Goal: Task Accomplishment & Management: Use online tool/utility

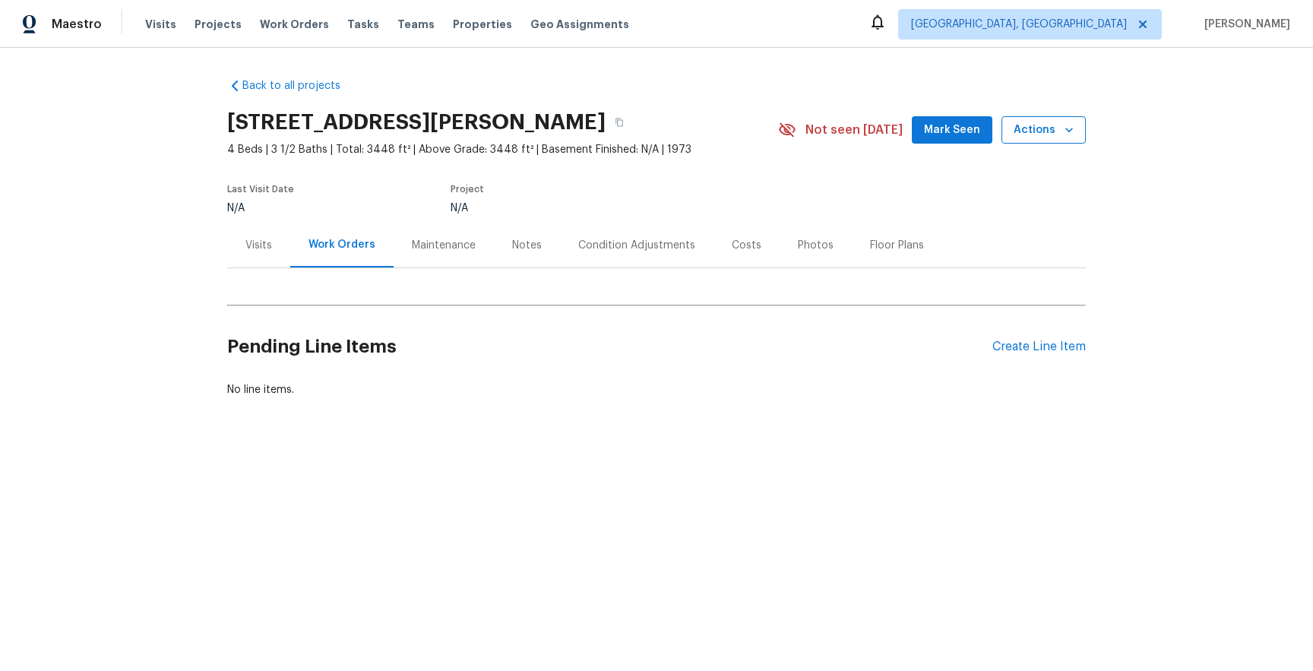
click at [1027, 124] on span "Actions" at bounding box center [1044, 130] width 60 height 19
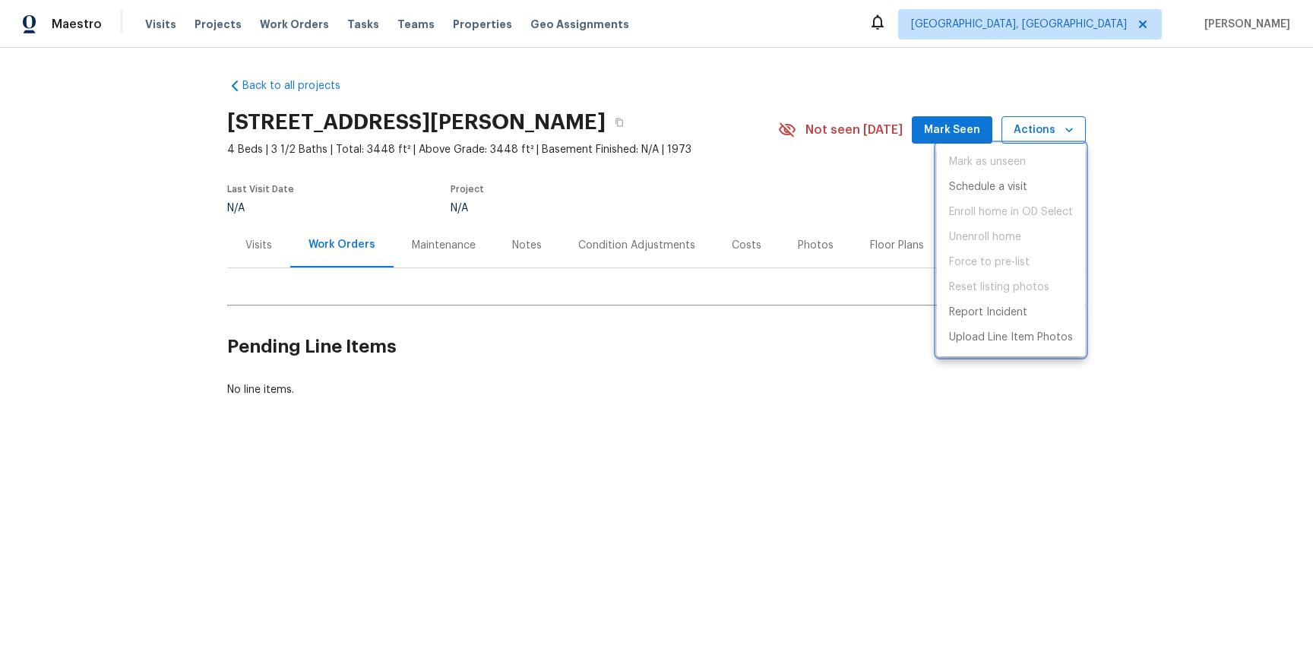
click at [1027, 124] on div at bounding box center [656, 335] width 1313 height 671
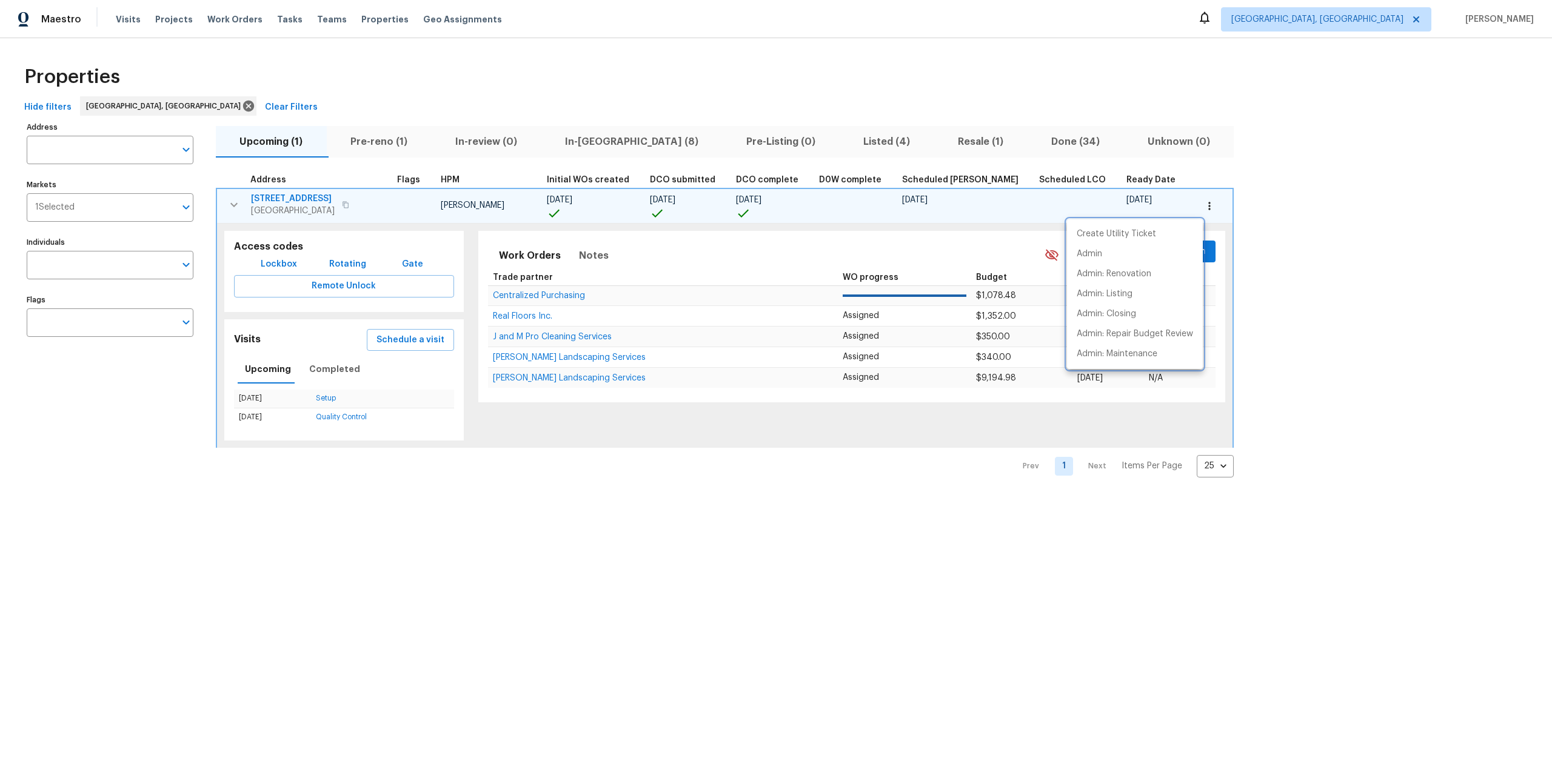
click at [1241, 183] on div at bounding box center [776, 392] width 1552 height 784
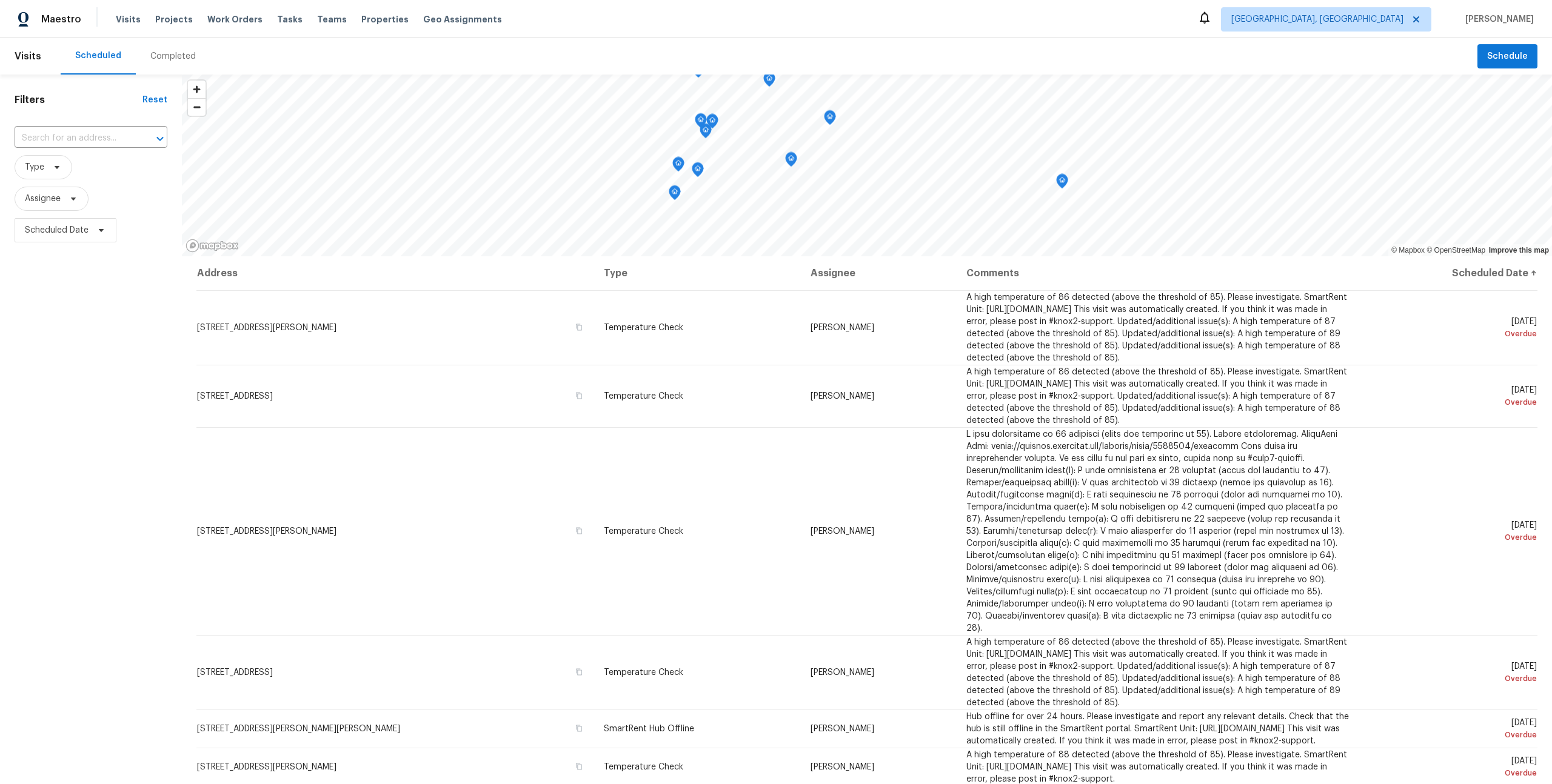
click at [1492, 8] on div "Albuquerque, NM Tomasz Tyc" at bounding box center [1366, 19] width 337 height 24
click at [1499, 17] on span "[PERSON_NAME]" at bounding box center [1497, 19] width 73 height 12
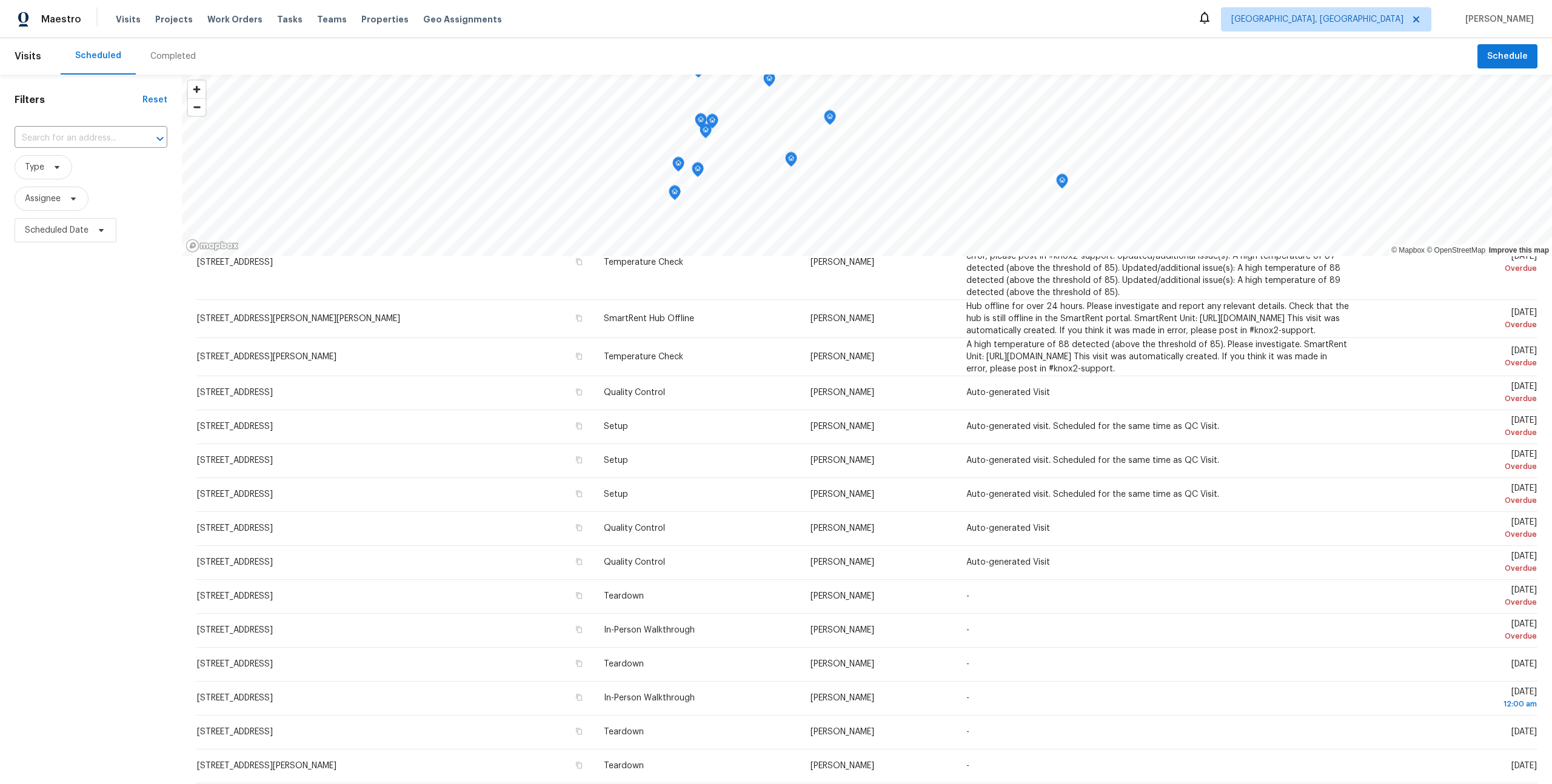
scroll to position [410, 0]
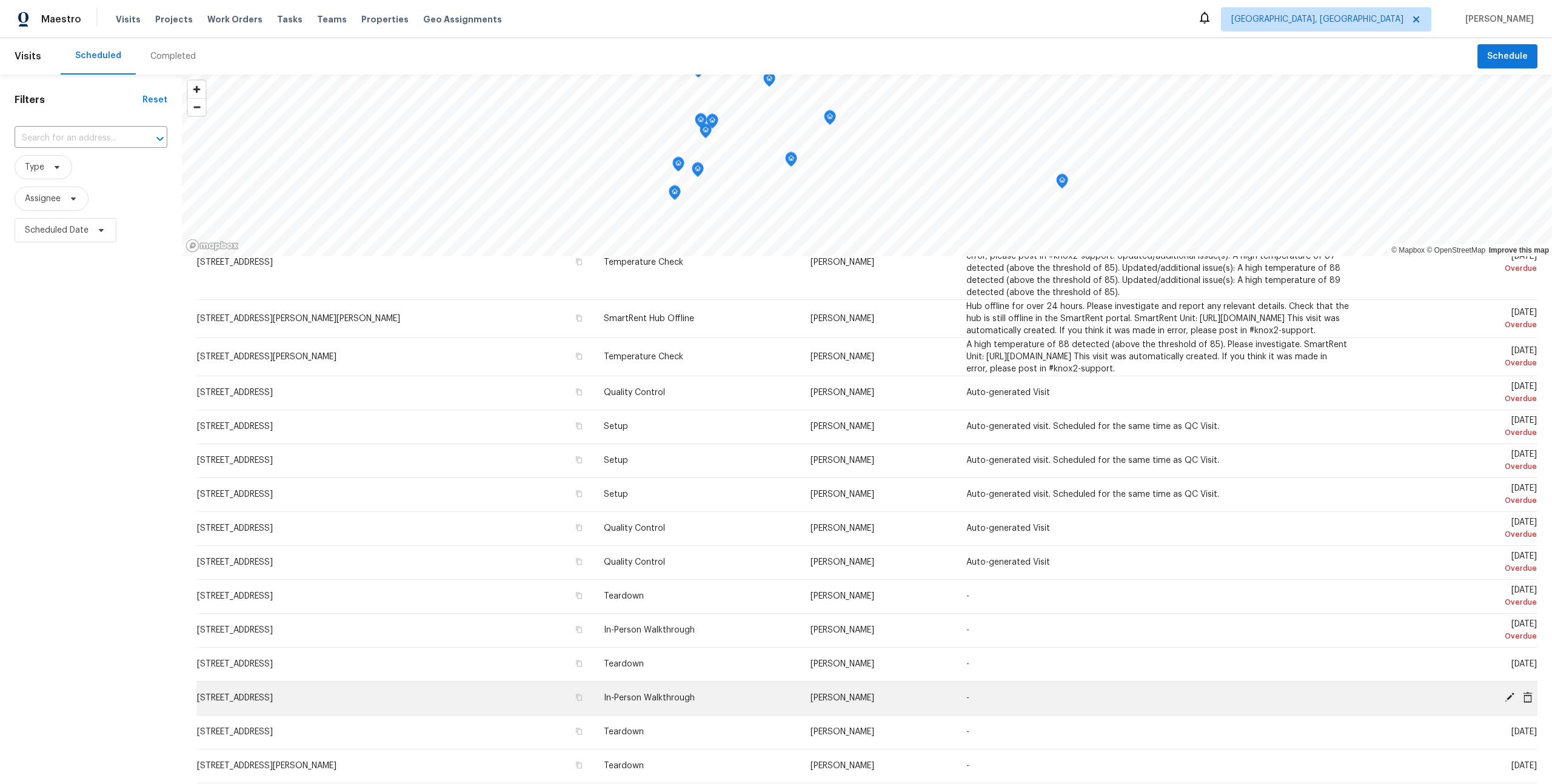
click at [360, 703] on td "1249 Avenida Esplendida NW, Los Lunas, NM 87031" at bounding box center [395, 698] width 397 height 34
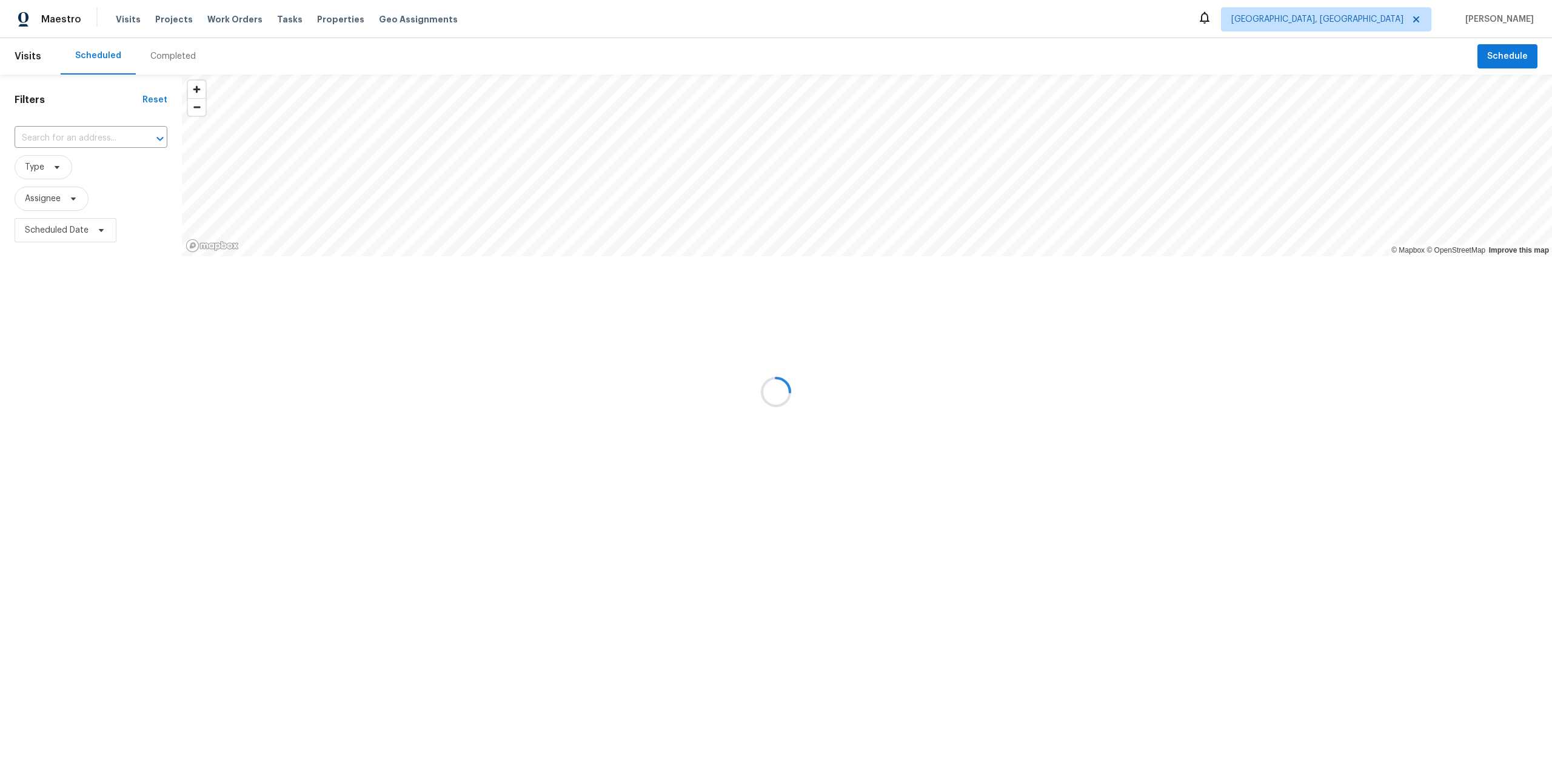
click at [57, 203] on div at bounding box center [776, 392] width 1552 height 784
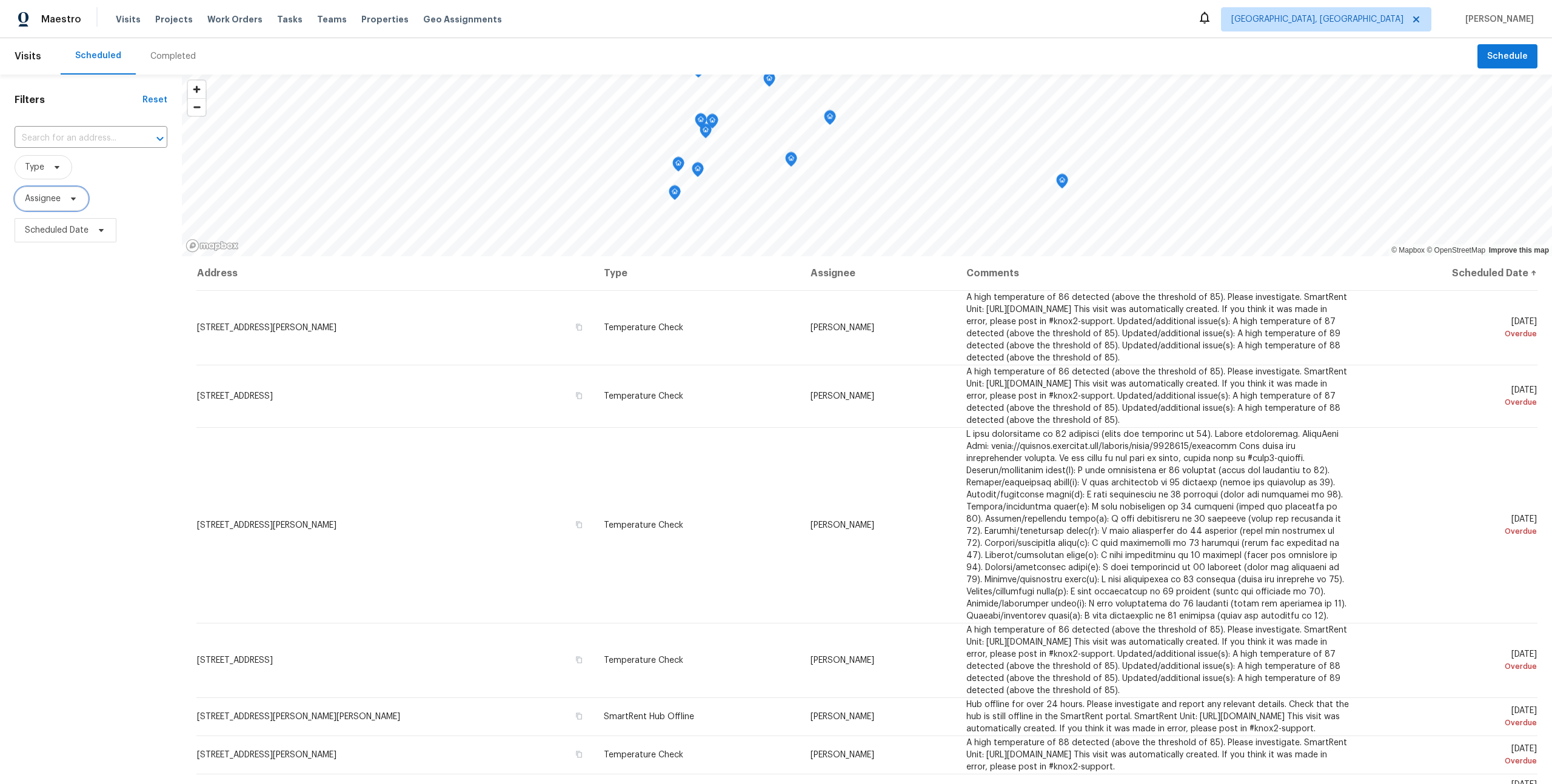
click at [45, 195] on span "Assignee" at bounding box center [42, 199] width 36 height 12
type input "y"
type input "tomasz"
click at [67, 318] on div "Filters Reset ​ Type Assignee Scheduled Date" at bounding box center [91, 479] width 182 height 809
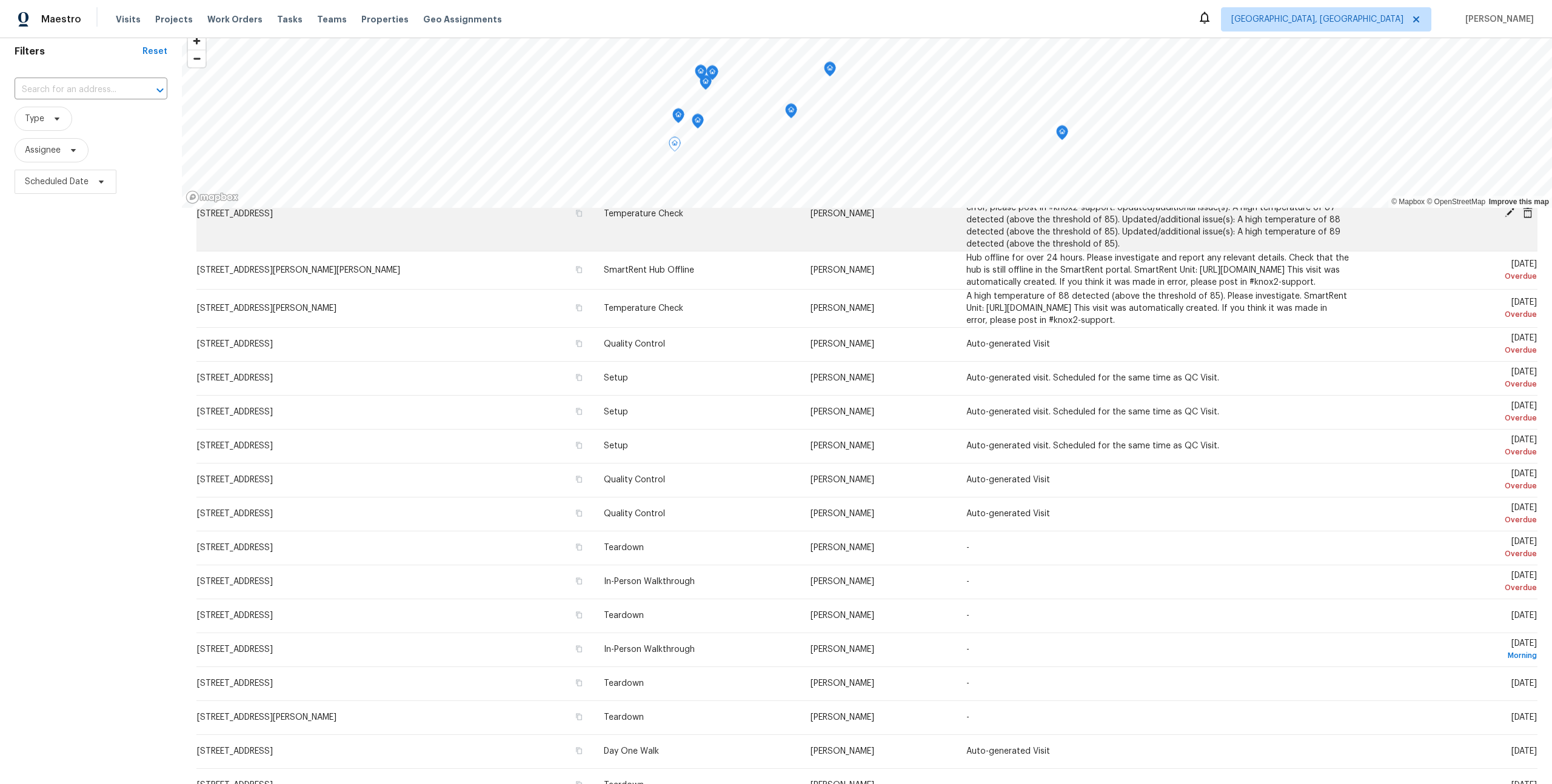
scroll to position [52, 0]
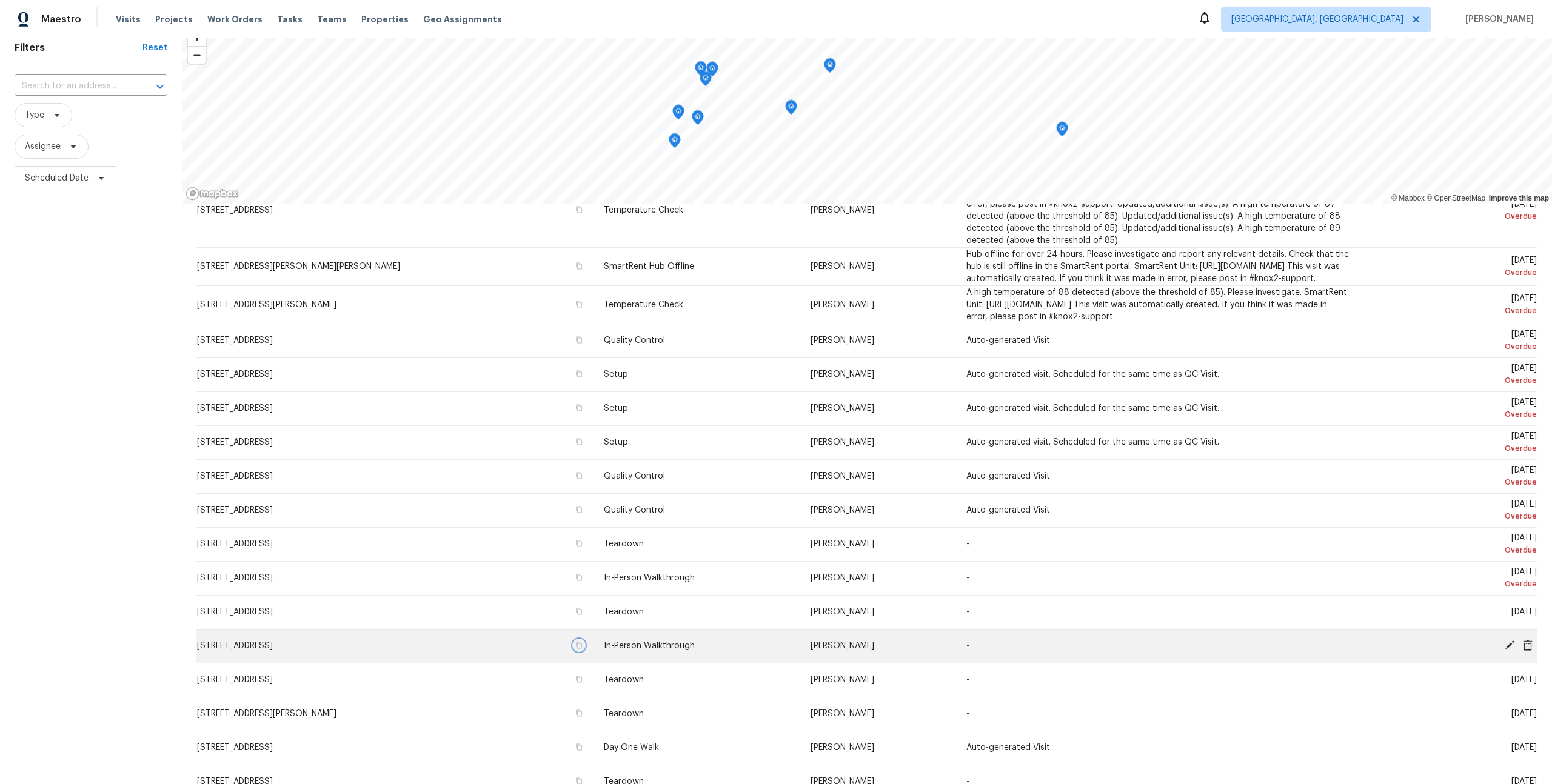
click at [582, 645] on icon "button" at bounding box center [579, 645] width 7 height 7
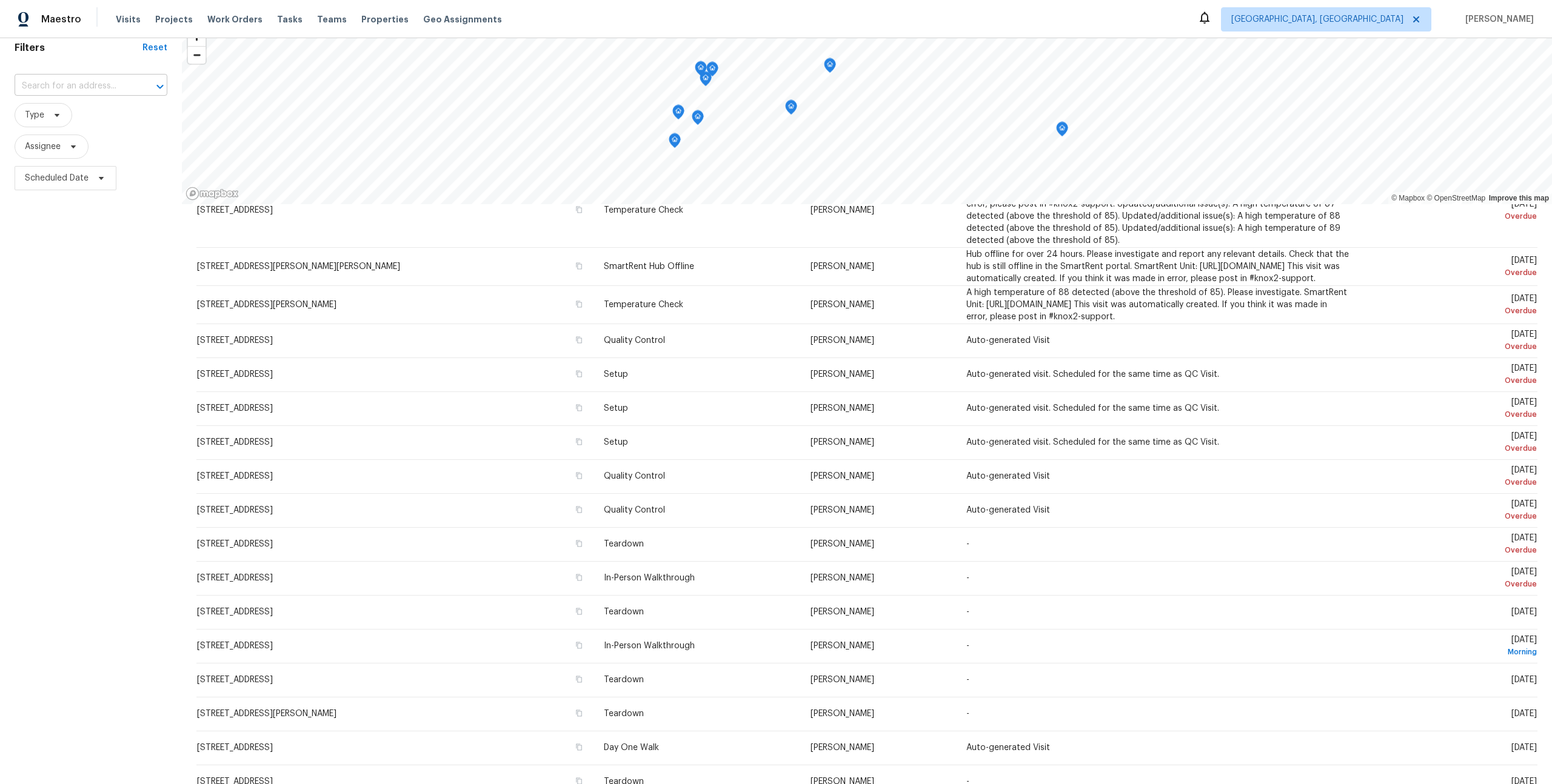
click at [127, 86] on input "text" at bounding box center [73, 86] width 119 height 19
paste input "[STREET_ADDRESS]"
type input "[STREET_ADDRESS]"
click at [106, 117] on li "[STREET_ADDRESS]" at bounding box center [90, 112] width 152 height 20
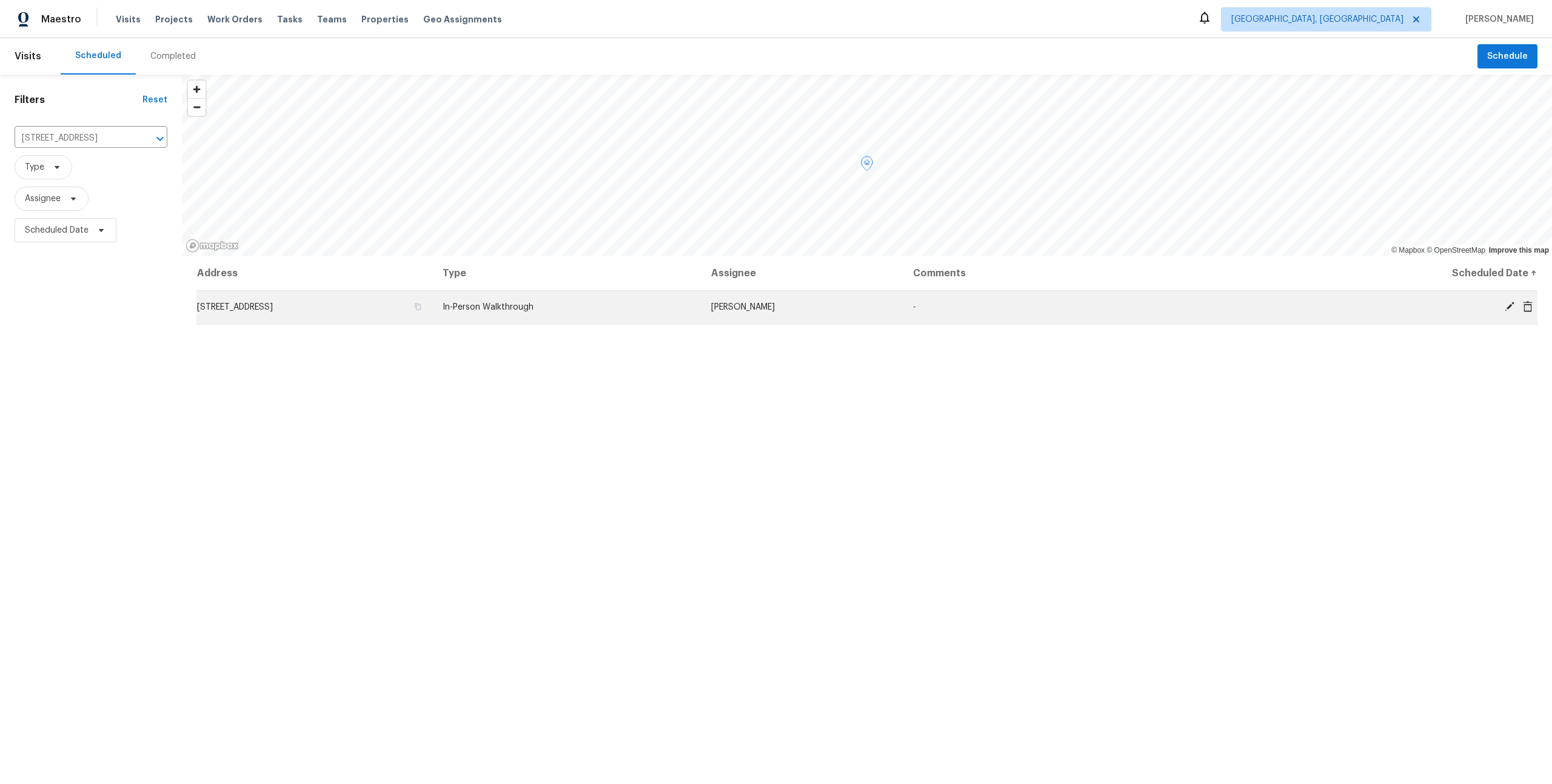
click at [1507, 309] on icon at bounding box center [1510, 307] width 11 height 11
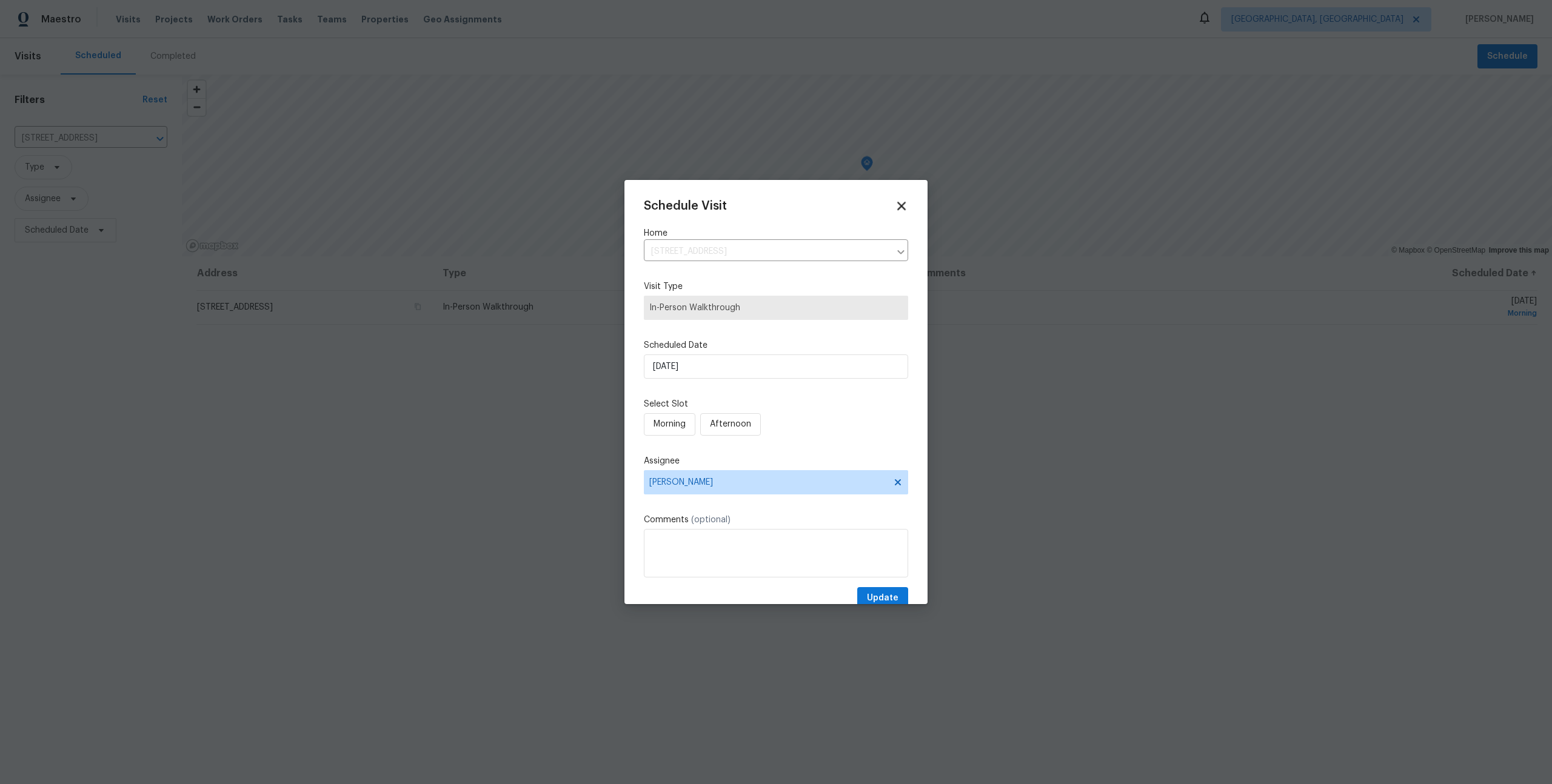
click at [905, 201] on icon at bounding box center [901, 205] width 14 height 14
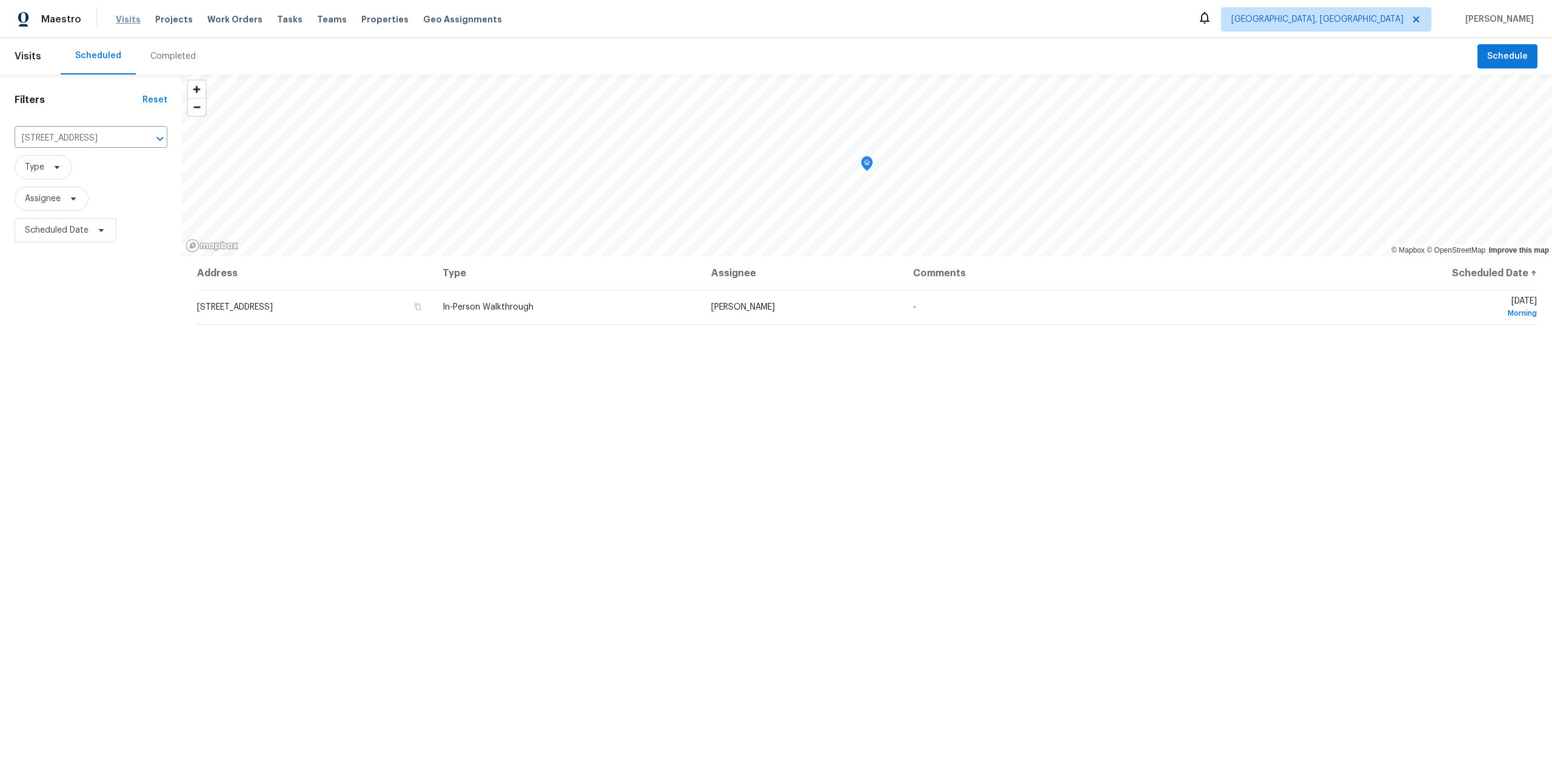
click at [125, 22] on span "Visits" at bounding box center [128, 19] width 25 height 12
click at [154, 104] on div "Reset" at bounding box center [155, 100] width 25 height 12
click at [148, 100] on div "Reset" at bounding box center [155, 100] width 25 height 12
click at [150, 99] on div "Reset" at bounding box center [155, 100] width 25 height 12
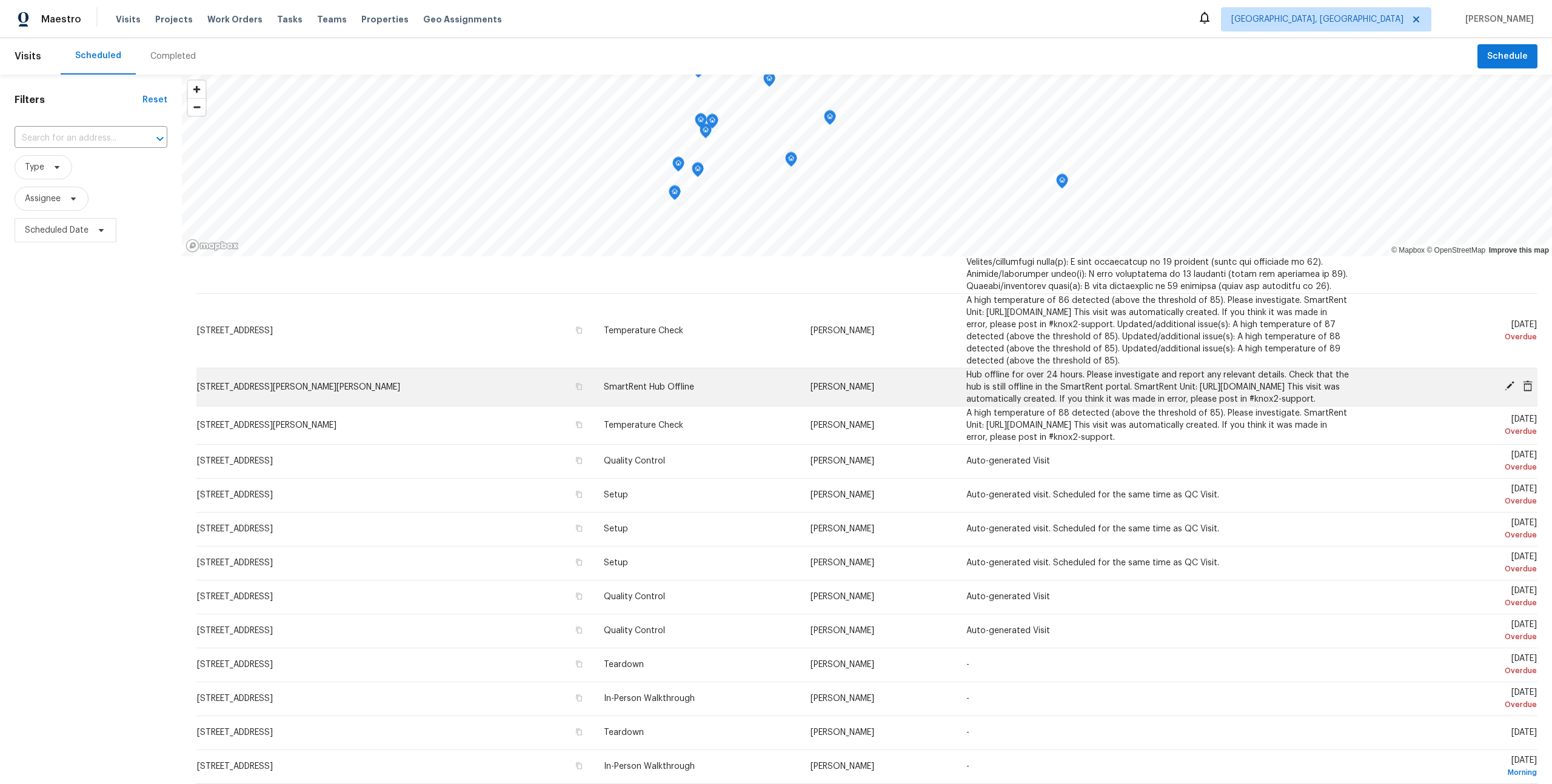
scroll to position [348, 0]
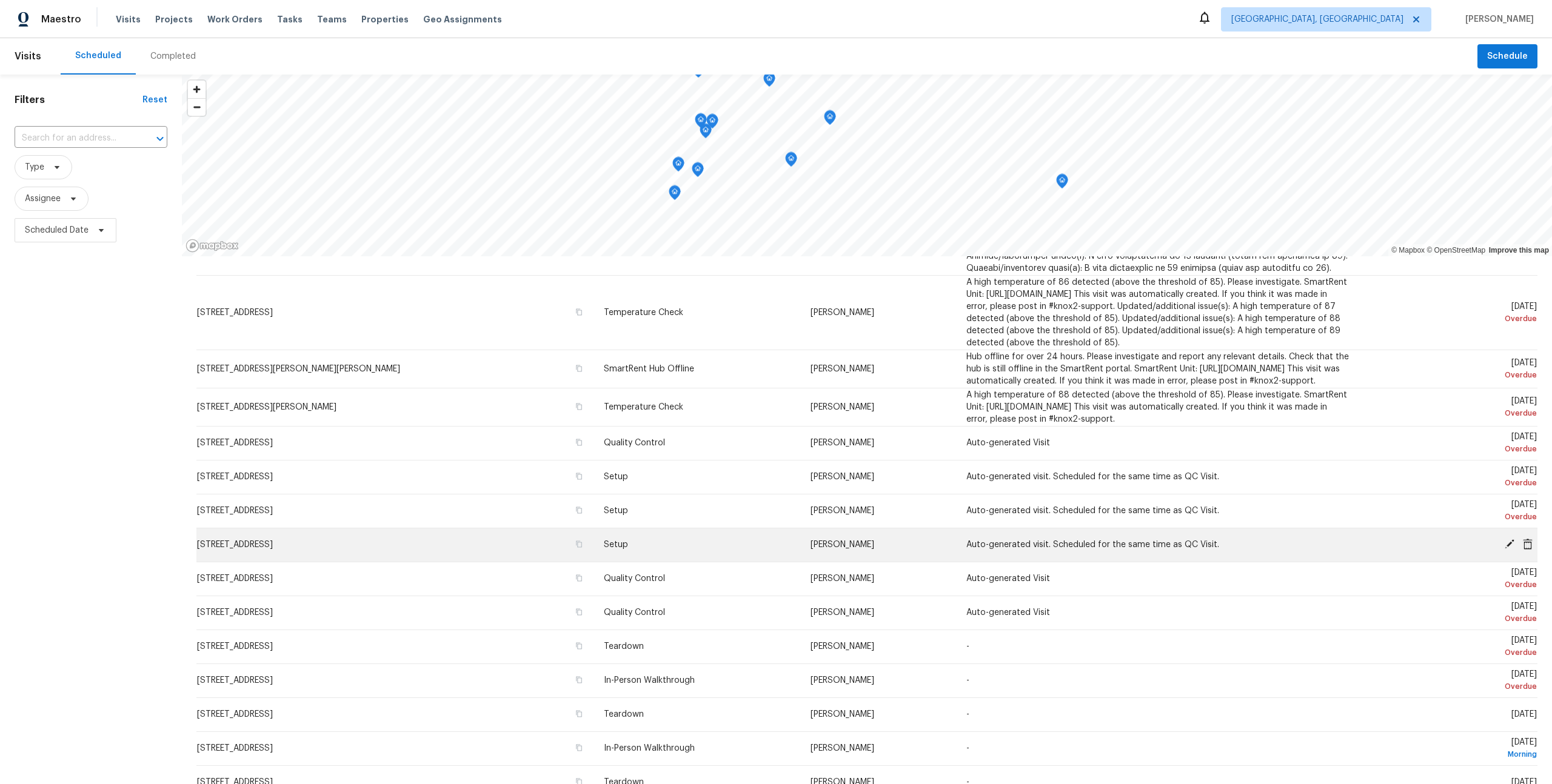
click at [863, 549] on span "[PERSON_NAME]" at bounding box center [843, 545] width 64 height 9
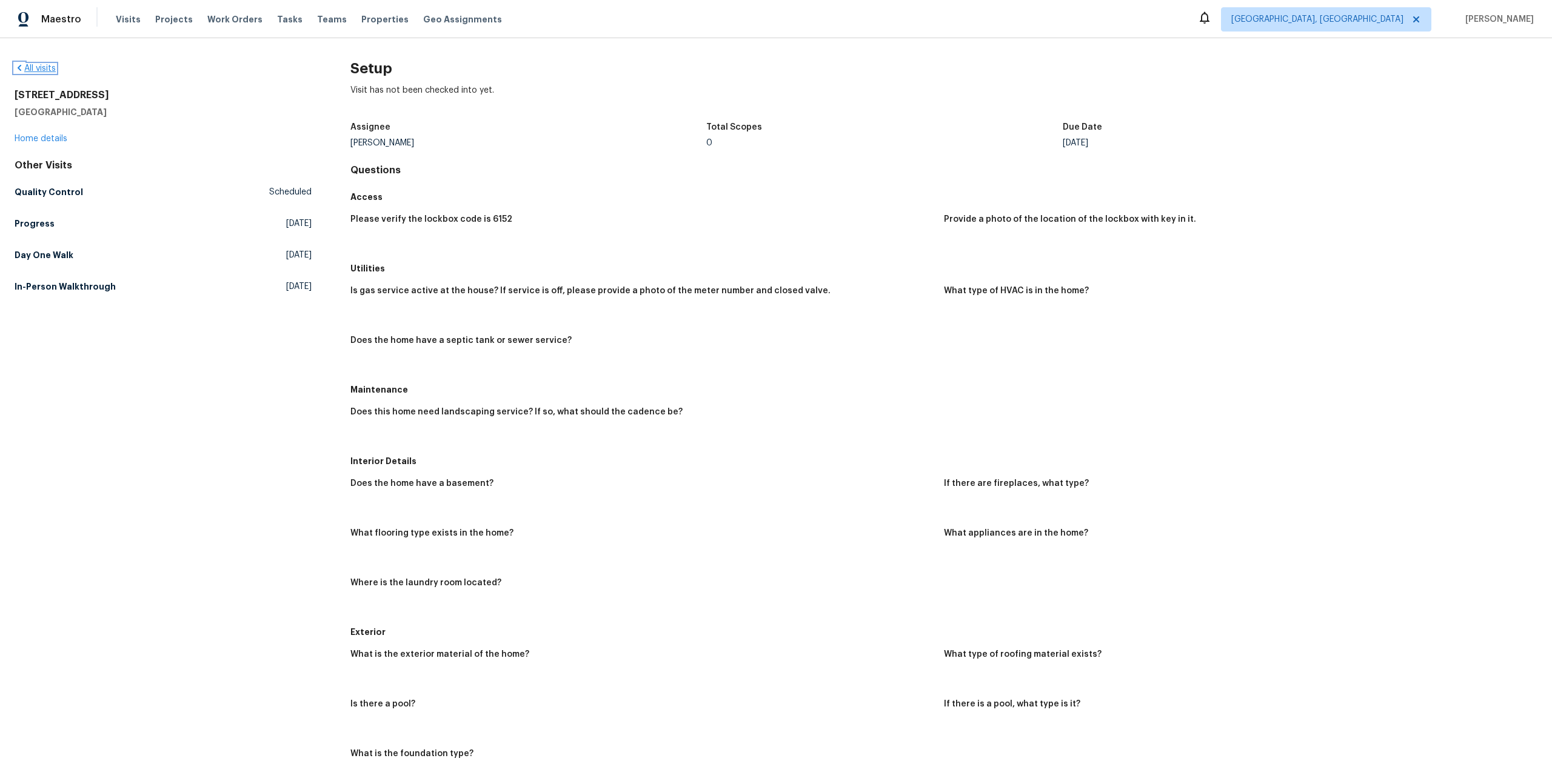
click at [28, 65] on link "All visits" at bounding box center [35, 69] width 41 height 9
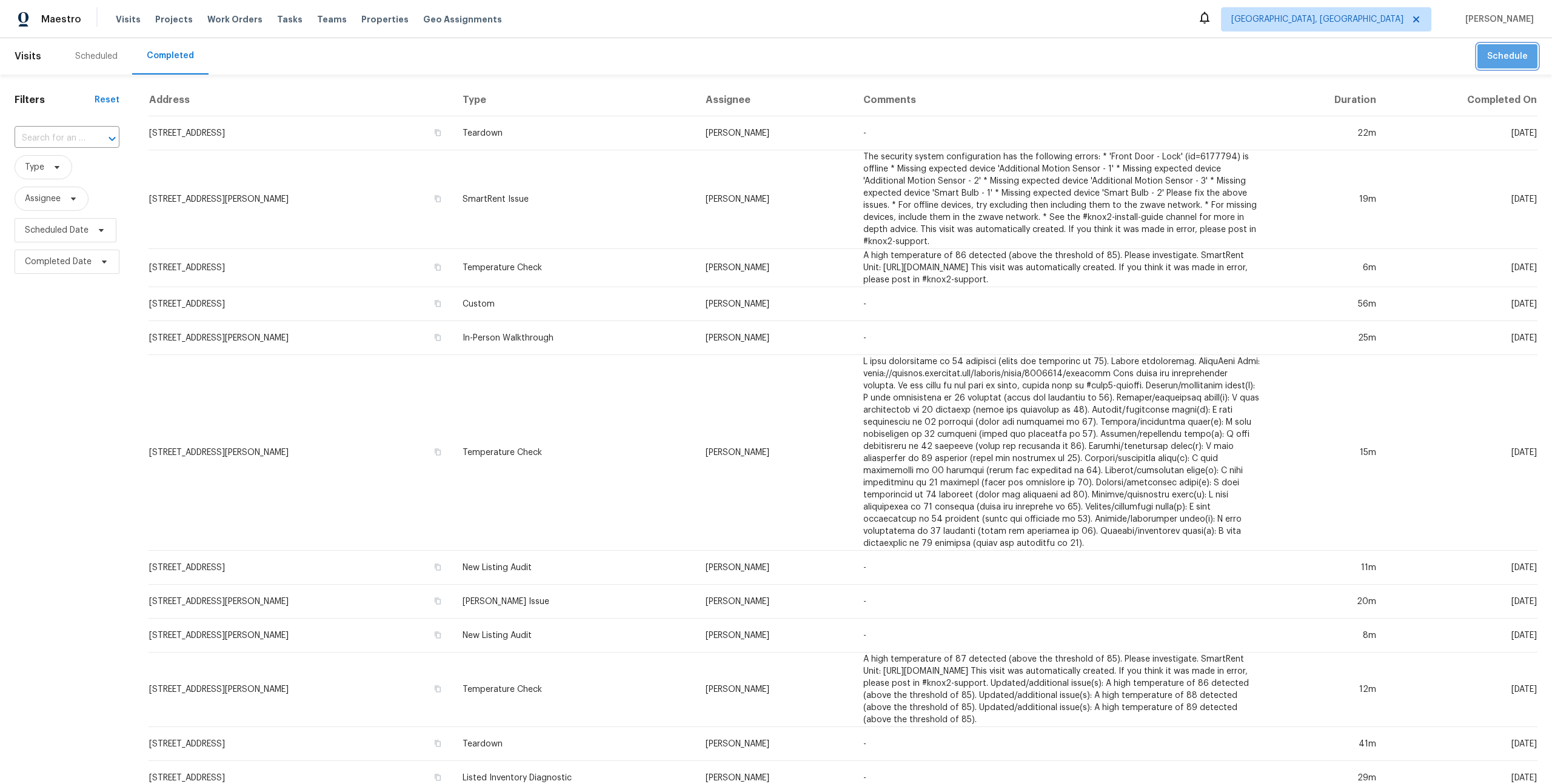
click at [1514, 49] on span "Schedule" at bounding box center [1507, 57] width 41 height 15
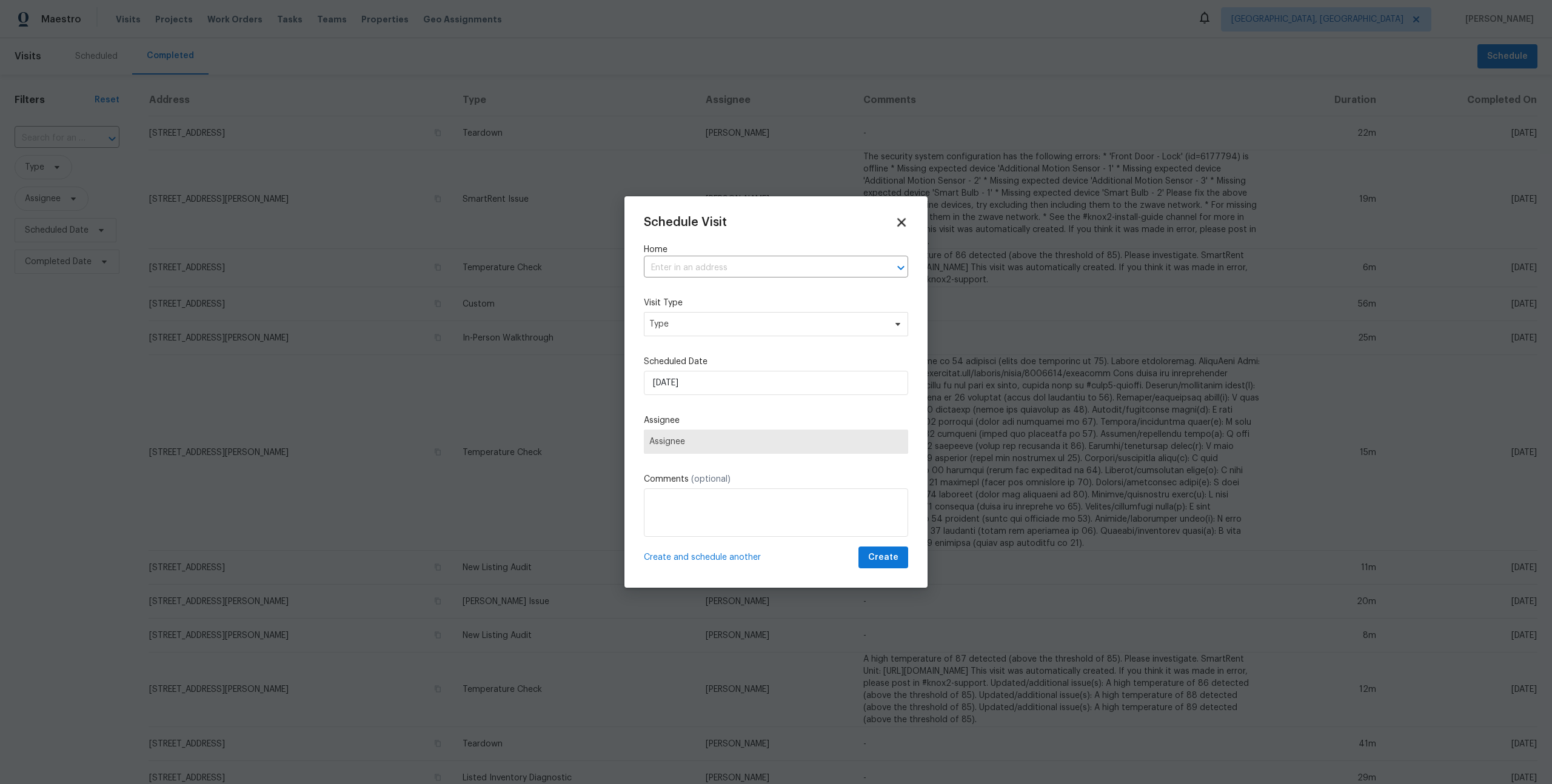
click at [900, 224] on icon at bounding box center [902, 223] width 9 height 9
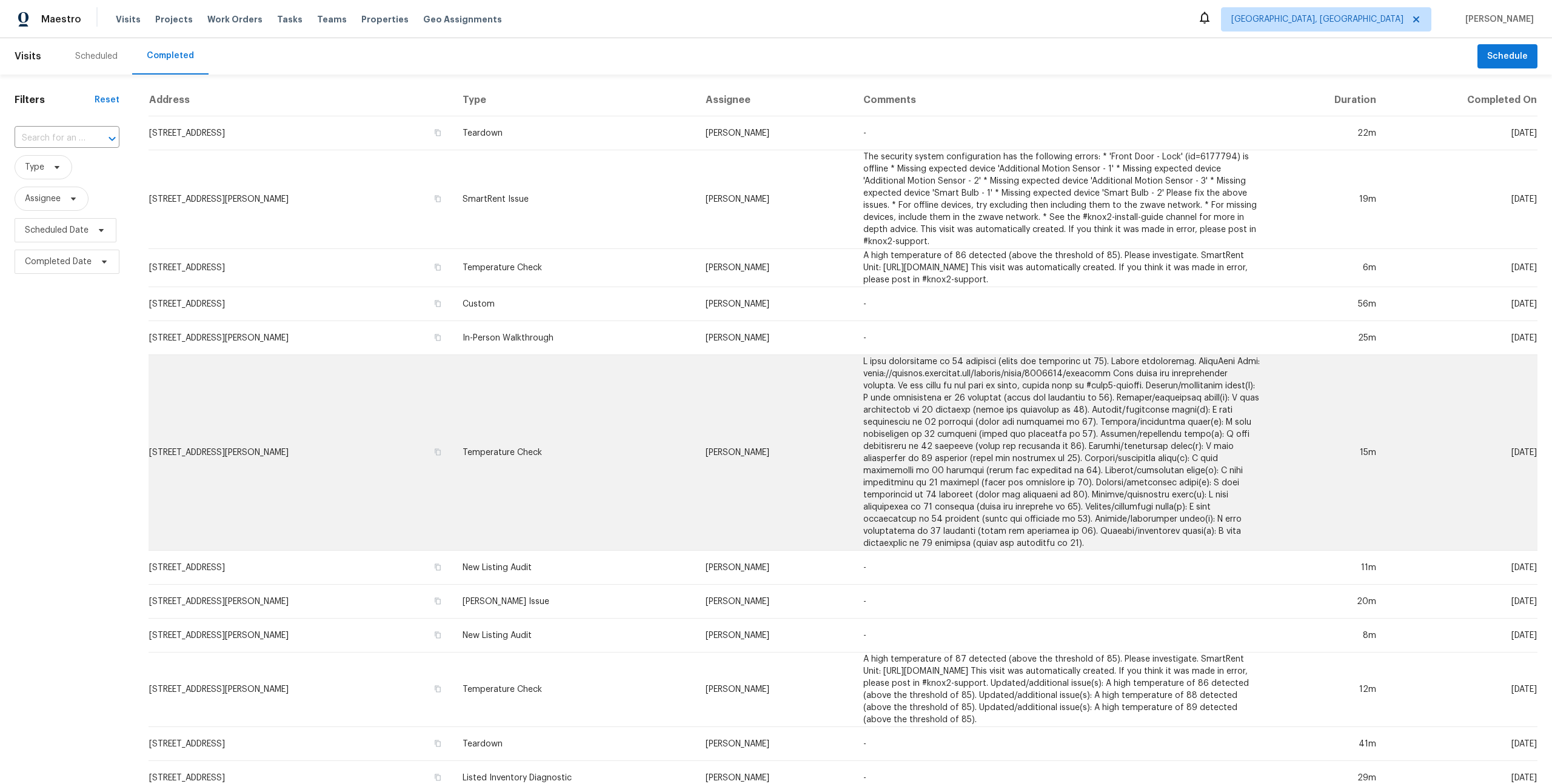
click at [1497, 464] on td "[DATE]" at bounding box center [1462, 452] width 152 height 195
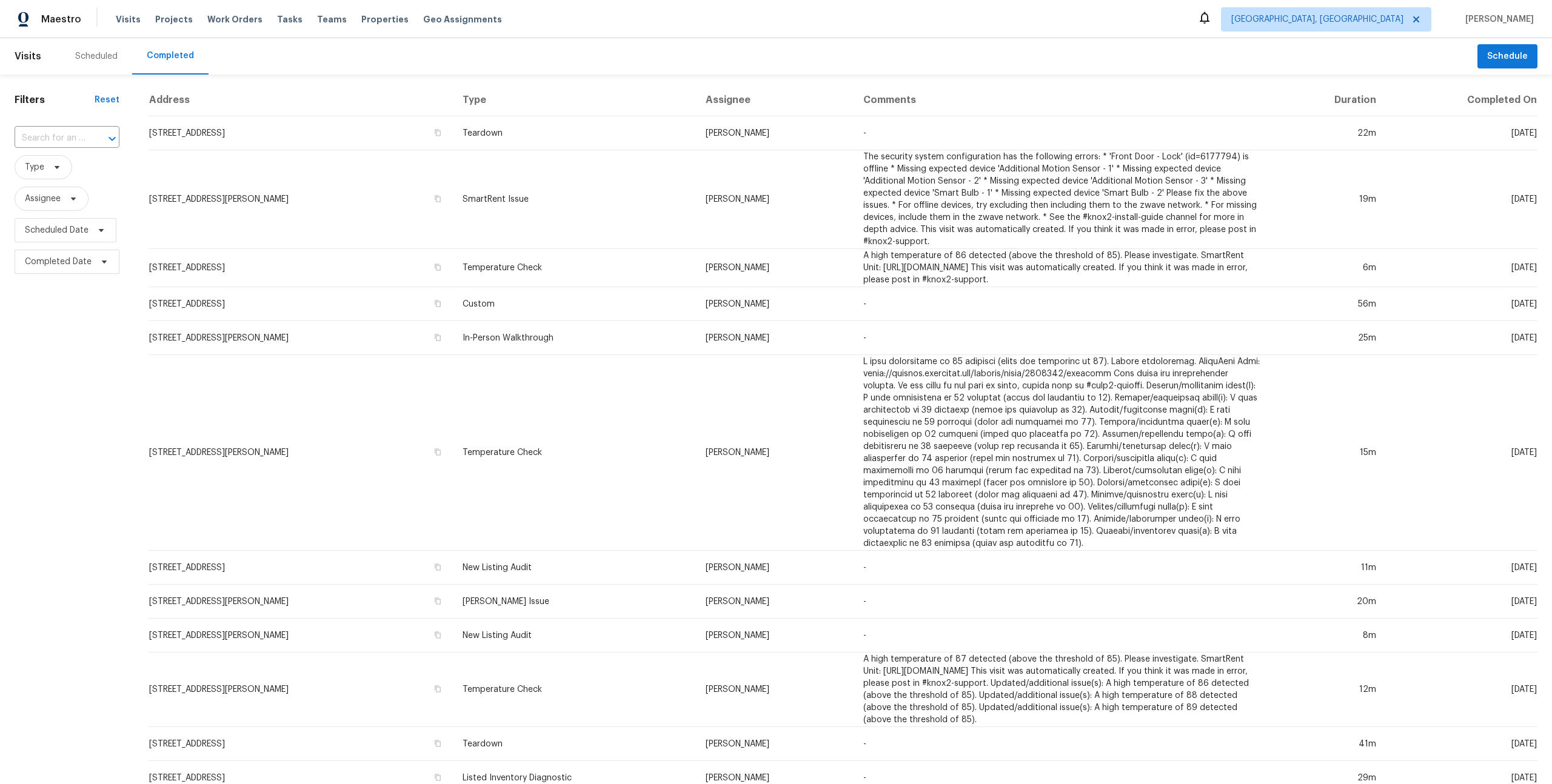
click at [92, 49] on div "Scheduled" at bounding box center [97, 57] width 72 height 37
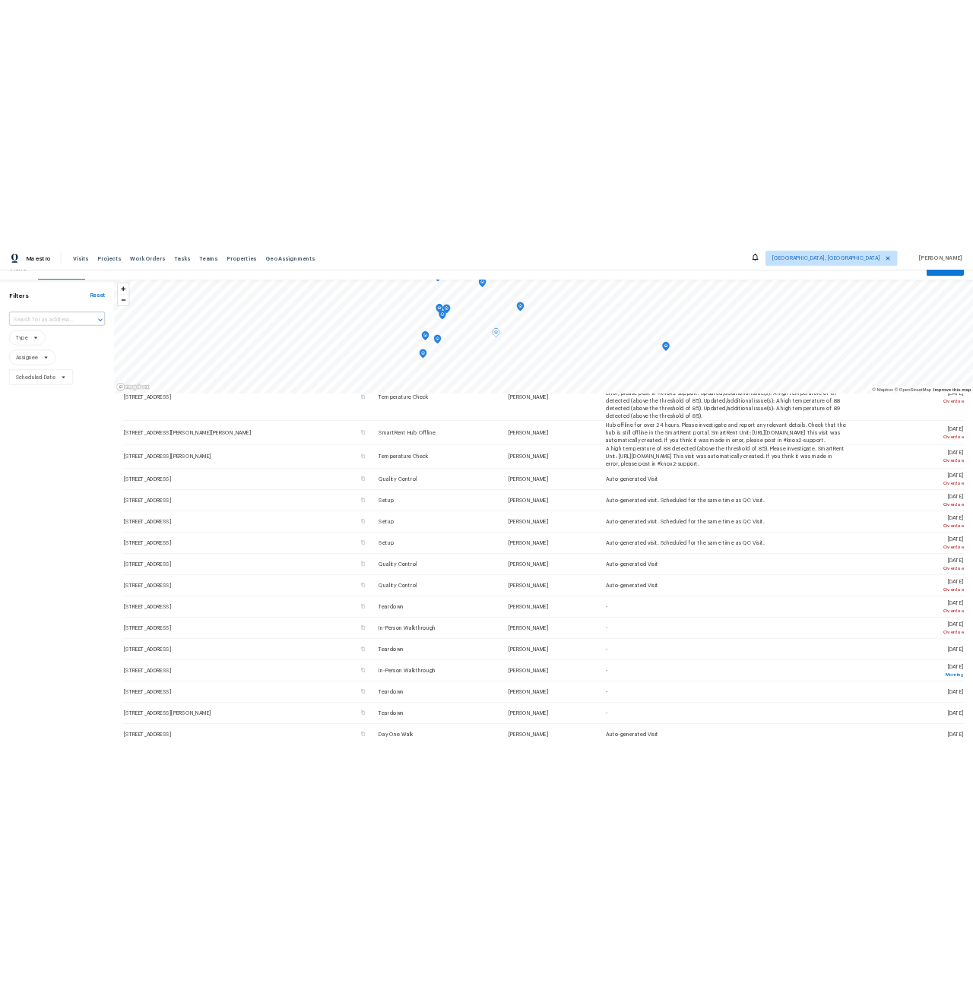
scroll to position [505, 0]
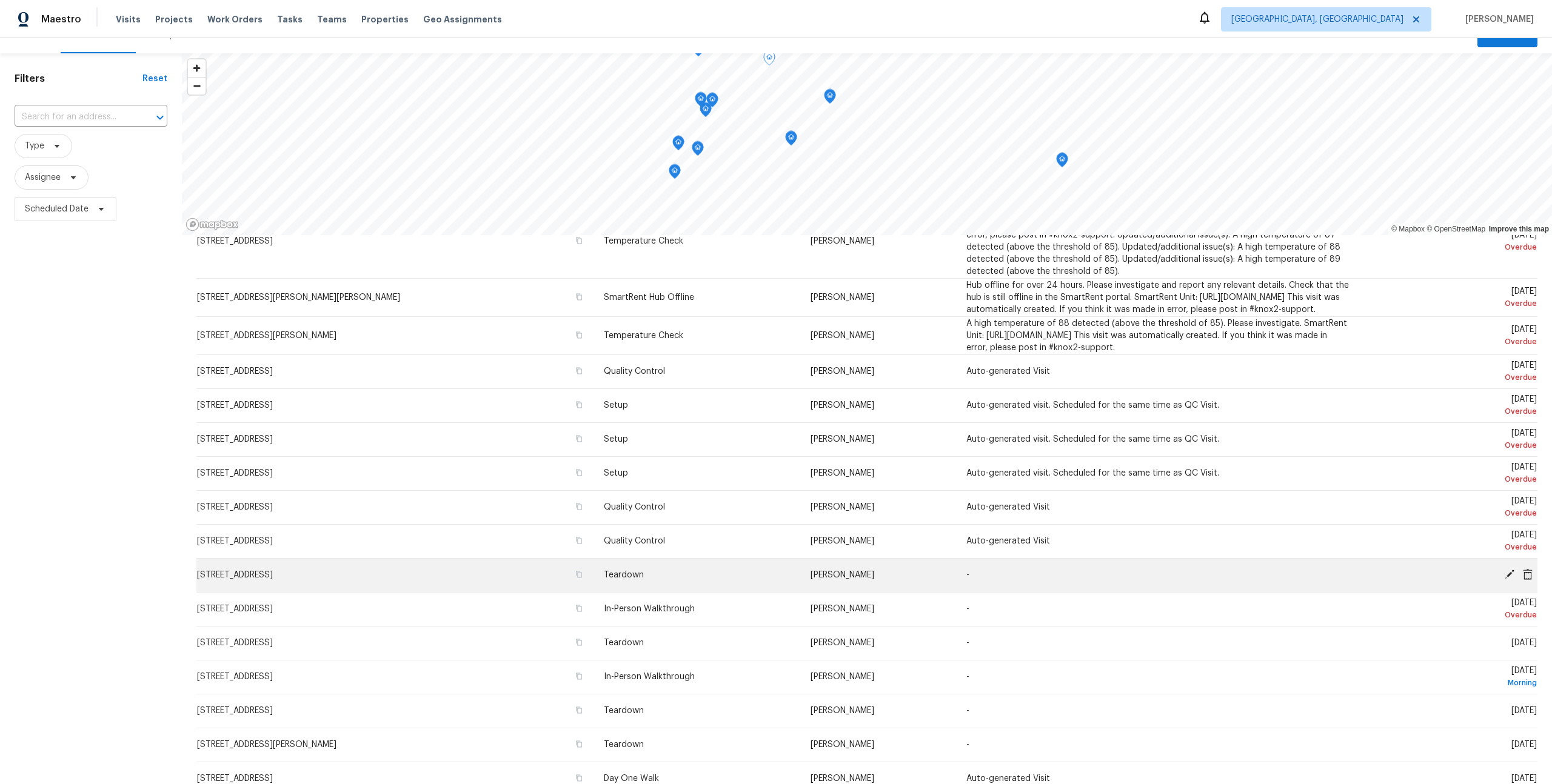
click at [1526, 579] on icon at bounding box center [1528, 574] width 10 height 11
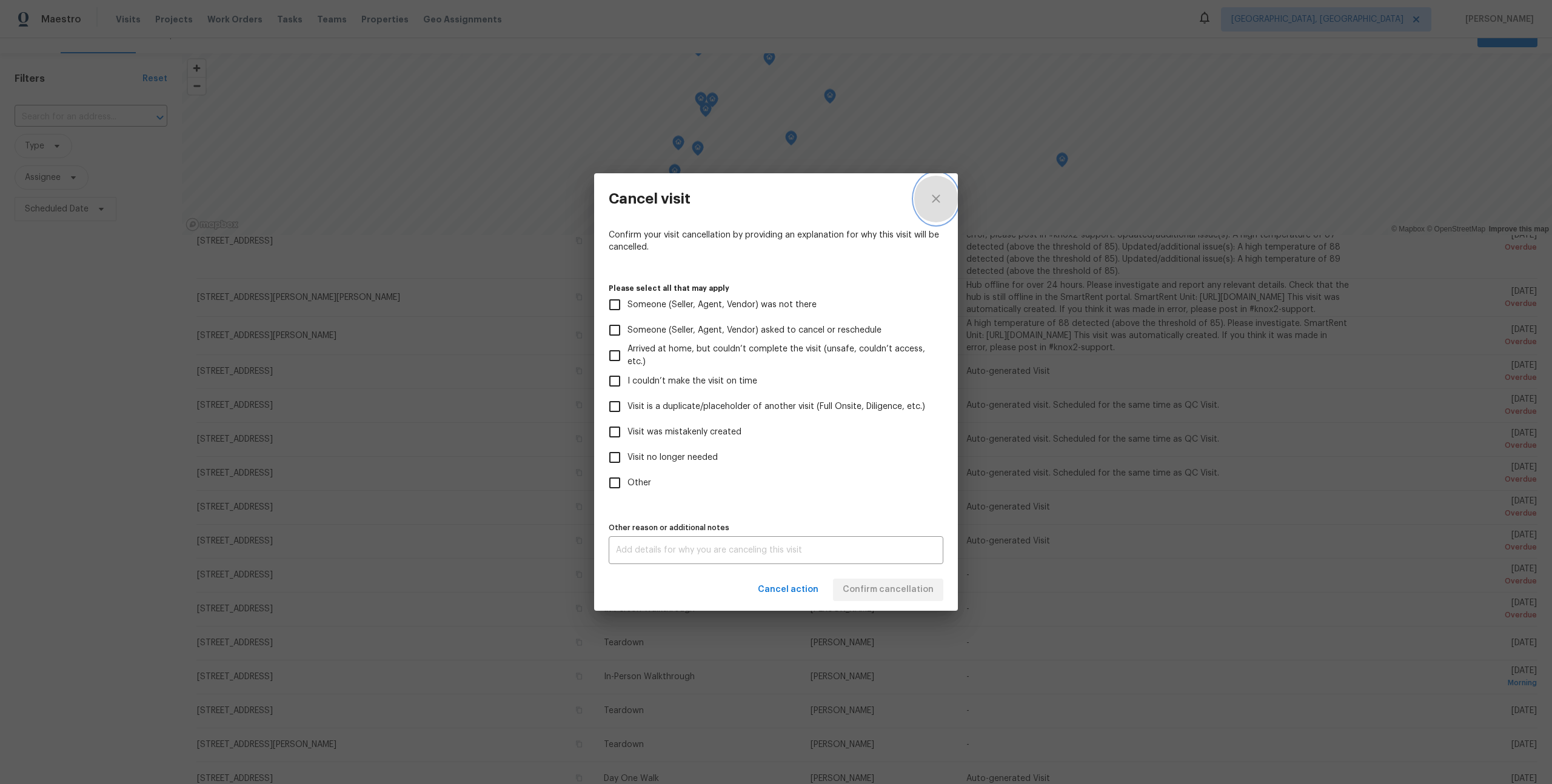
click at [935, 196] on icon "close" at bounding box center [936, 199] width 14 height 14
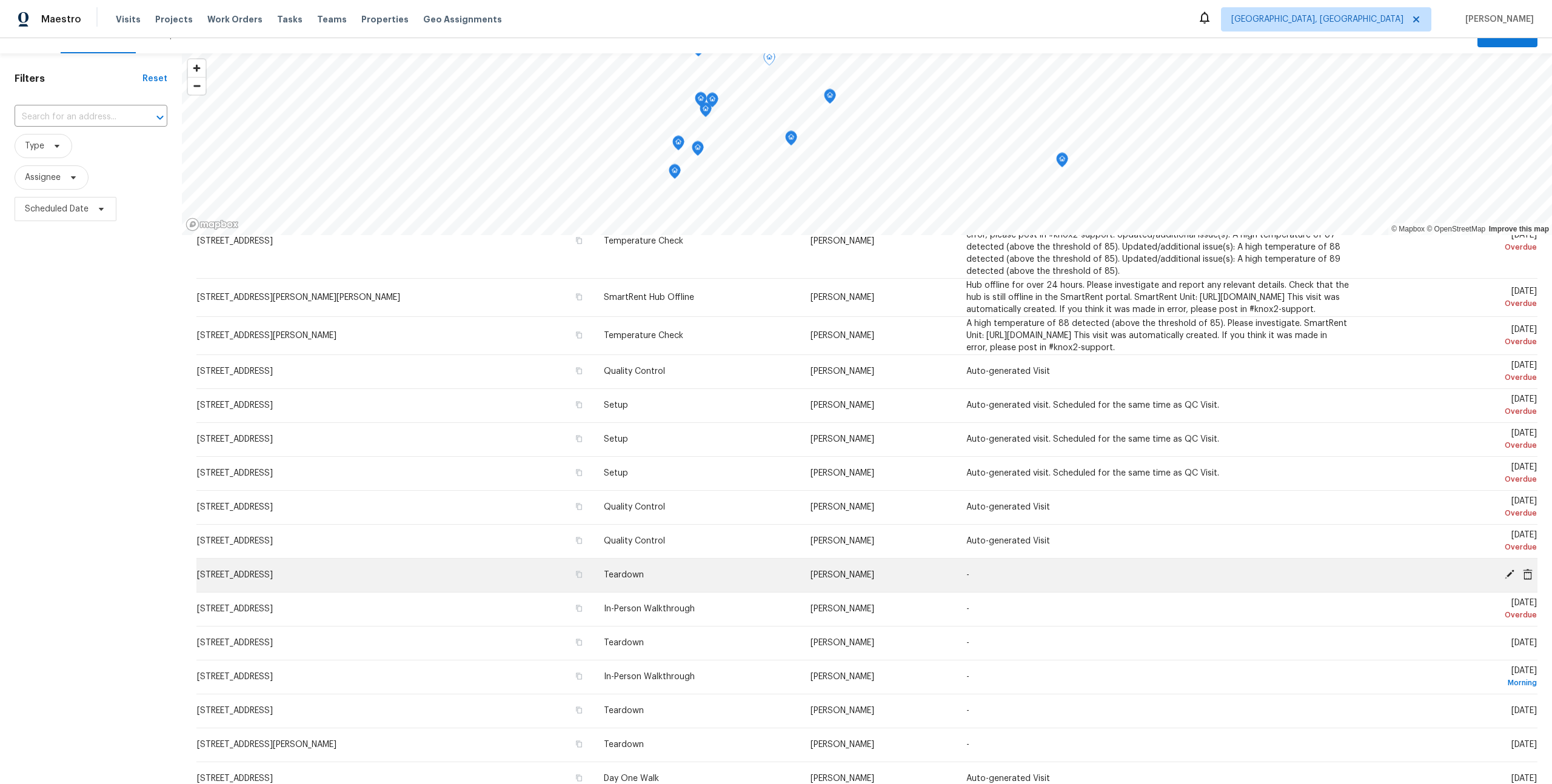
click at [1524, 579] on icon at bounding box center [1528, 574] width 10 height 11
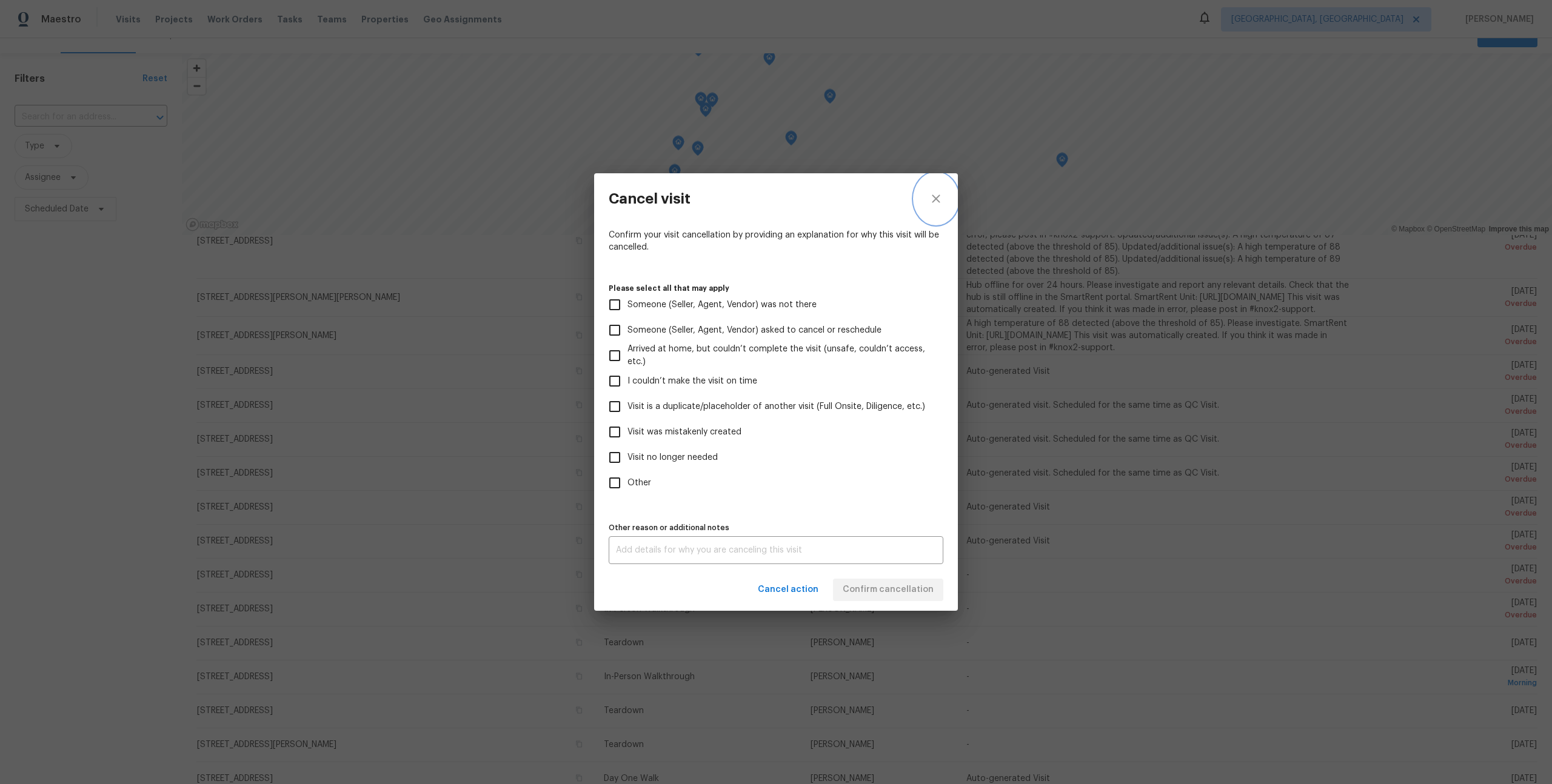
click at [937, 198] on icon "close" at bounding box center [936, 199] width 8 height 8
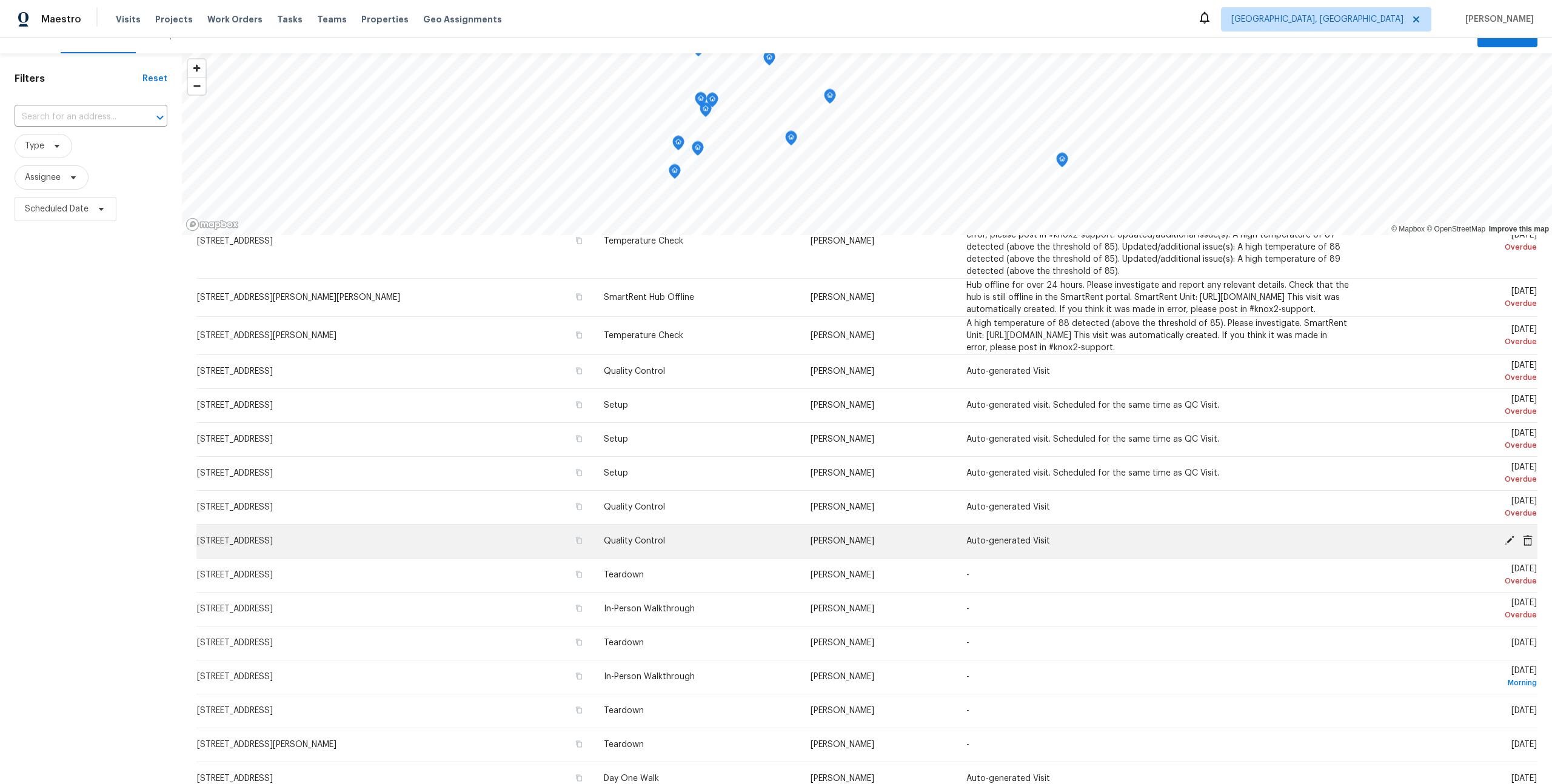
click at [1507, 546] on icon at bounding box center [1510, 541] width 11 height 11
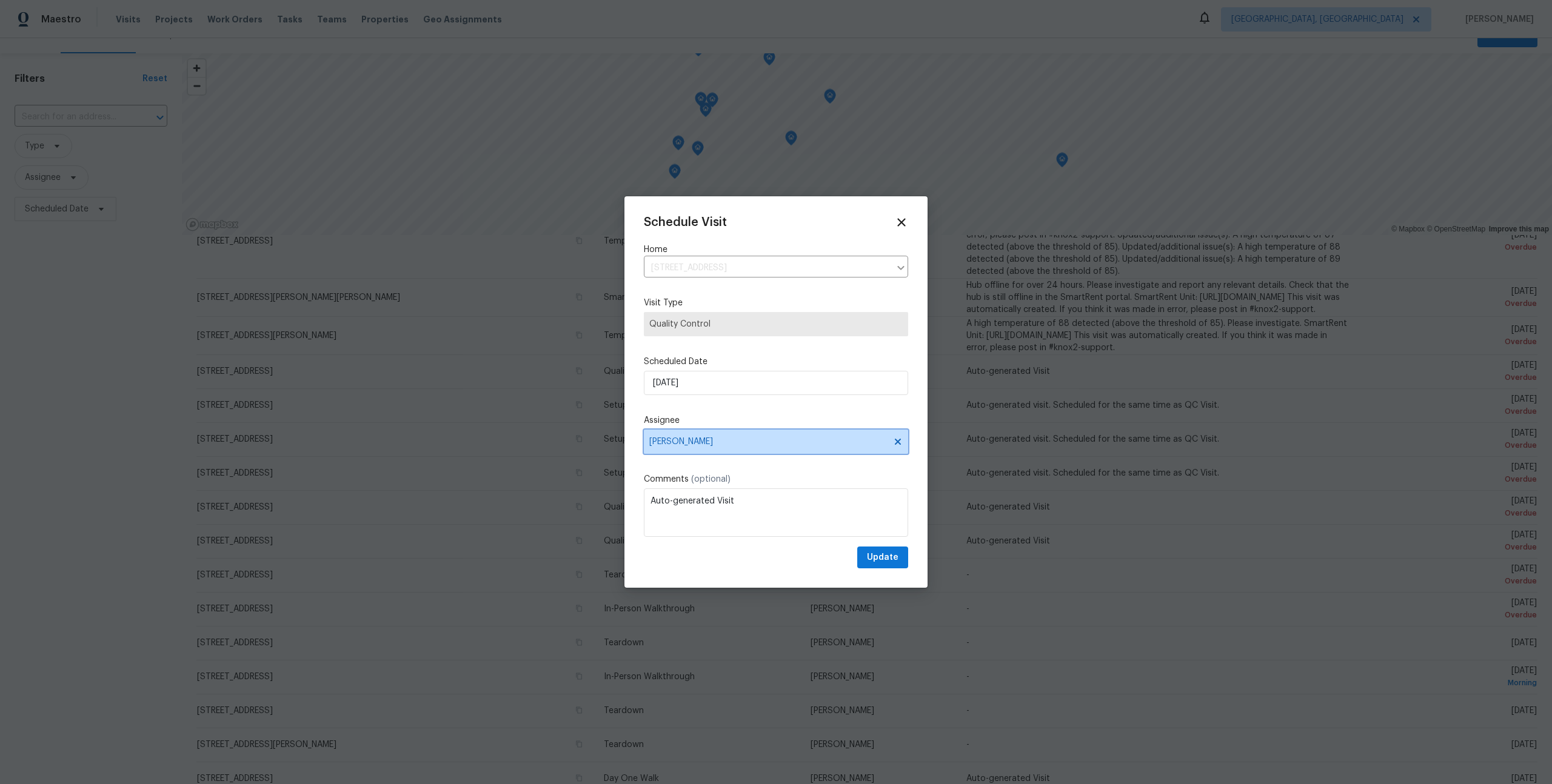
click at [684, 440] on span "[PERSON_NAME]" at bounding box center [768, 442] width 238 height 10
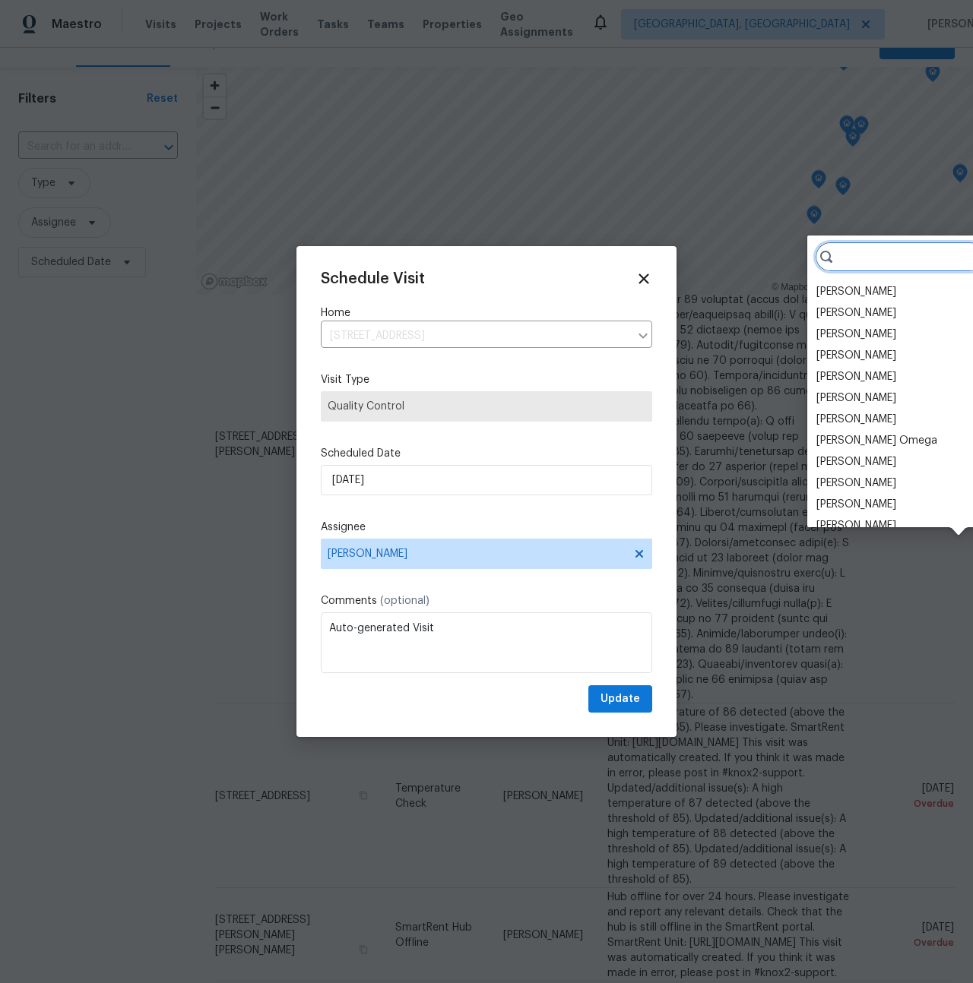
scroll to position [1018, 0]
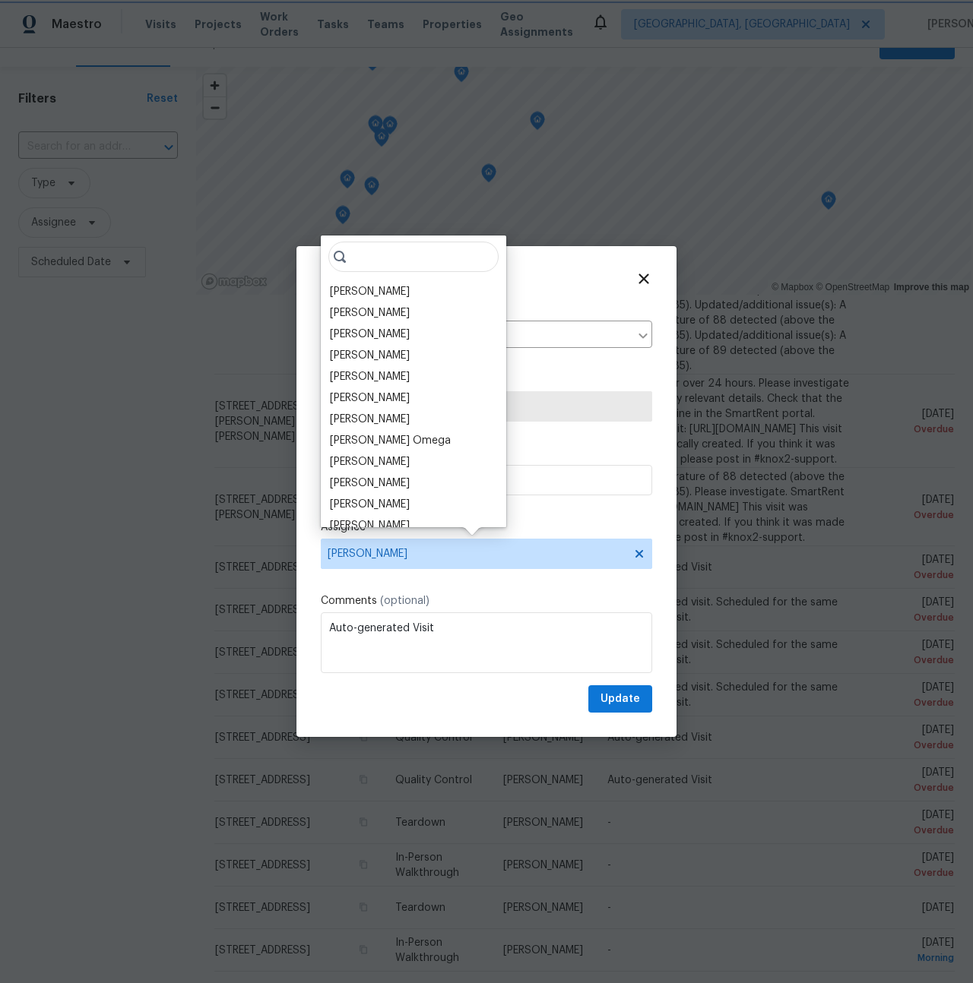
click at [242, 203] on div at bounding box center [486, 491] width 973 height 983
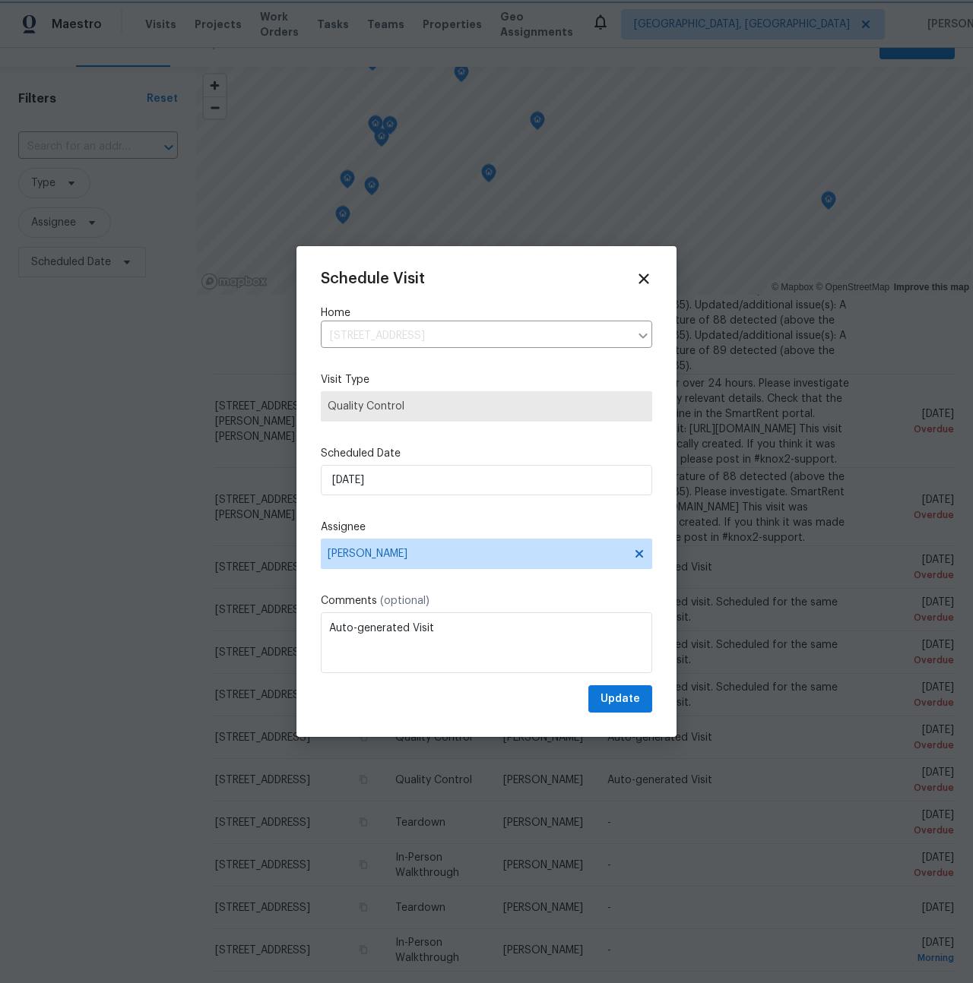
click at [242, 203] on div at bounding box center [486, 491] width 973 height 983
click at [284, 401] on div at bounding box center [486, 491] width 973 height 983
click at [642, 278] on icon at bounding box center [643, 279] width 11 height 11
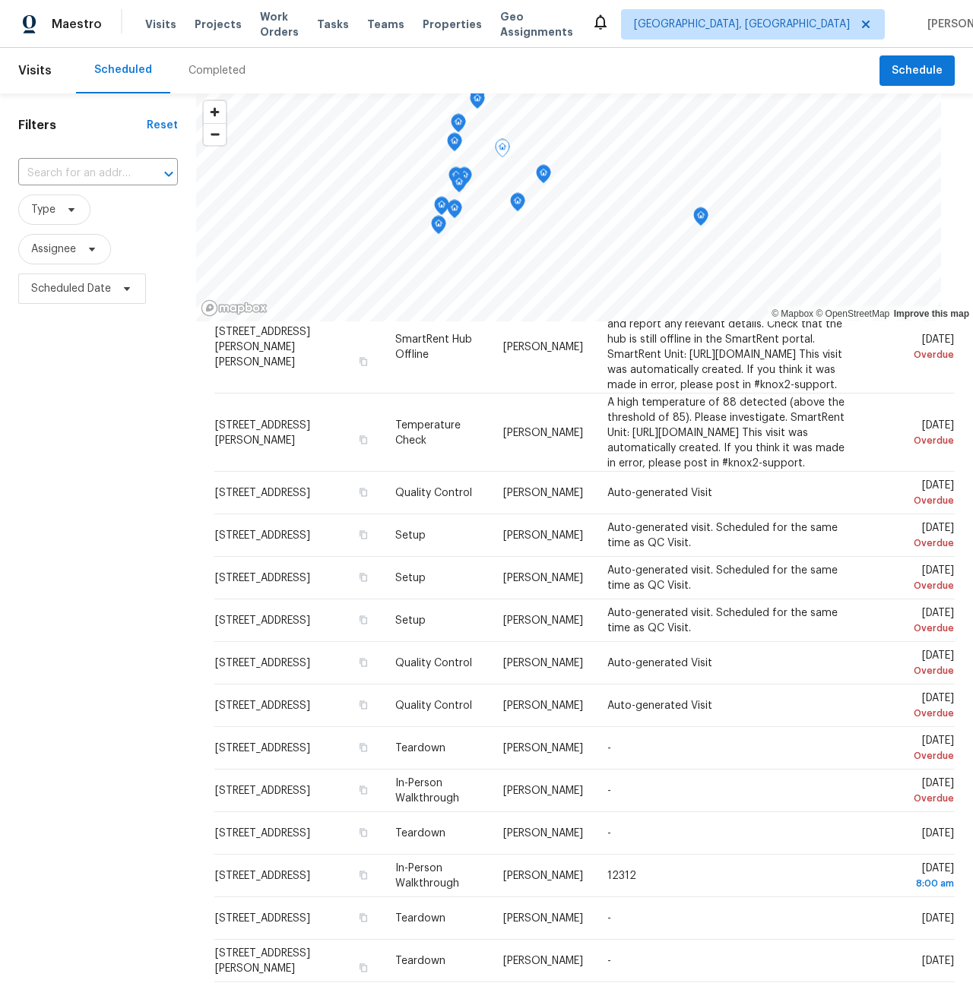
scroll to position [1210, 0]
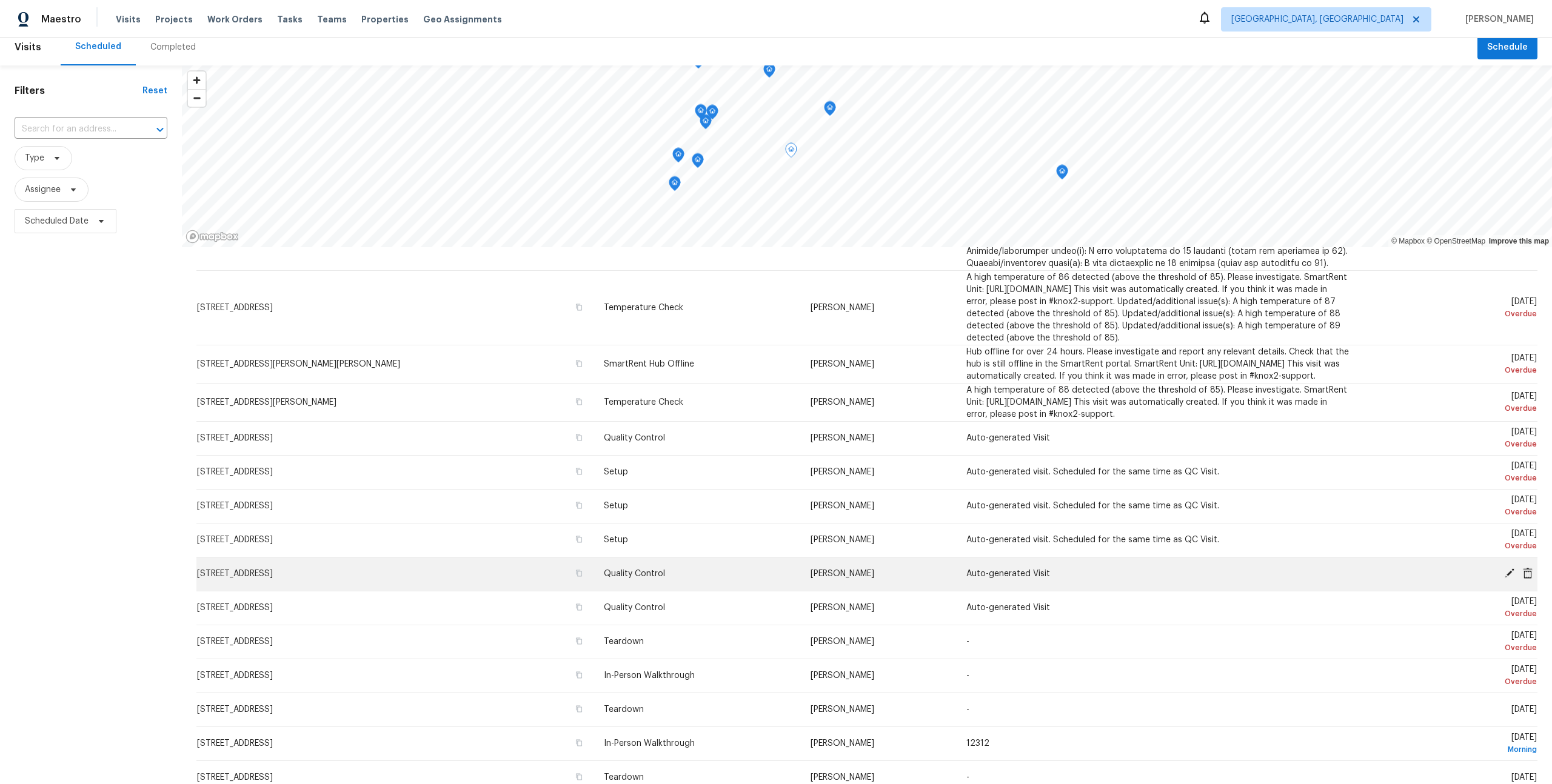
scroll to position [349, 0]
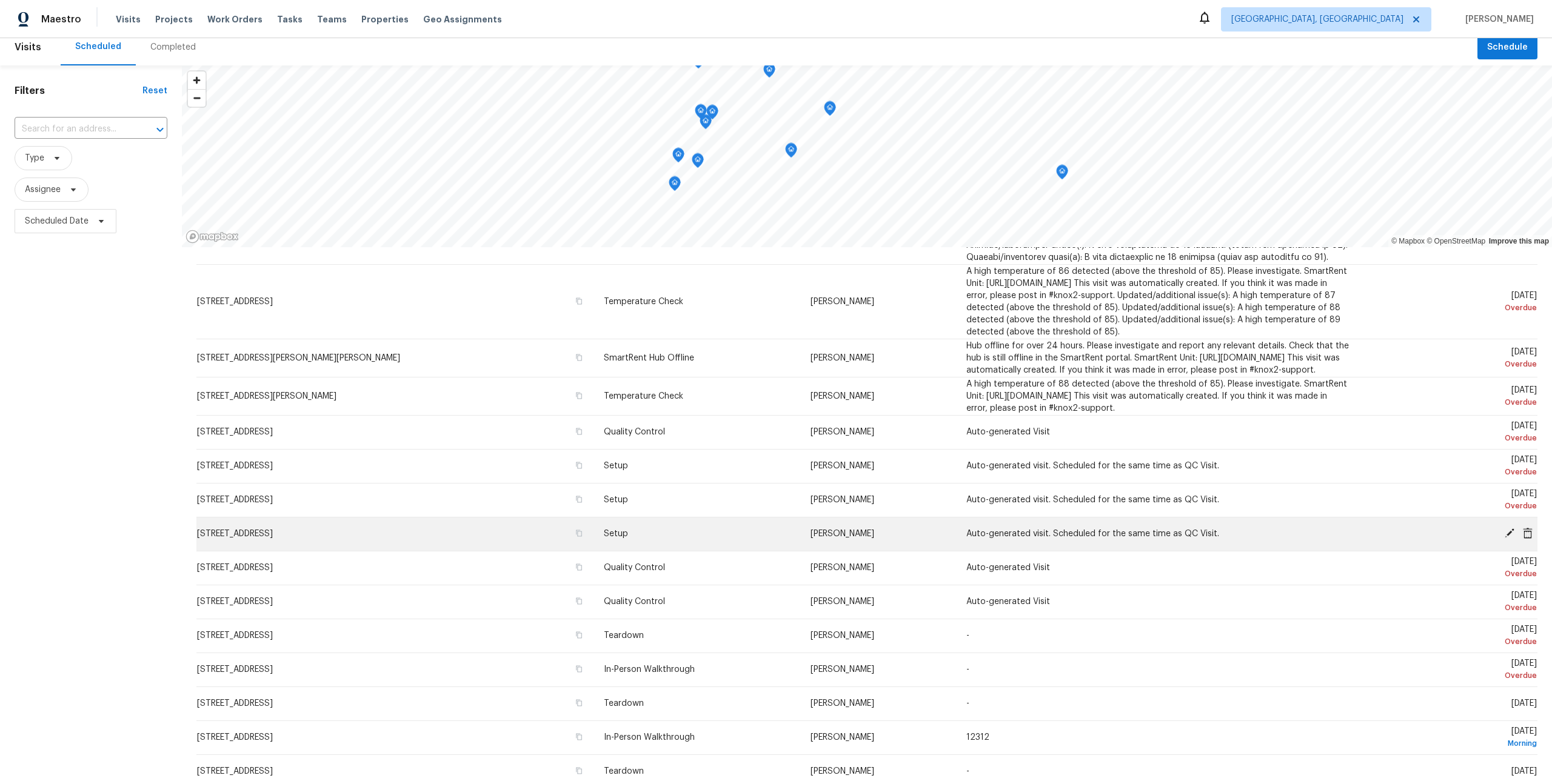
click at [776, 538] on icon at bounding box center [1510, 534] width 10 height 10
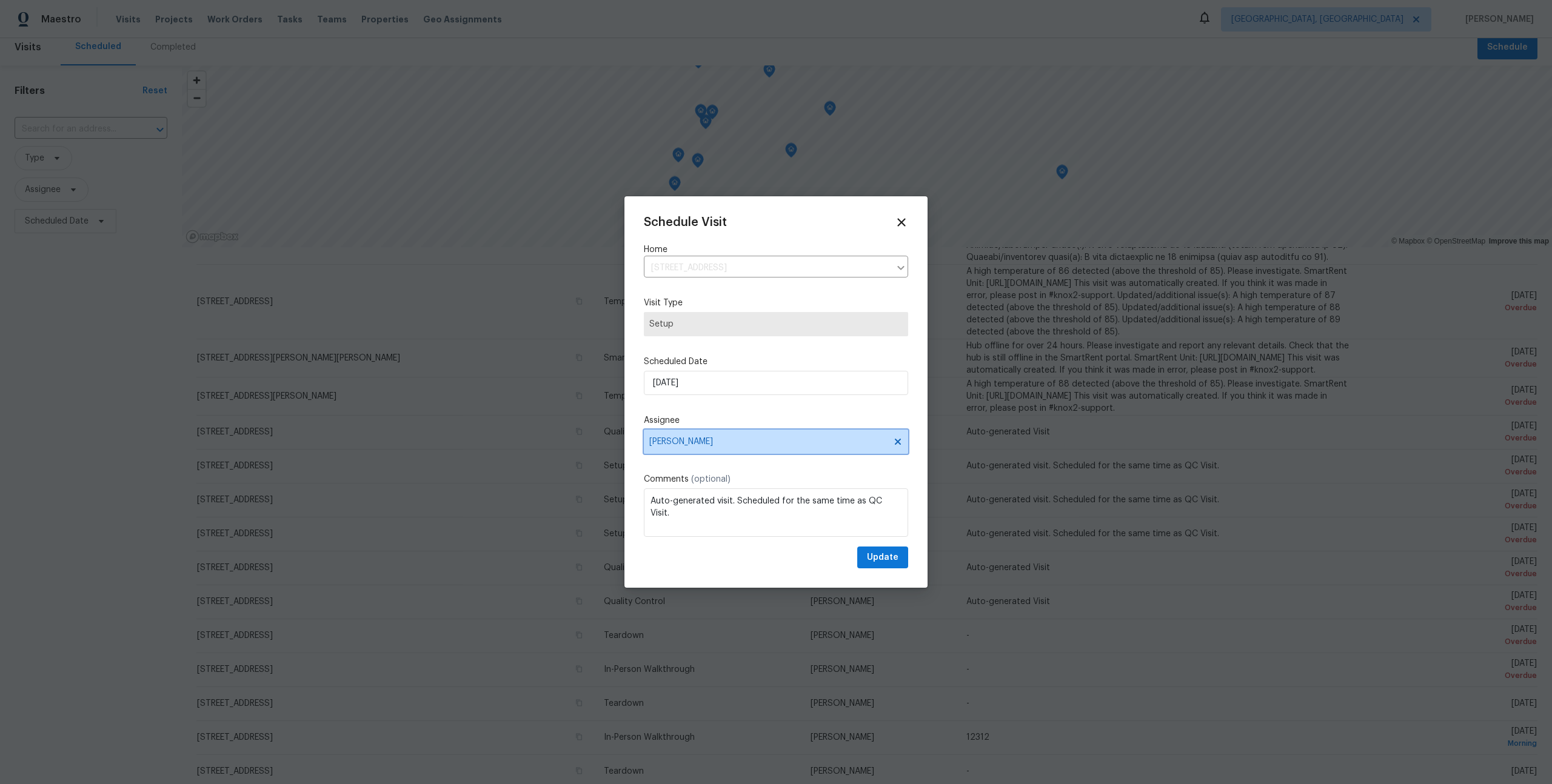
click at [701, 430] on span "[PERSON_NAME]" at bounding box center [776, 442] width 264 height 24
type input "tom"
click at [554, 656] on div at bounding box center [776, 392] width 1552 height 784
click at [568, 646] on div at bounding box center [776, 392] width 1552 height 784
click at [776, 219] on icon at bounding box center [901, 222] width 14 height 14
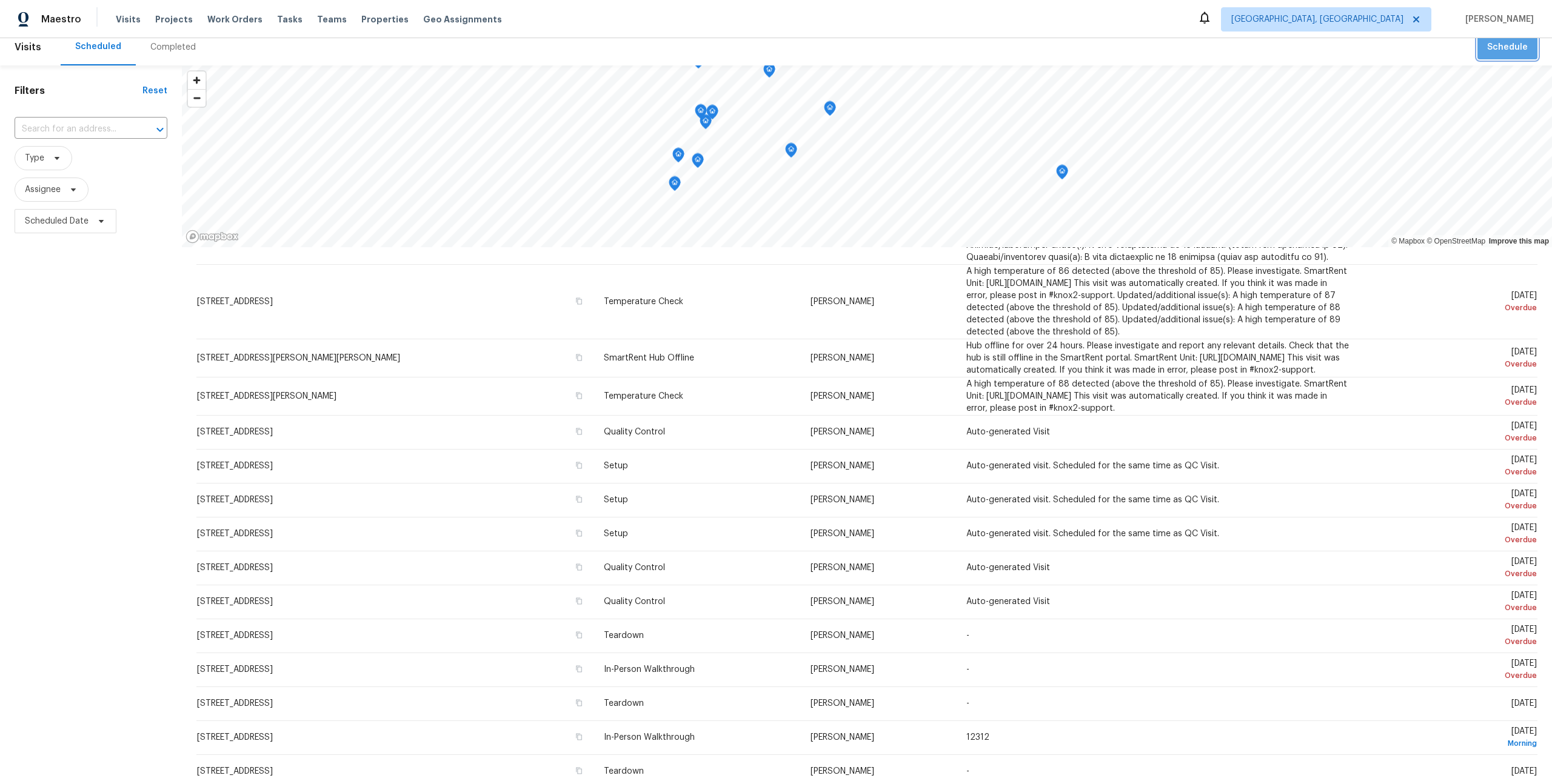
click at [776, 52] on span "Schedule" at bounding box center [1507, 47] width 41 height 15
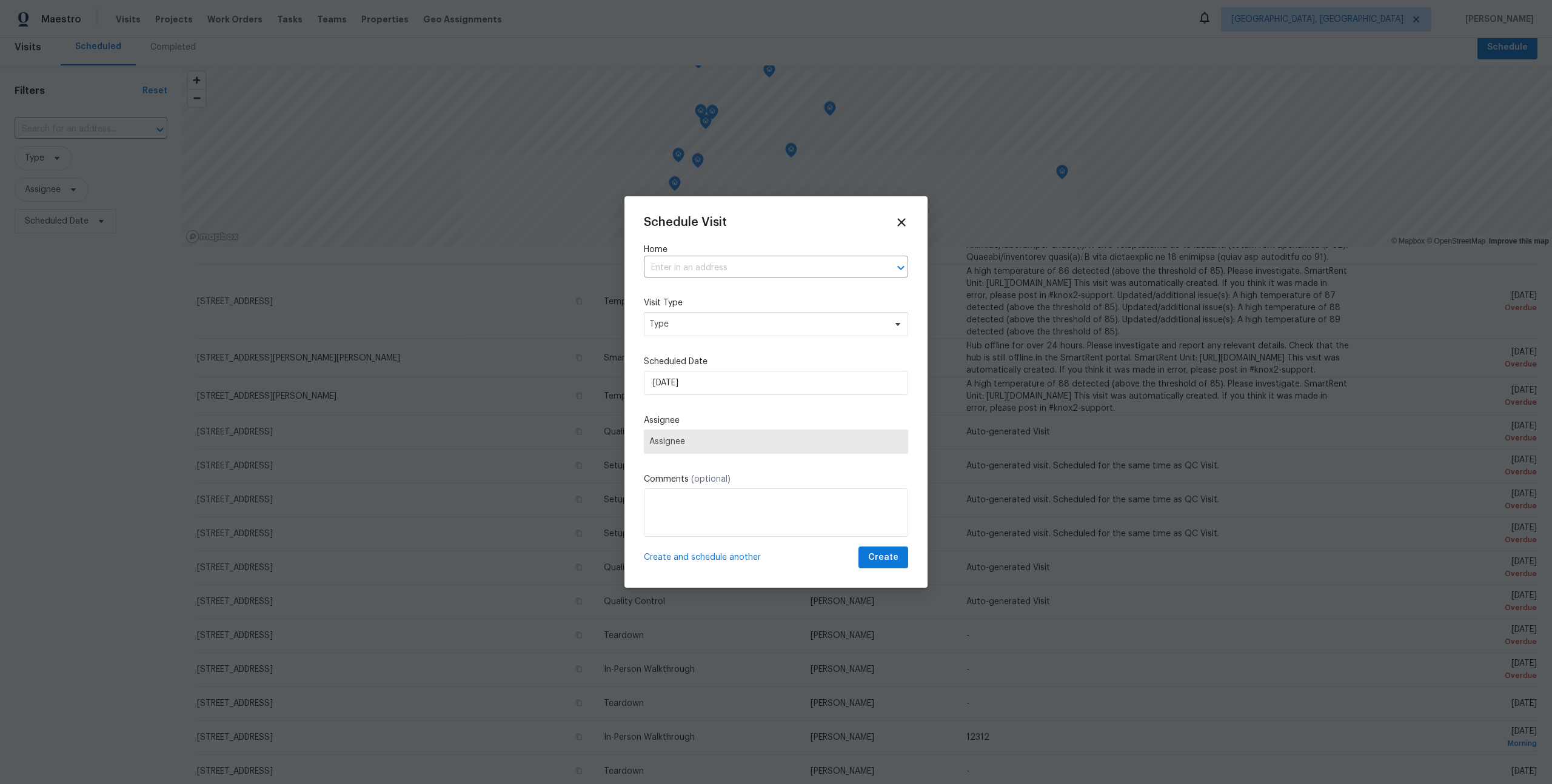
click at [706, 442] on span "Assignee" at bounding box center [776, 442] width 254 height 10
click at [721, 283] on div "Schedule Visit Home ​ Visit Type Type Scheduled Date 18/08/2025 Assignee Assign…" at bounding box center [776, 392] width 264 height 353
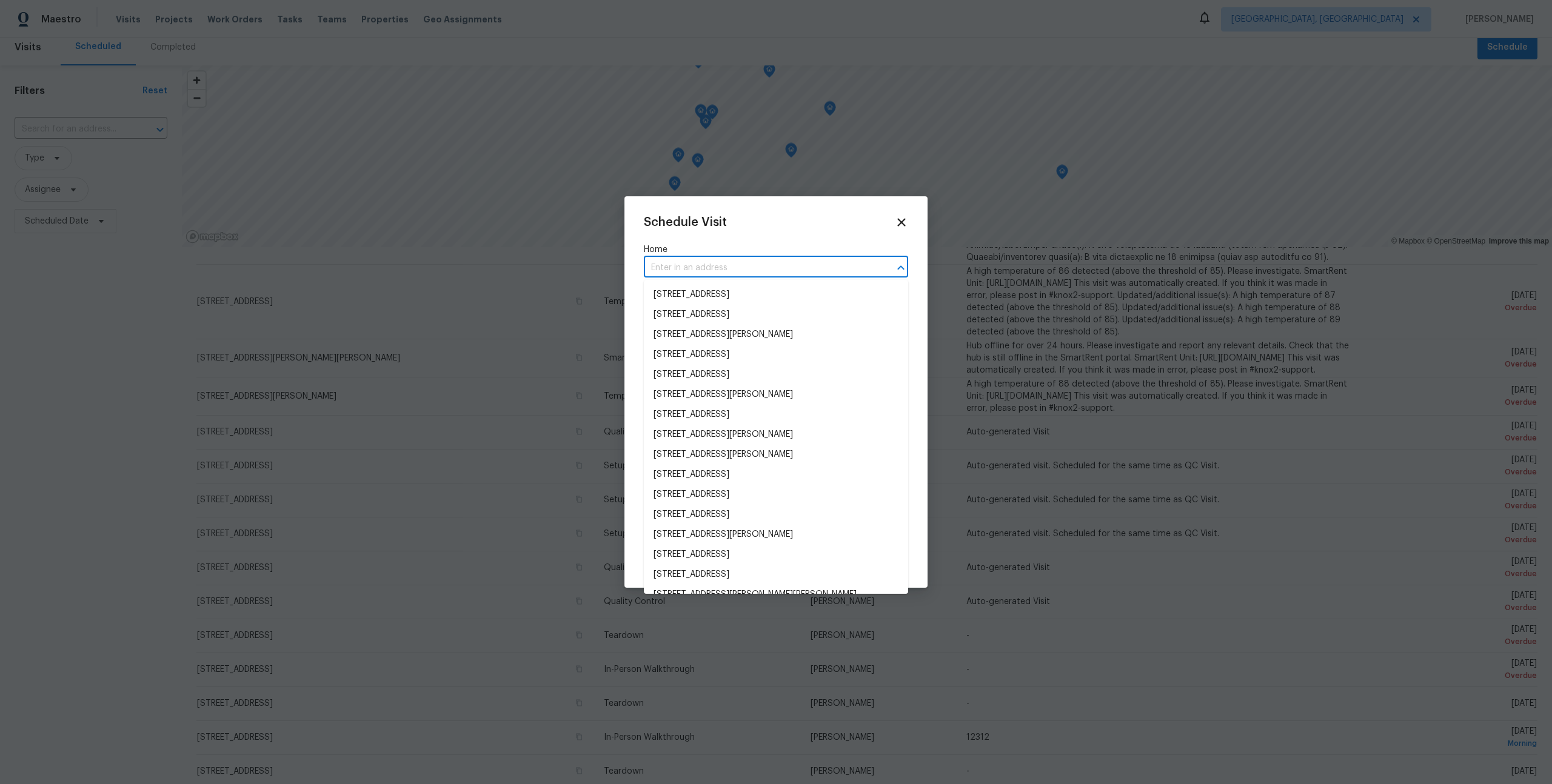
click at [721, 277] on body "Maestro Visits Projects Work Orders Tasks Teams Properties Geo Assignments Albu…" at bounding box center [776, 392] width 1552 height 784
click at [716, 297] on li "9800 Ladrones Pl SW, Albuquerque, NM 87121" at bounding box center [776, 294] width 264 height 20
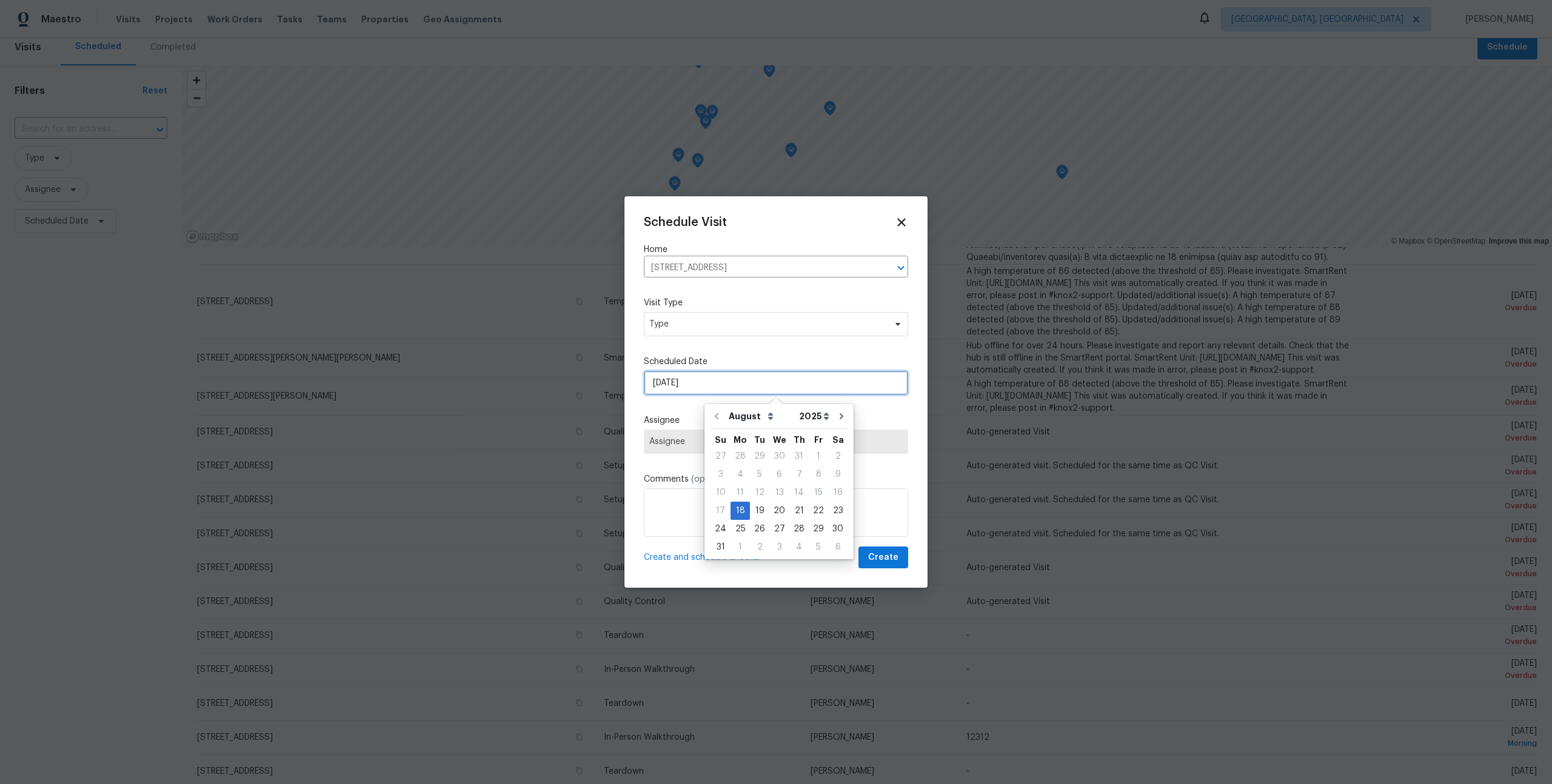
click at [702, 378] on input "18/08/2025" at bounding box center [776, 383] width 264 height 24
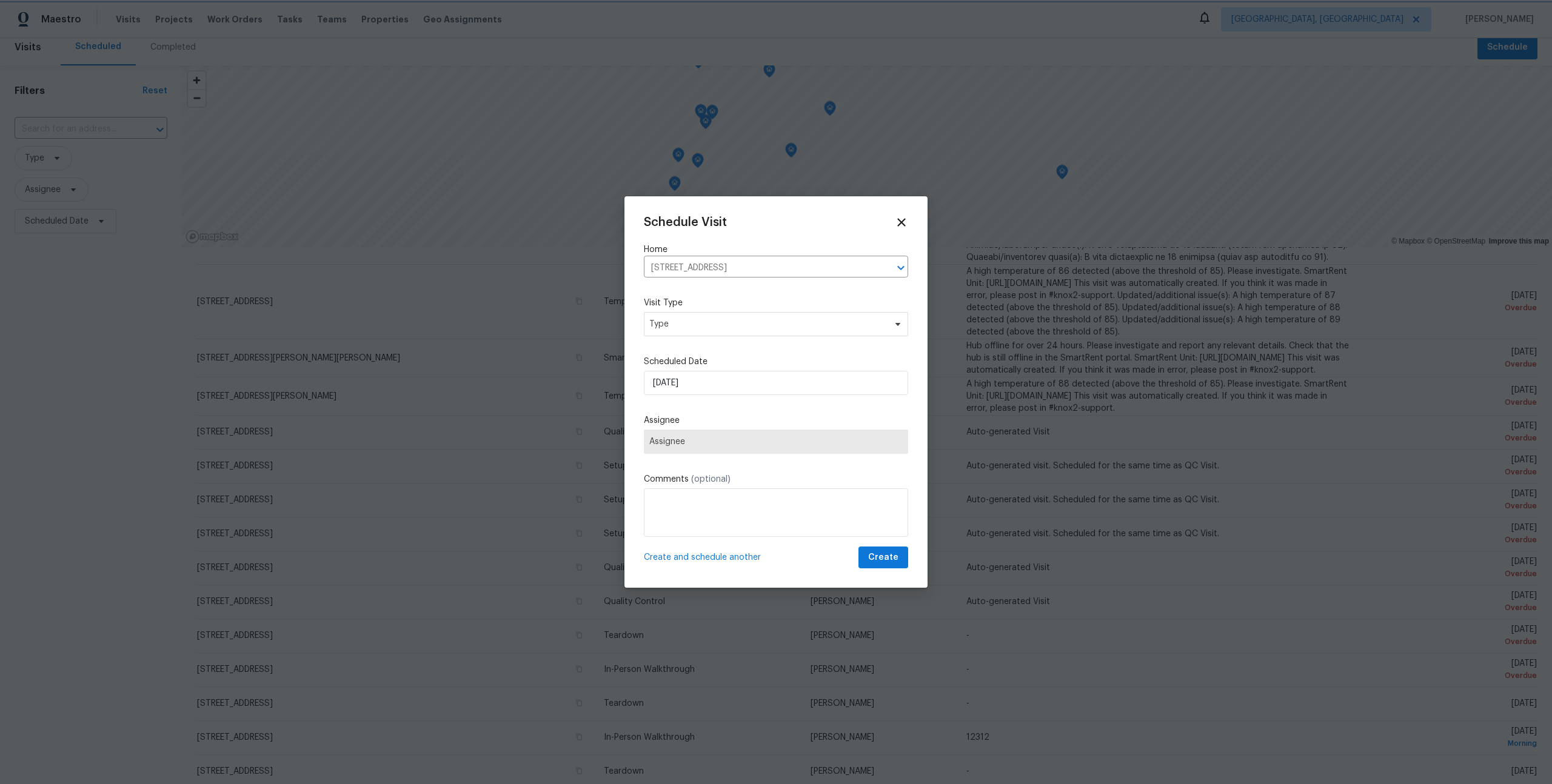
click at [665, 442] on span "Assignee" at bounding box center [776, 442] width 254 height 10
click at [717, 318] on span "Type" at bounding box center [768, 324] width 236 height 12
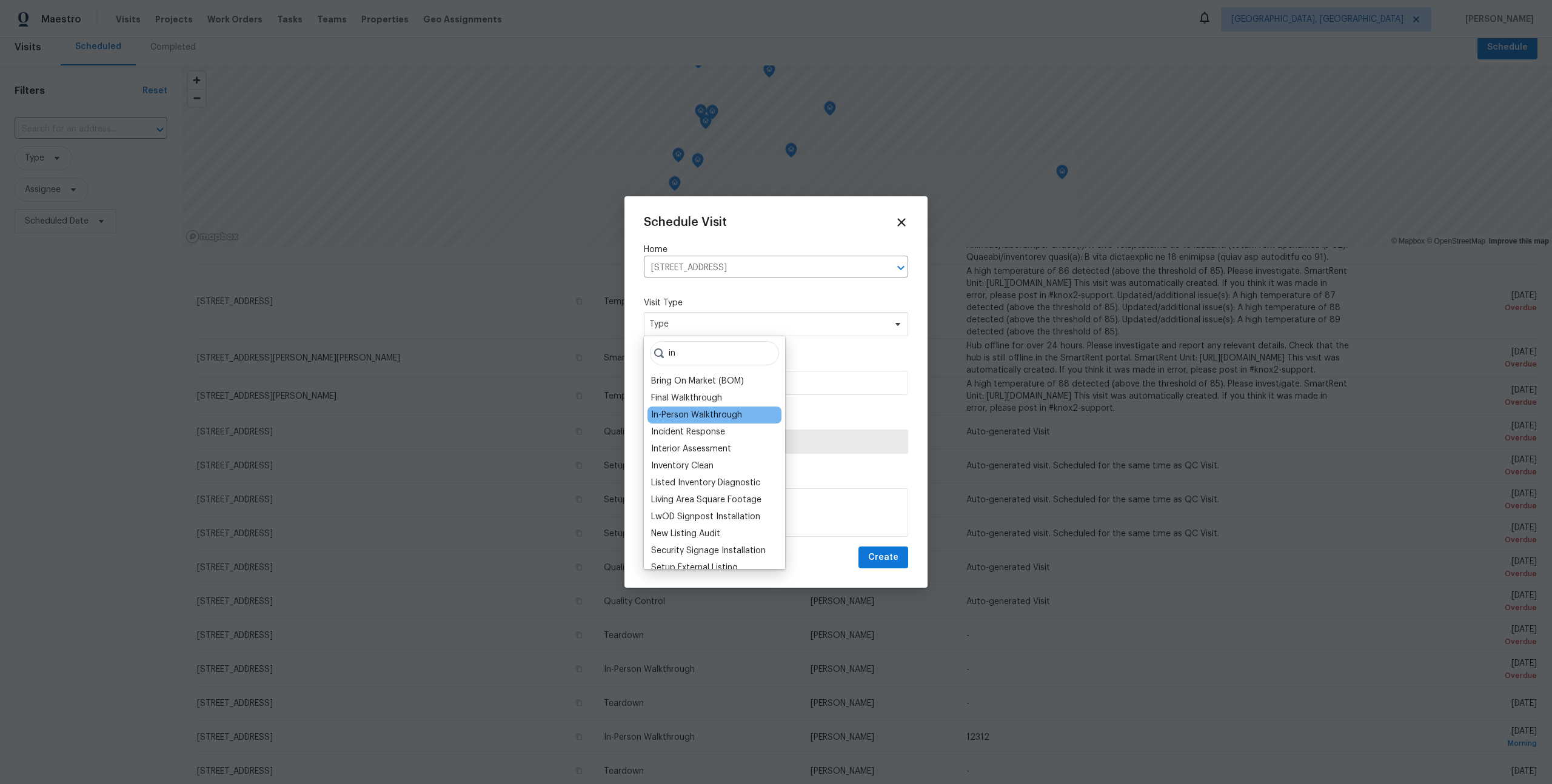
type input "in"
click at [702, 416] on div "In-Person Walkthrough" at bounding box center [697, 415] width 91 height 12
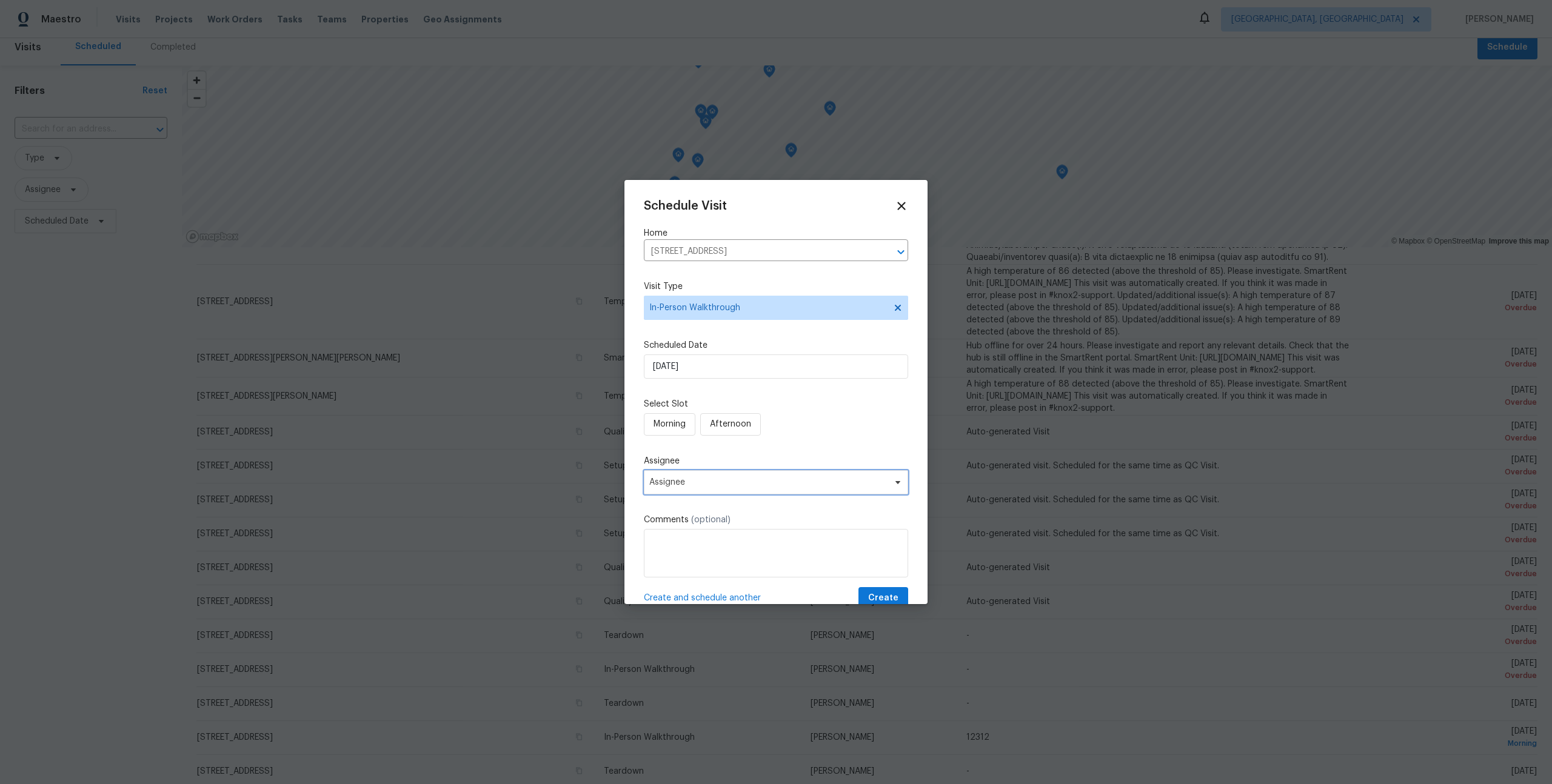
click at [706, 481] on span "Assignee" at bounding box center [768, 483] width 238 height 10
type input "tom"
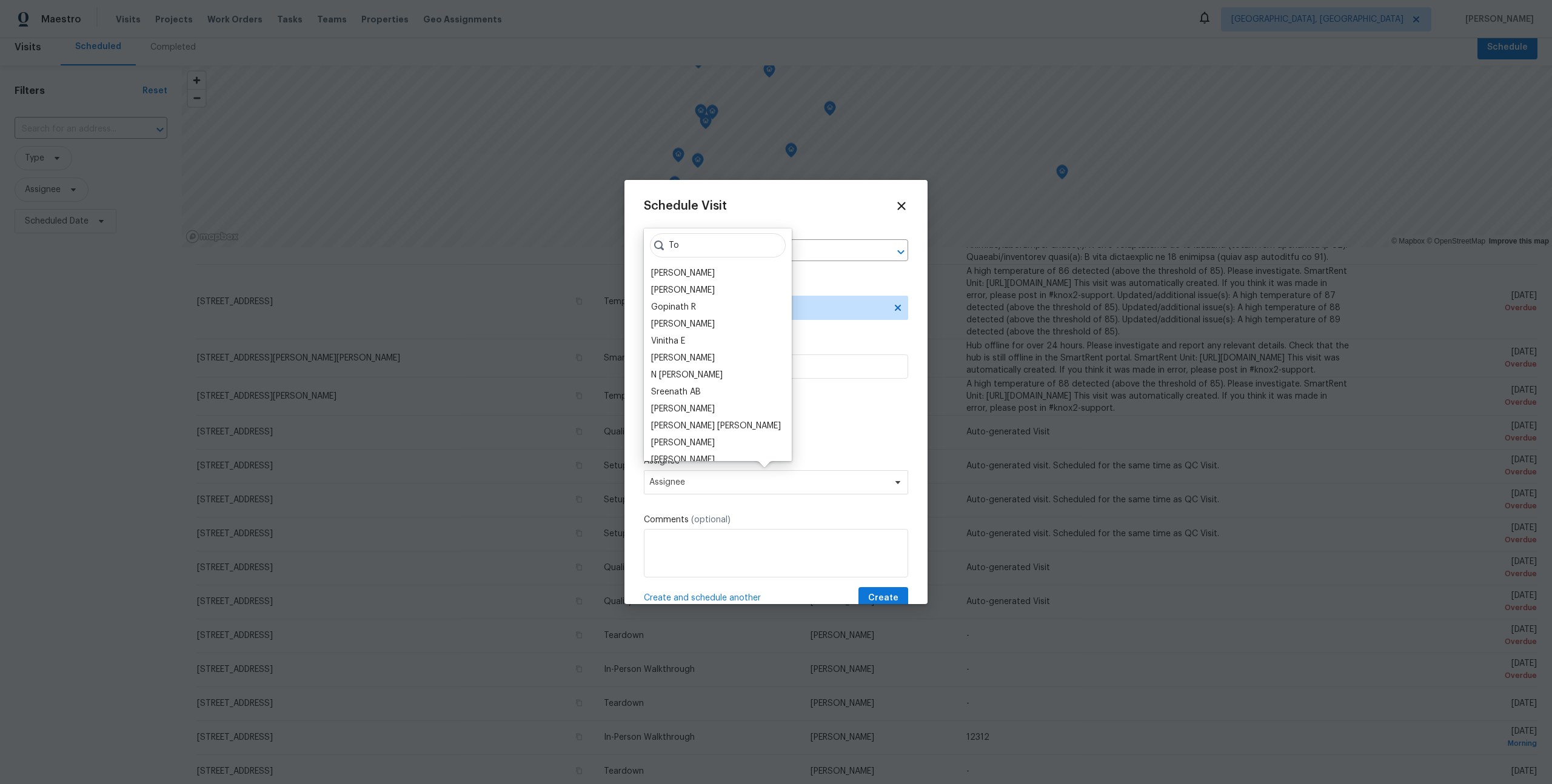
type input "Tom"
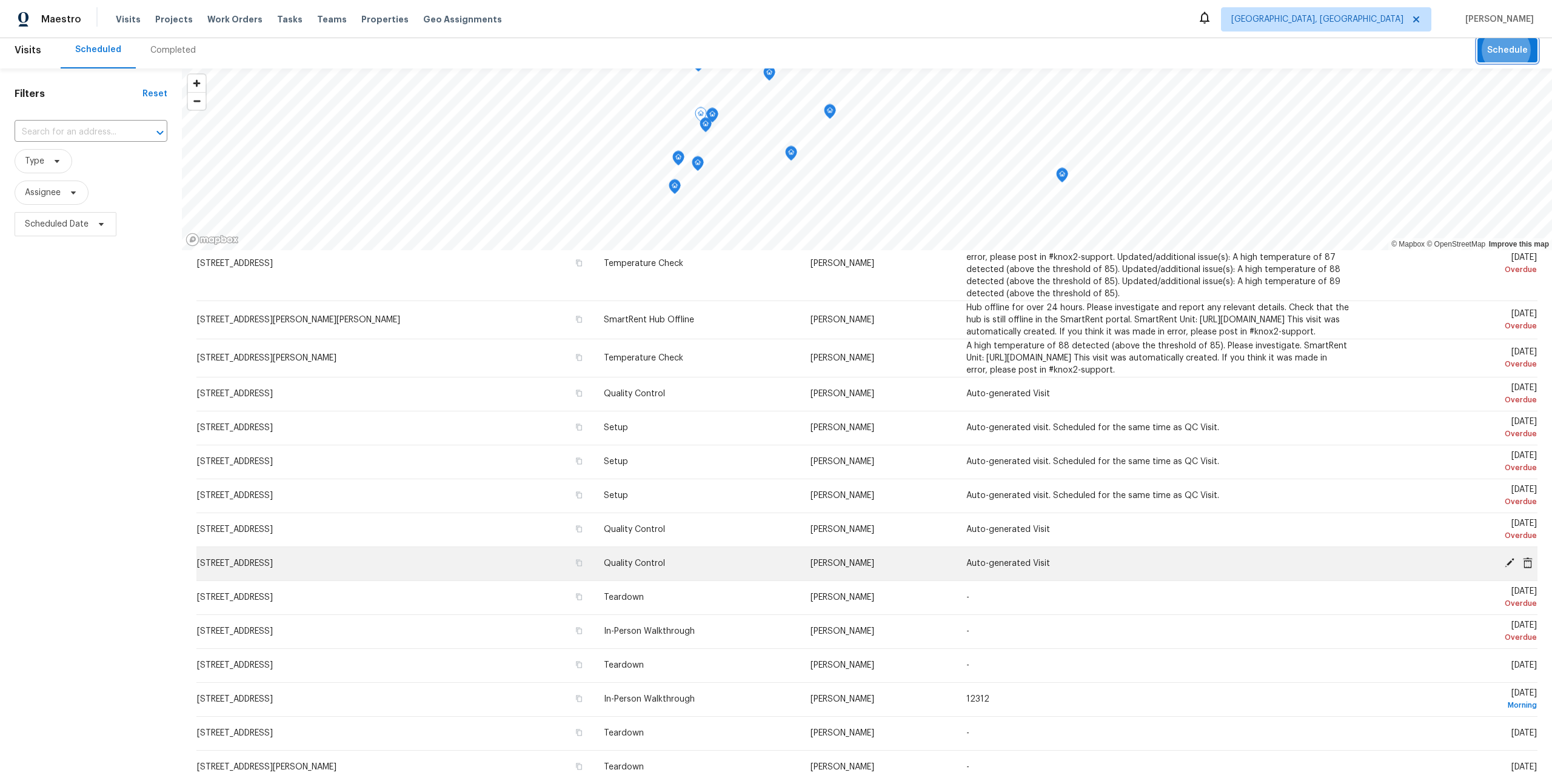
scroll to position [410, 0]
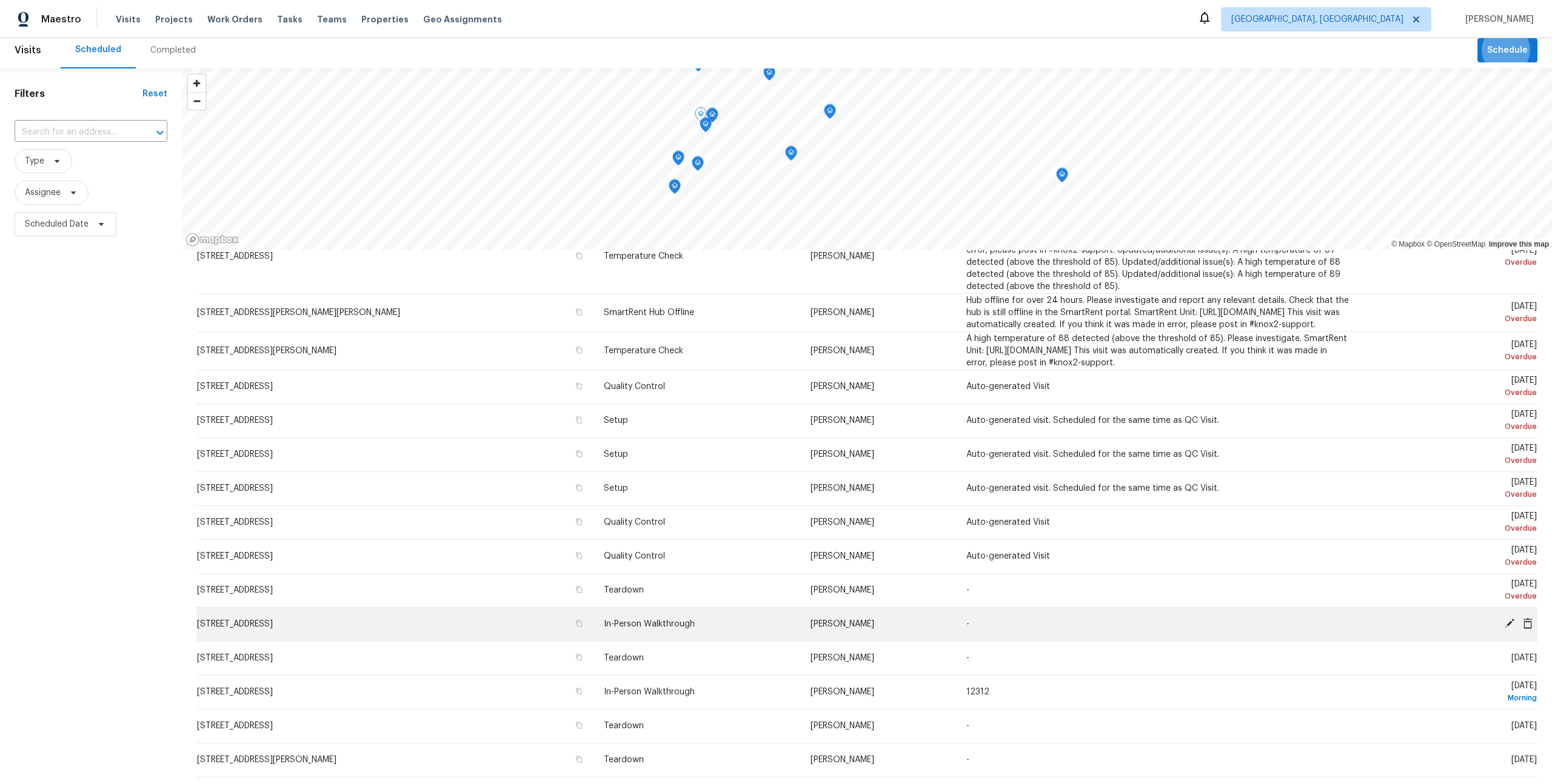
click at [776, 624] on icon at bounding box center [1510, 624] width 10 height 10
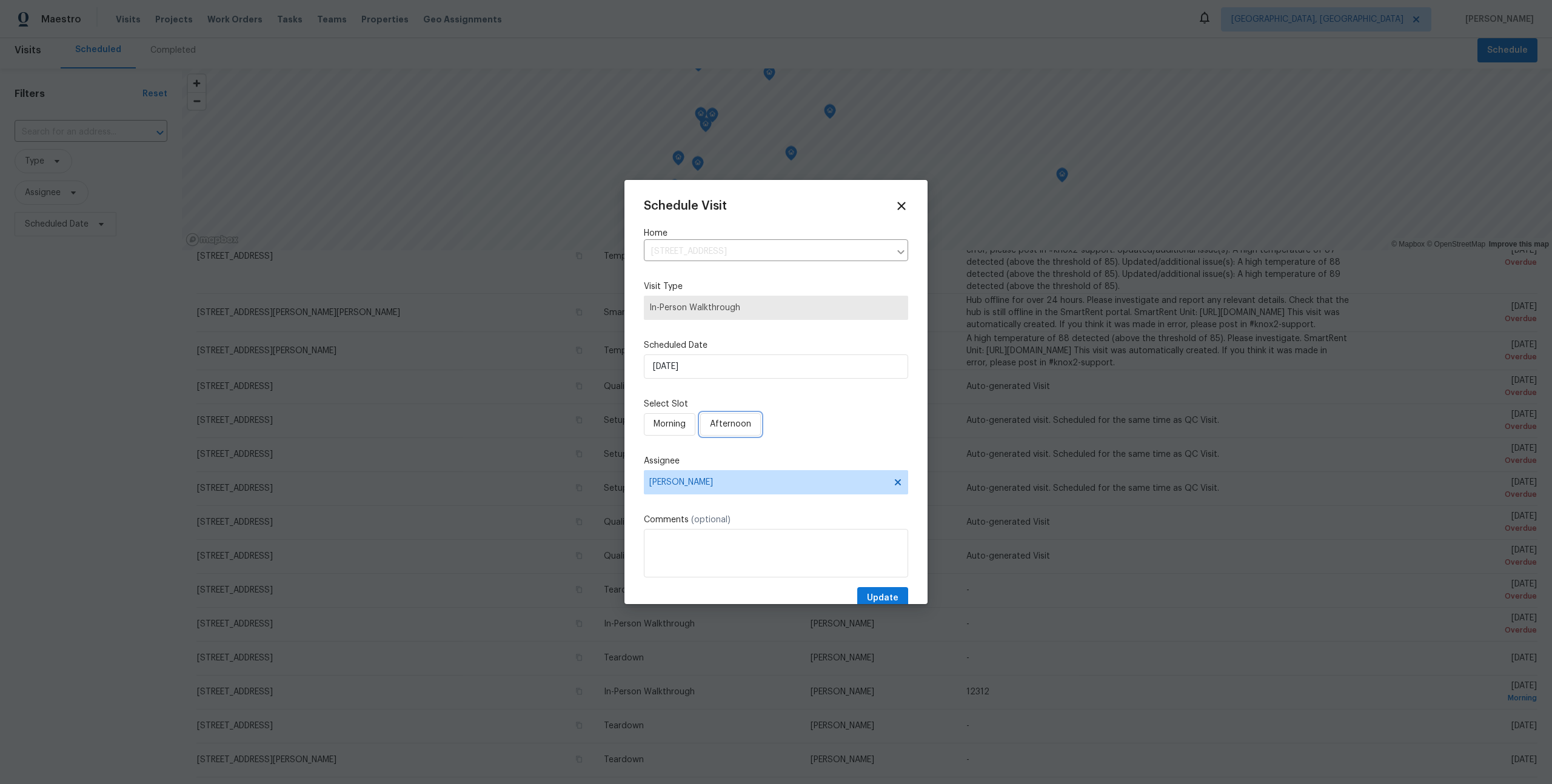
click at [709, 425] on button "Afternoon" at bounding box center [731, 424] width 61 height 22
click at [698, 483] on span "[PERSON_NAME]" at bounding box center [768, 483] width 238 height 10
type input "t"
type input "b"
type input "mich"
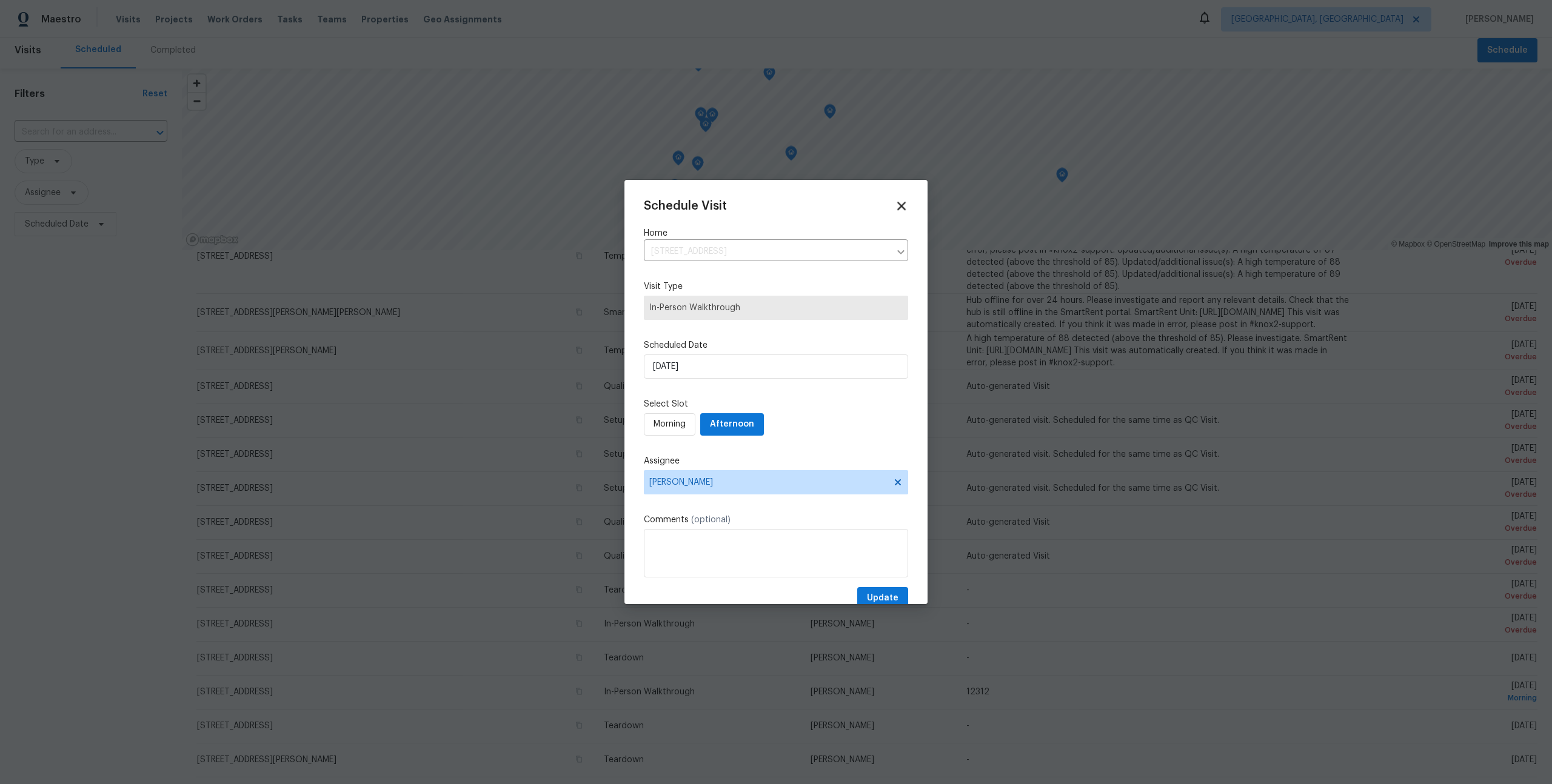
click at [776, 208] on icon at bounding box center [901, 205] width 14 height 14
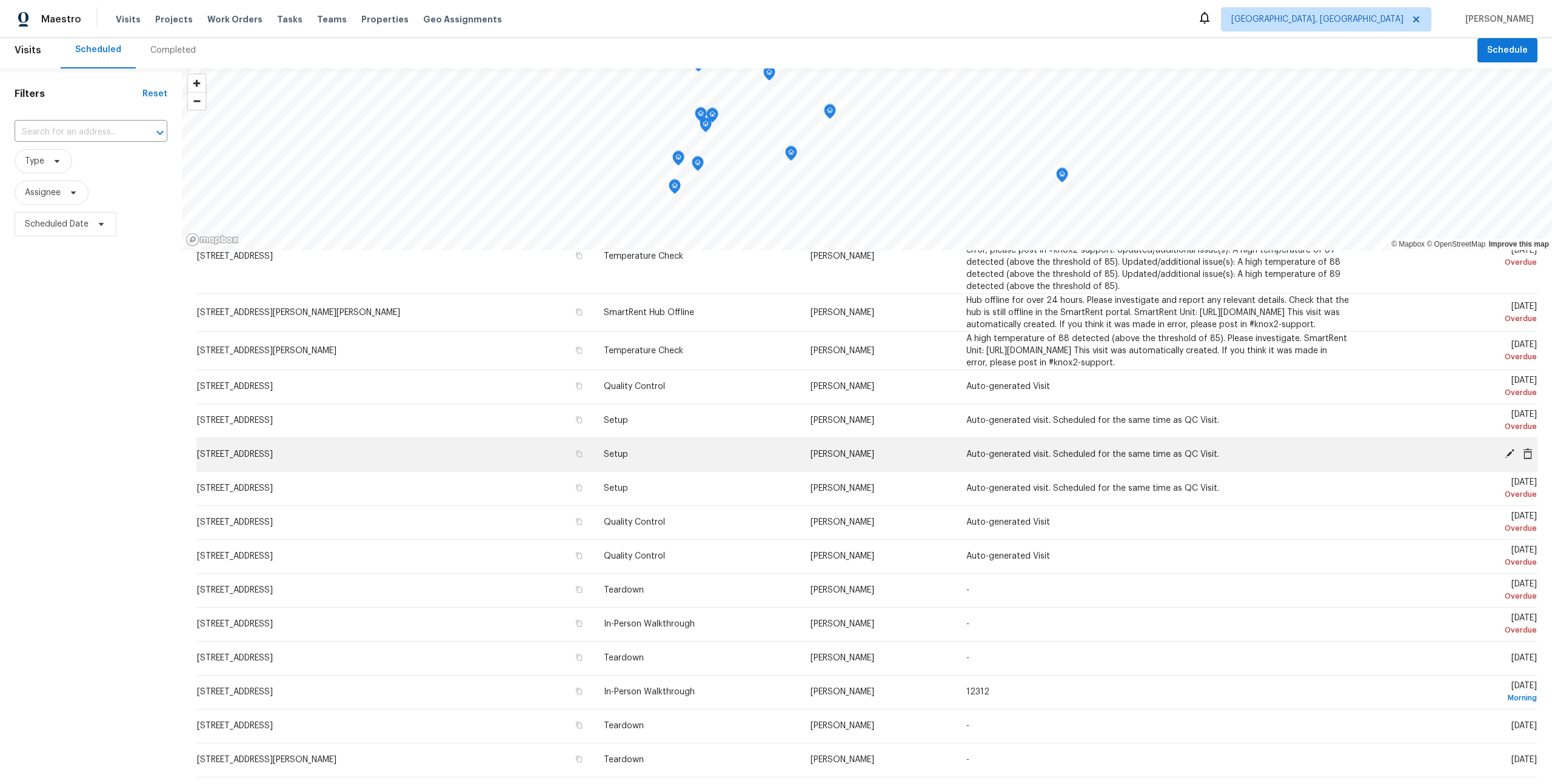
scroll to position [0, 0]
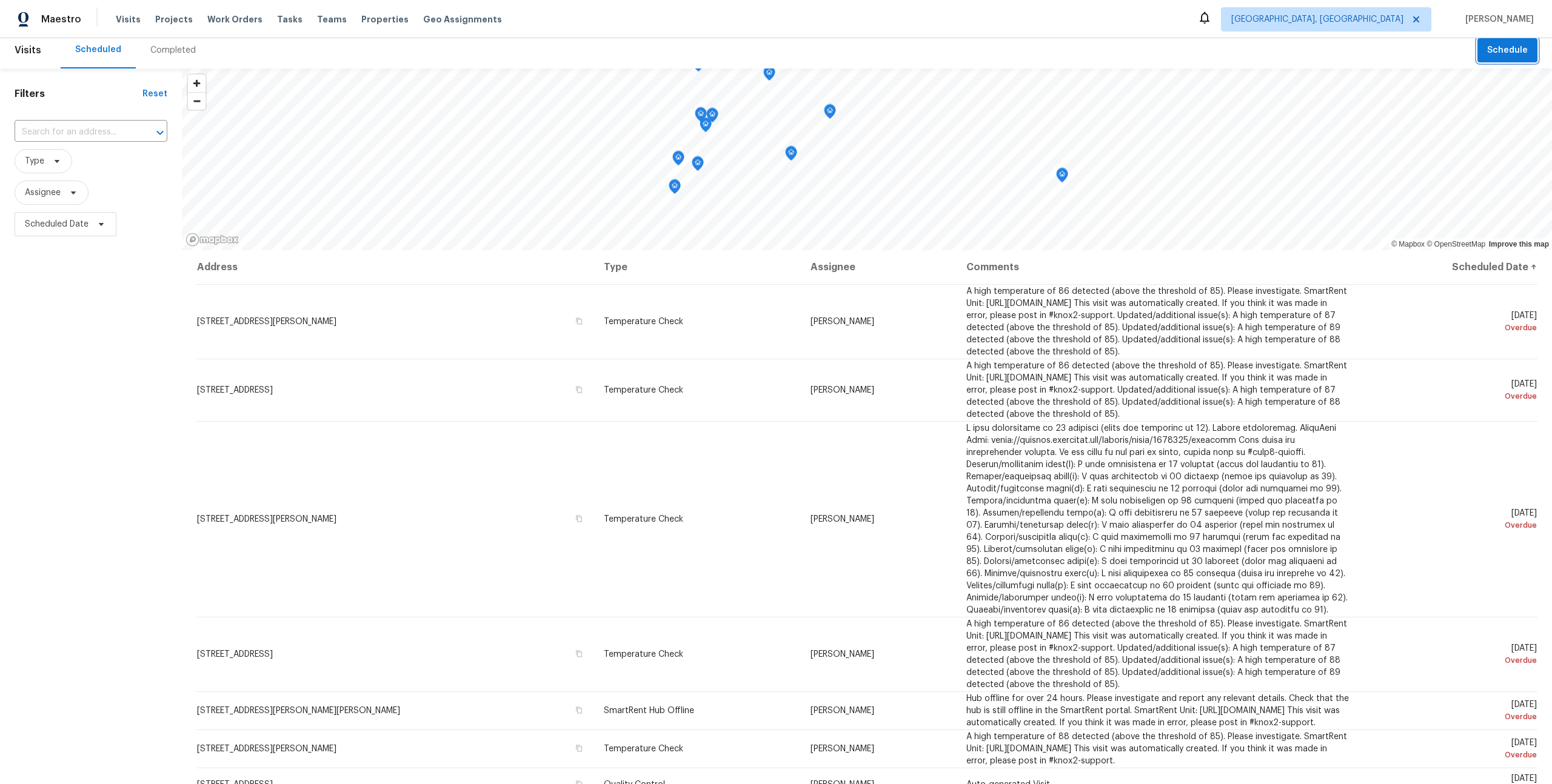
click at [776, 43] on span "Schedule" at bounding box center [1507, 50] width 41 height 15
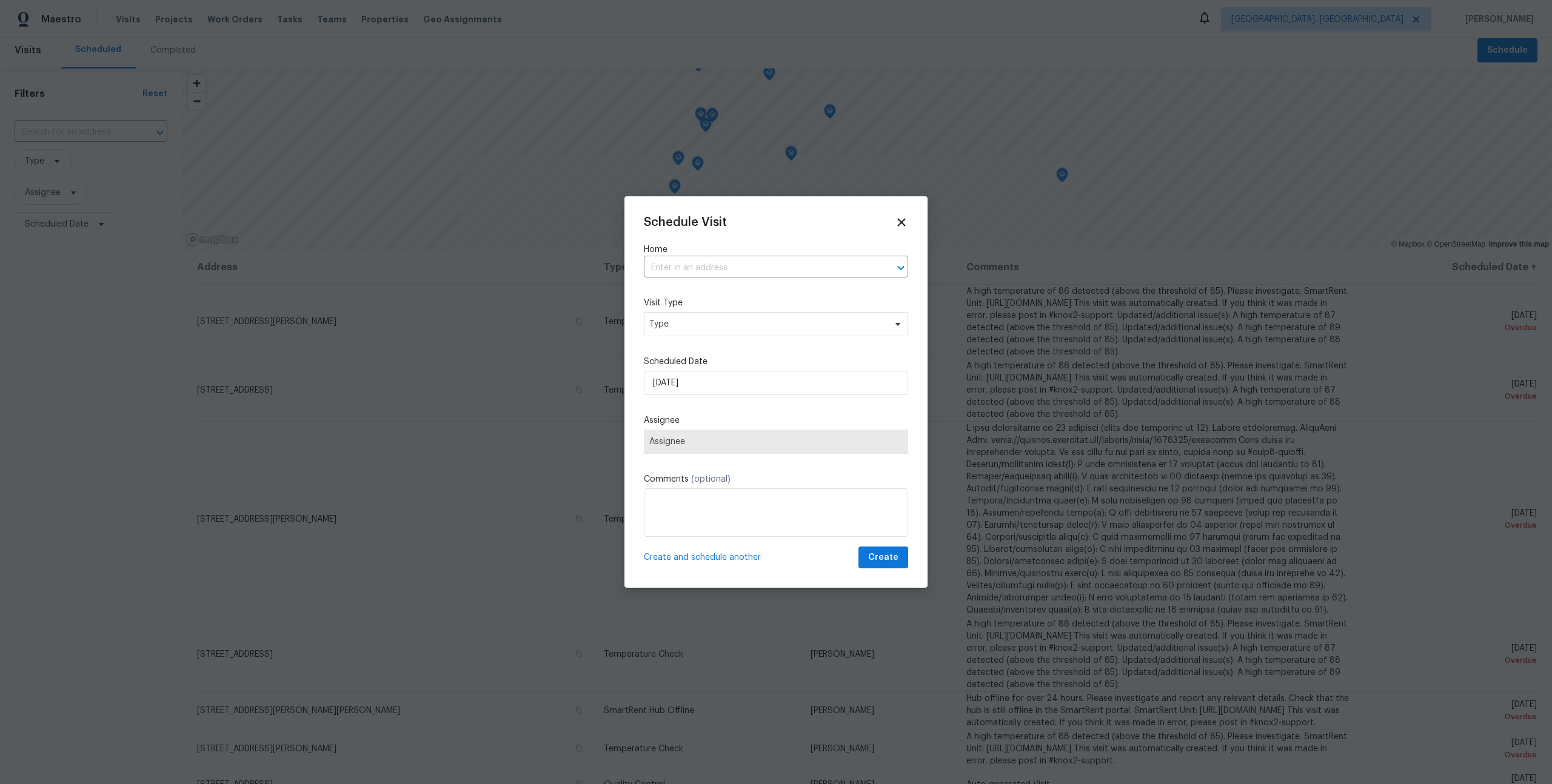
click at [711, 459] on div "Schedule Visit Home ​ Visit Type Type Scheduled Date 18/08/2025 Assignee Assign…" at bounding box center [776, 392] width 264 height 353
click at [711, 447] on span "Assignee" at bounding box center [776, 442] width 264 height 24
click at [776, 425] on label "Assignee" at bounding box center [776, 420] width 264 height 12
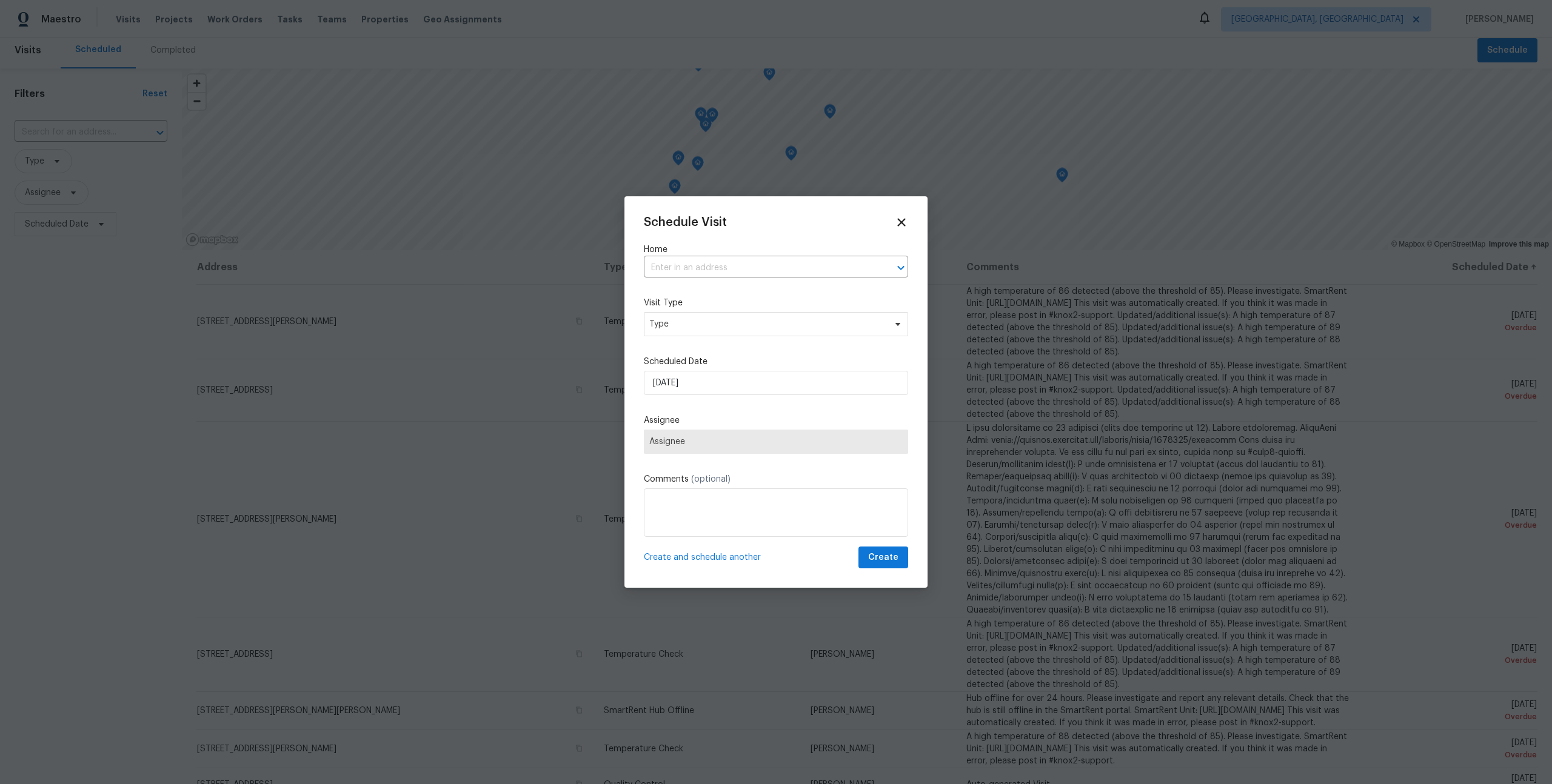
drag, startPoint x: 901, startPoint y: 215, endPoint x: 871, endPoint y: 241, distance: 39.7
click at [776, 241] on div "Schedule Visit Home ​ Visit Type Type Scheduled Date 18/08/2025 Assignee Assign…" at bounding box center [776, 392] width 264 height 353
click at [776, 223] on icon at bounding box center [902, 223] width 9 height 9
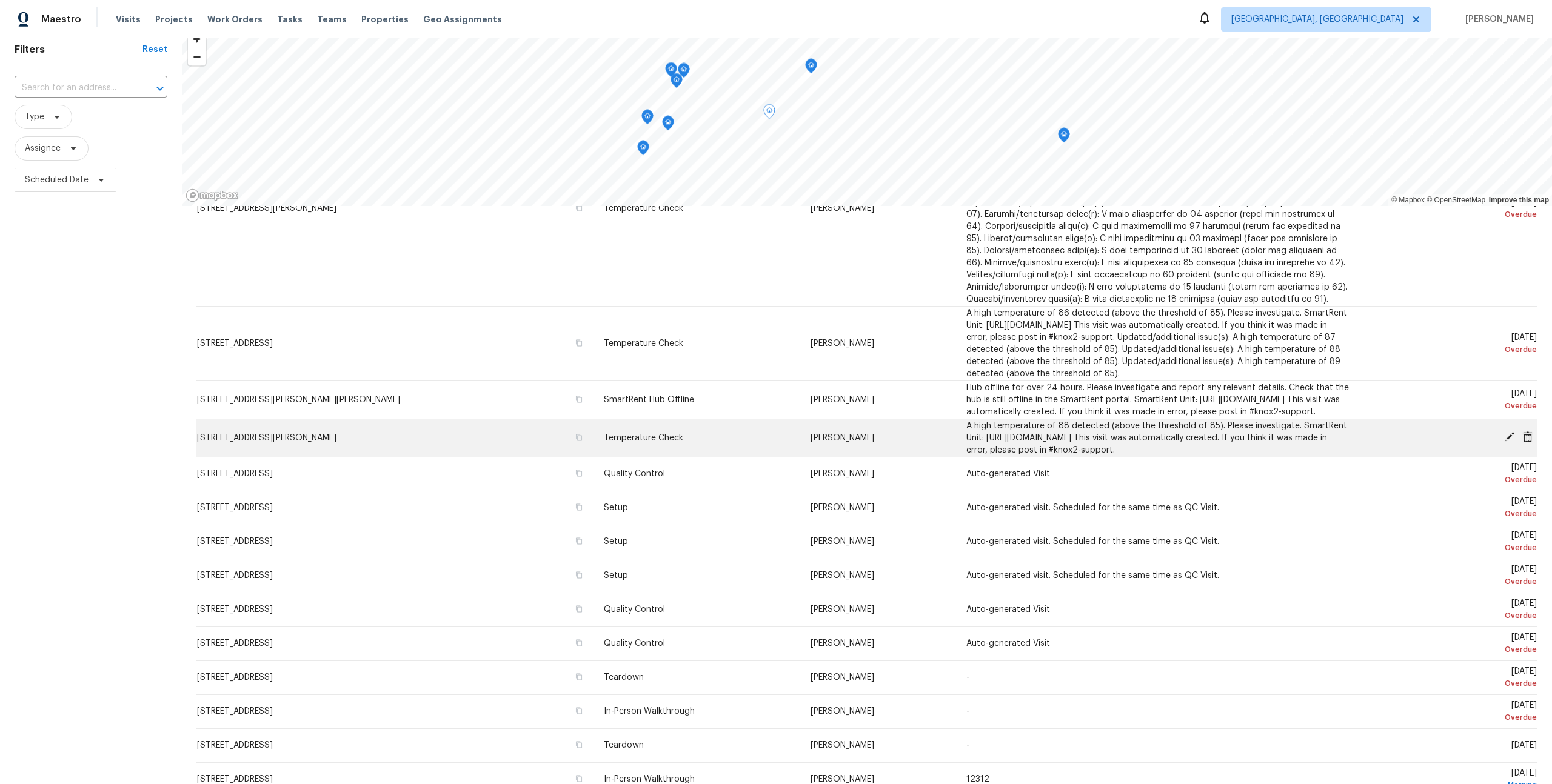
scroll to position [246, 0]
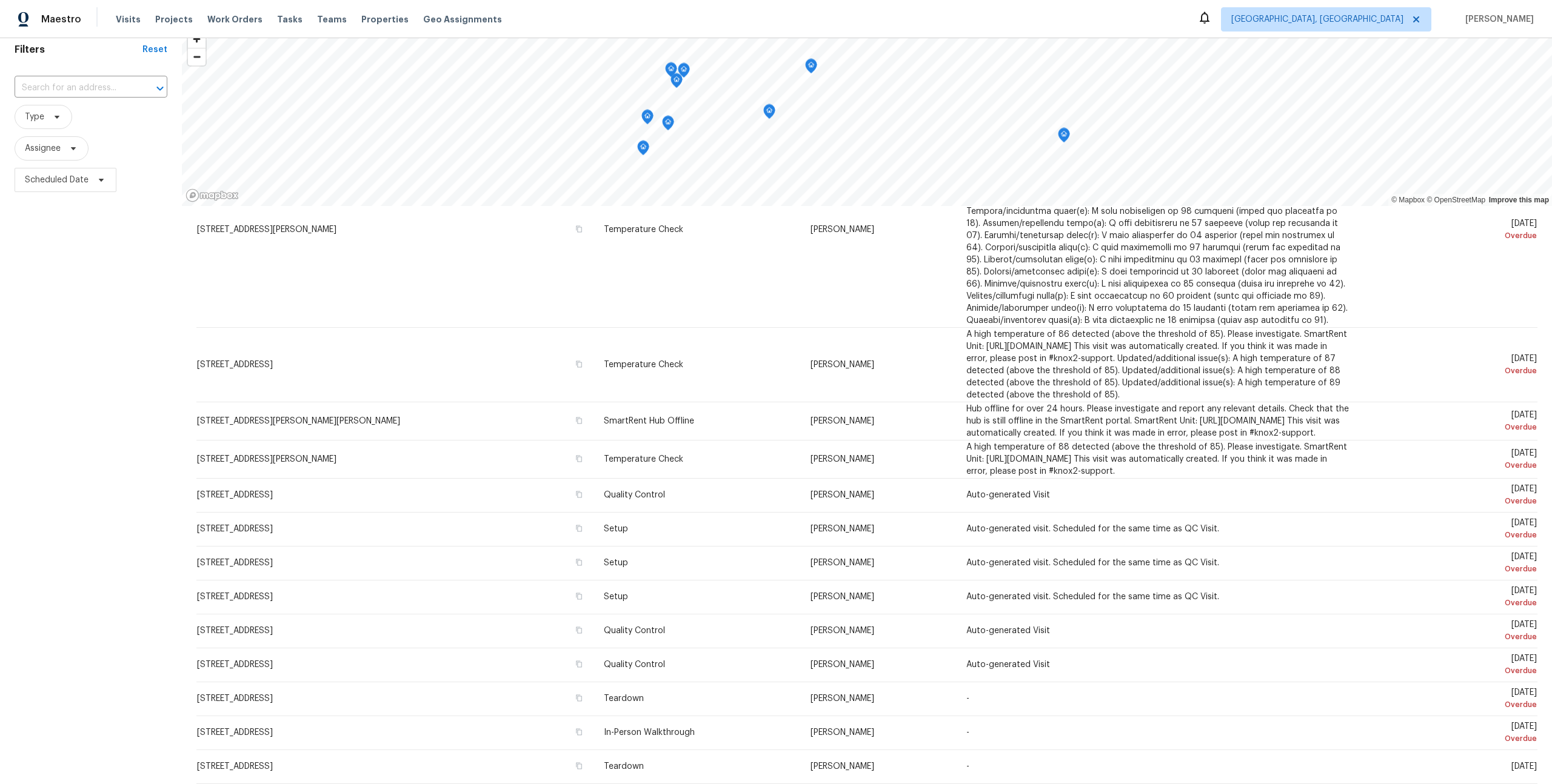
click at [670, 128] on icon "Map marker" at bounding box center [668, 123] width 11 height 14
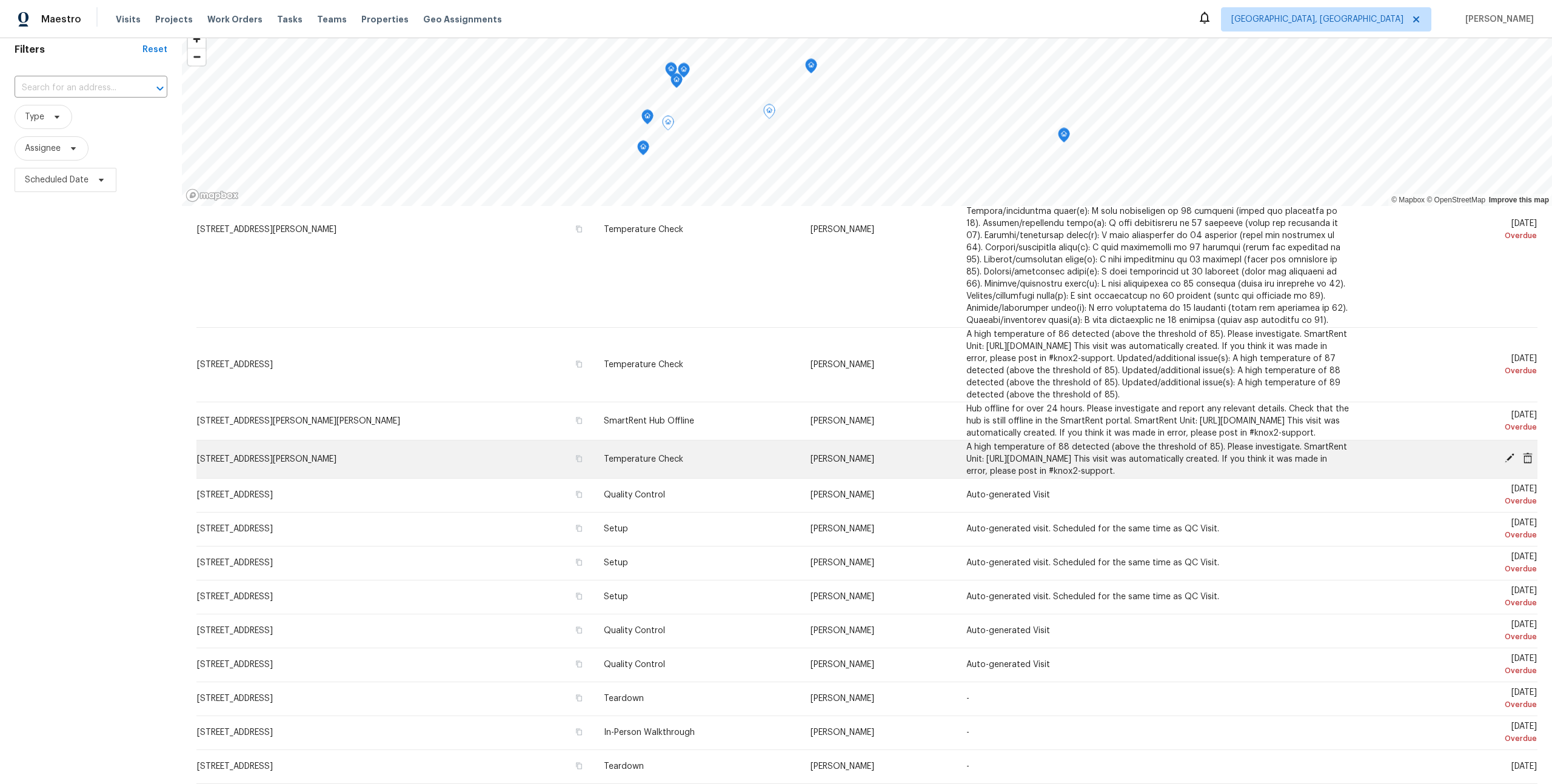
click at [413, 471] on td "[STREET_ADDRESS][PERSON_NAME]" at bounding box center [395, 459] width 397 height 38
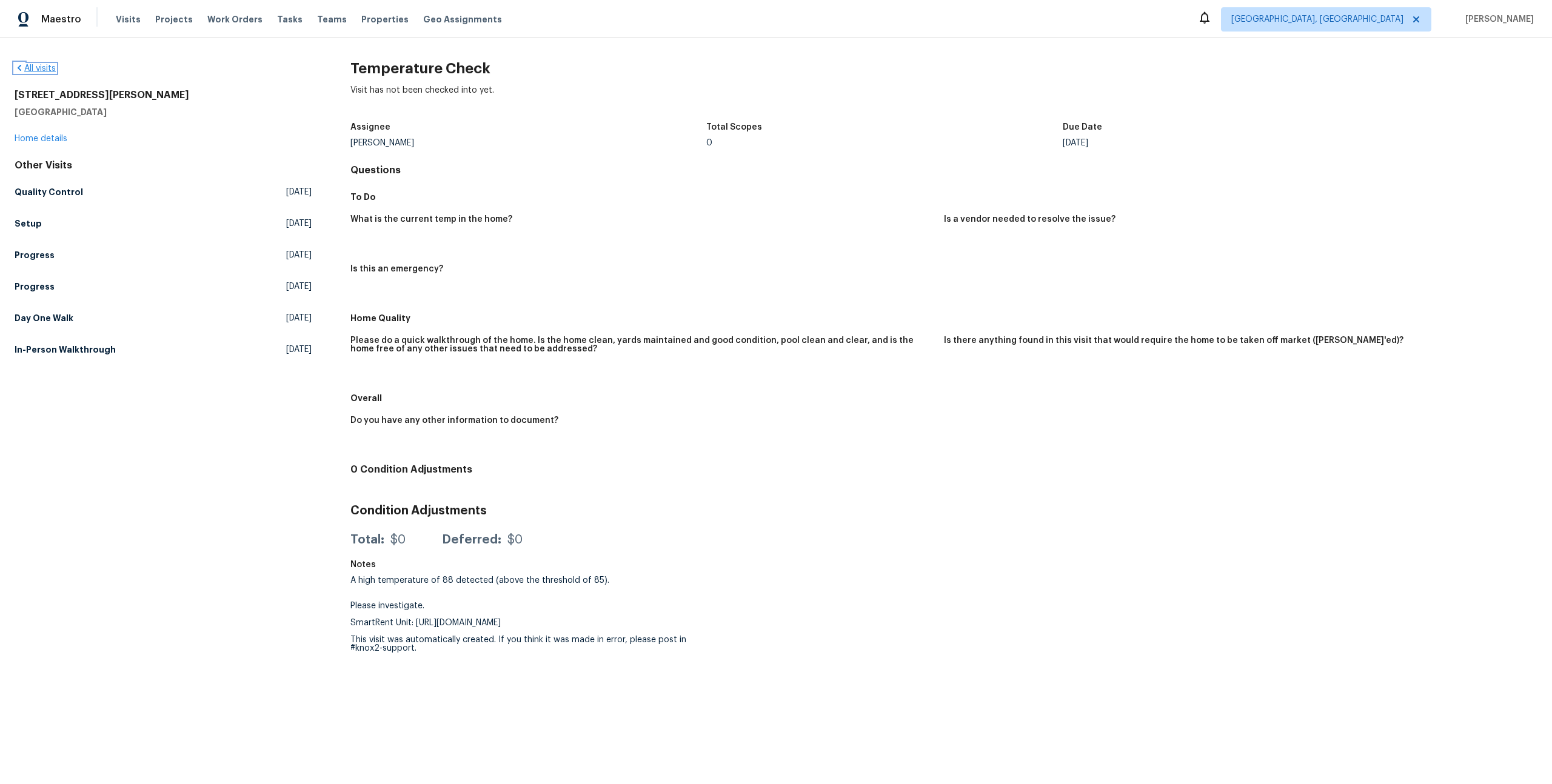
click at [44, 66] on link "All visits" at bounding box center [35, 69] width 41 height 9
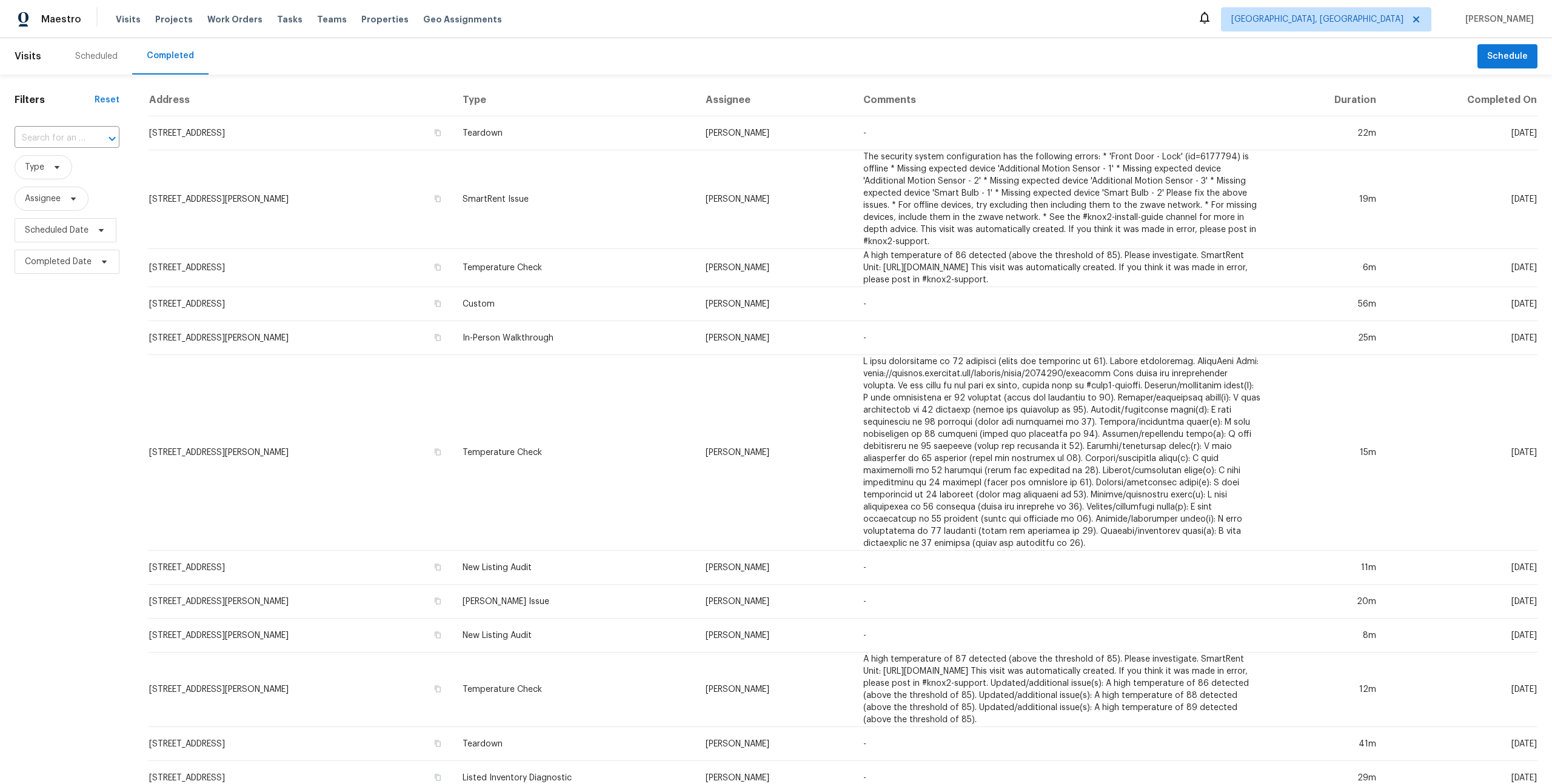
click at [102, 58] on div "Scheduled" at bounding box center [96, 56] width 42 height 12
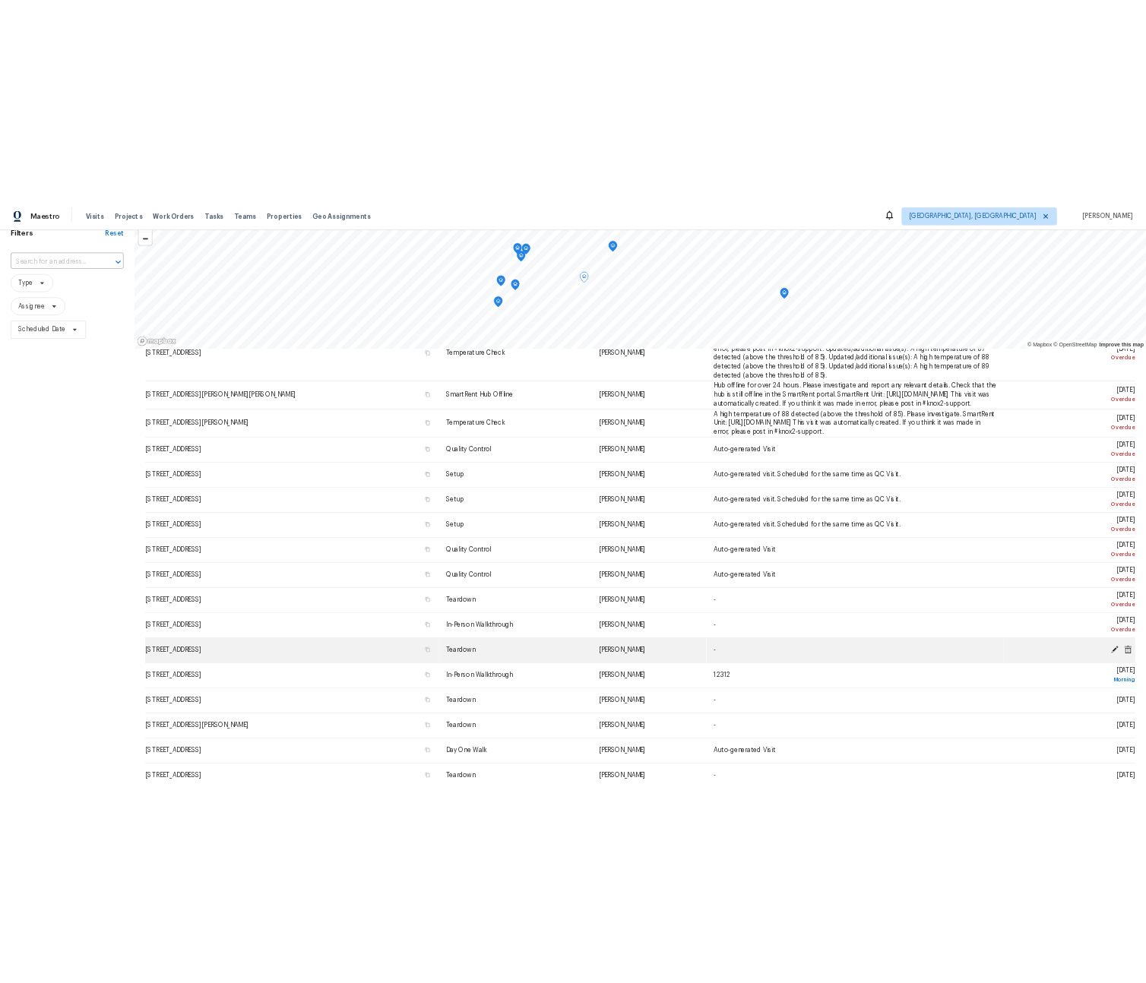
scroll to position [78, 0]
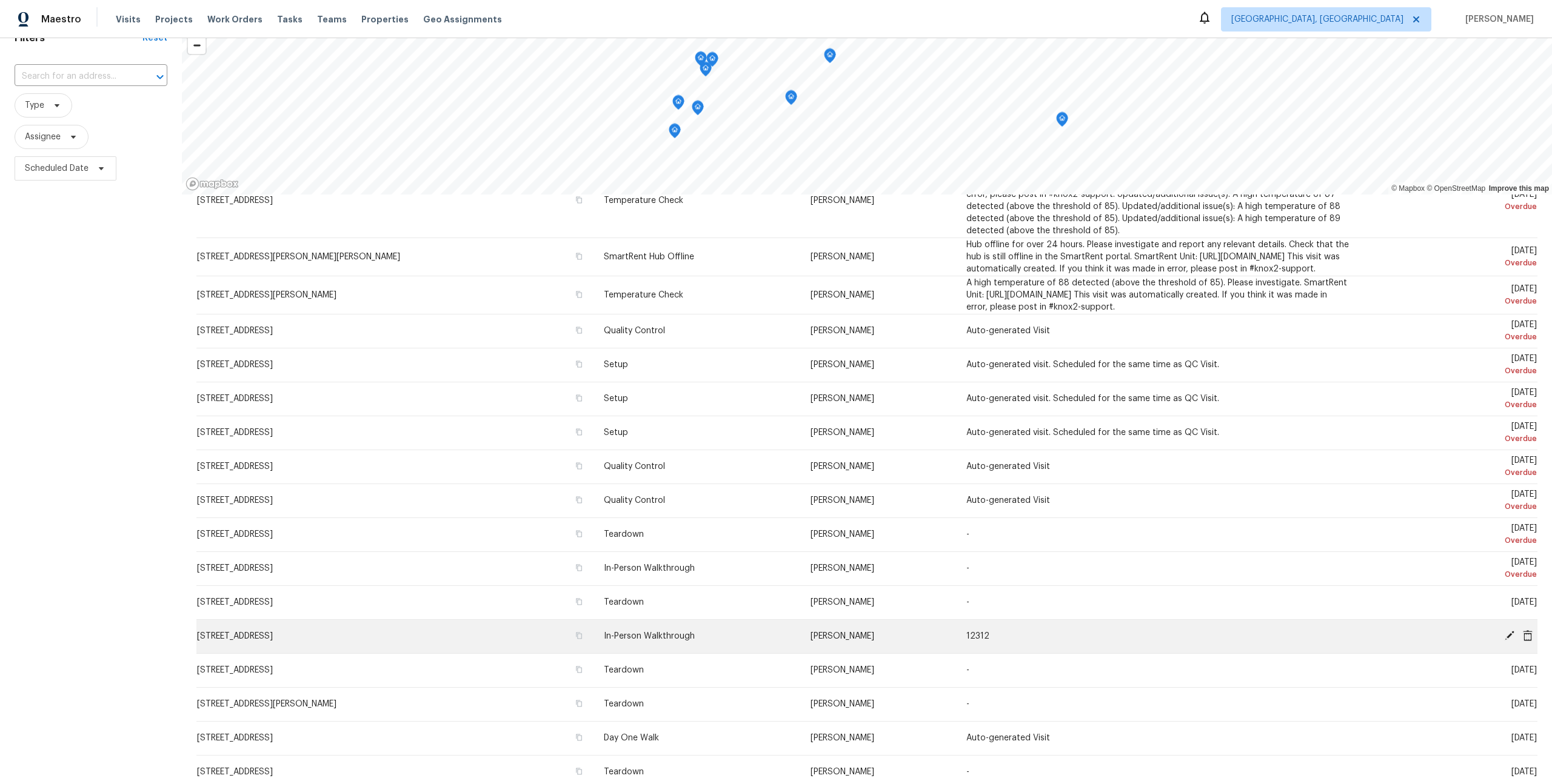
click at [776, 635] on td "[PERSON_NAME]" at bounding box center [879, 636] width 156 height 34
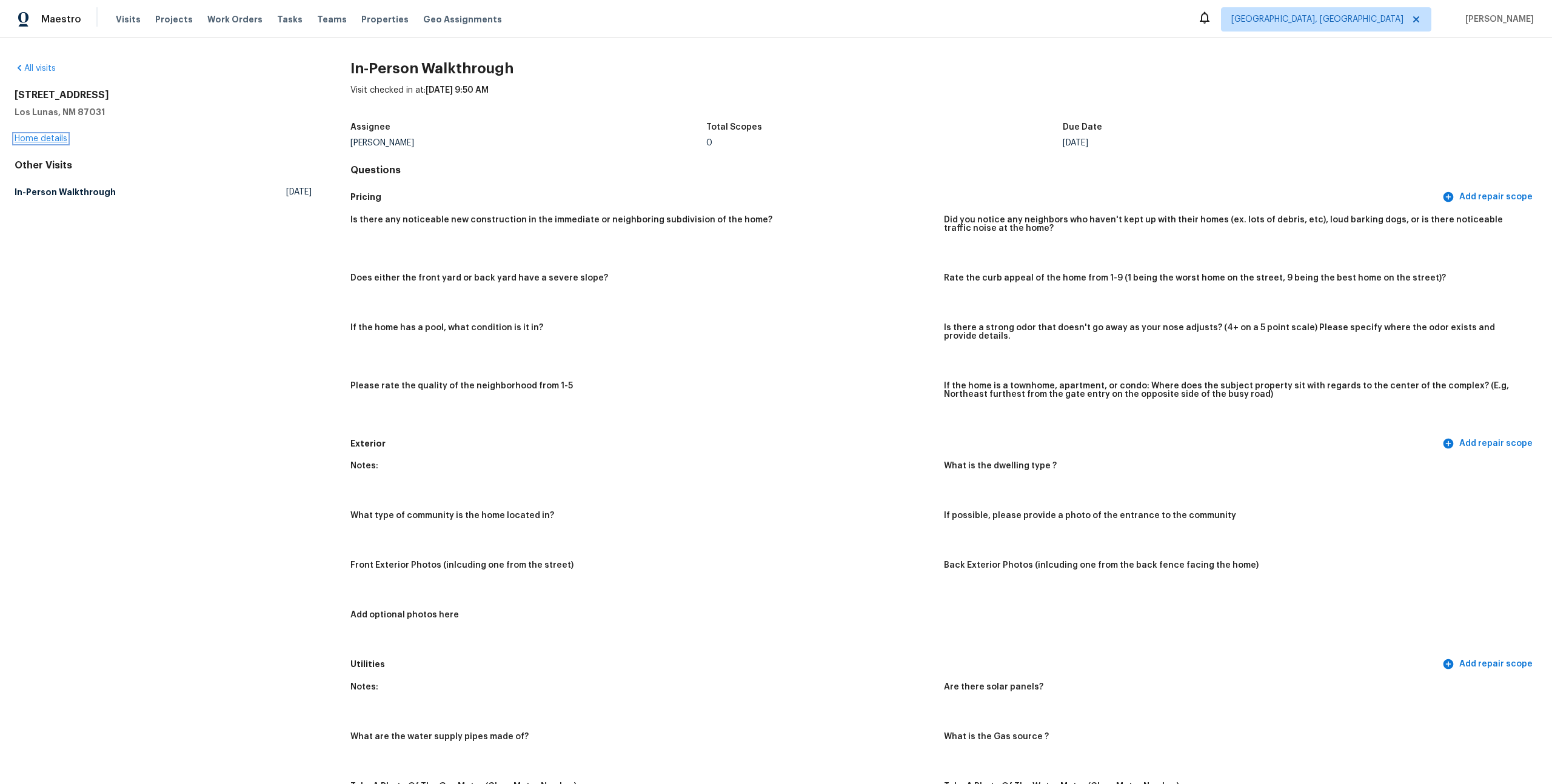
click at [61, 137] on link "Home details" at bounding box center [41, 139] width 53 height 9
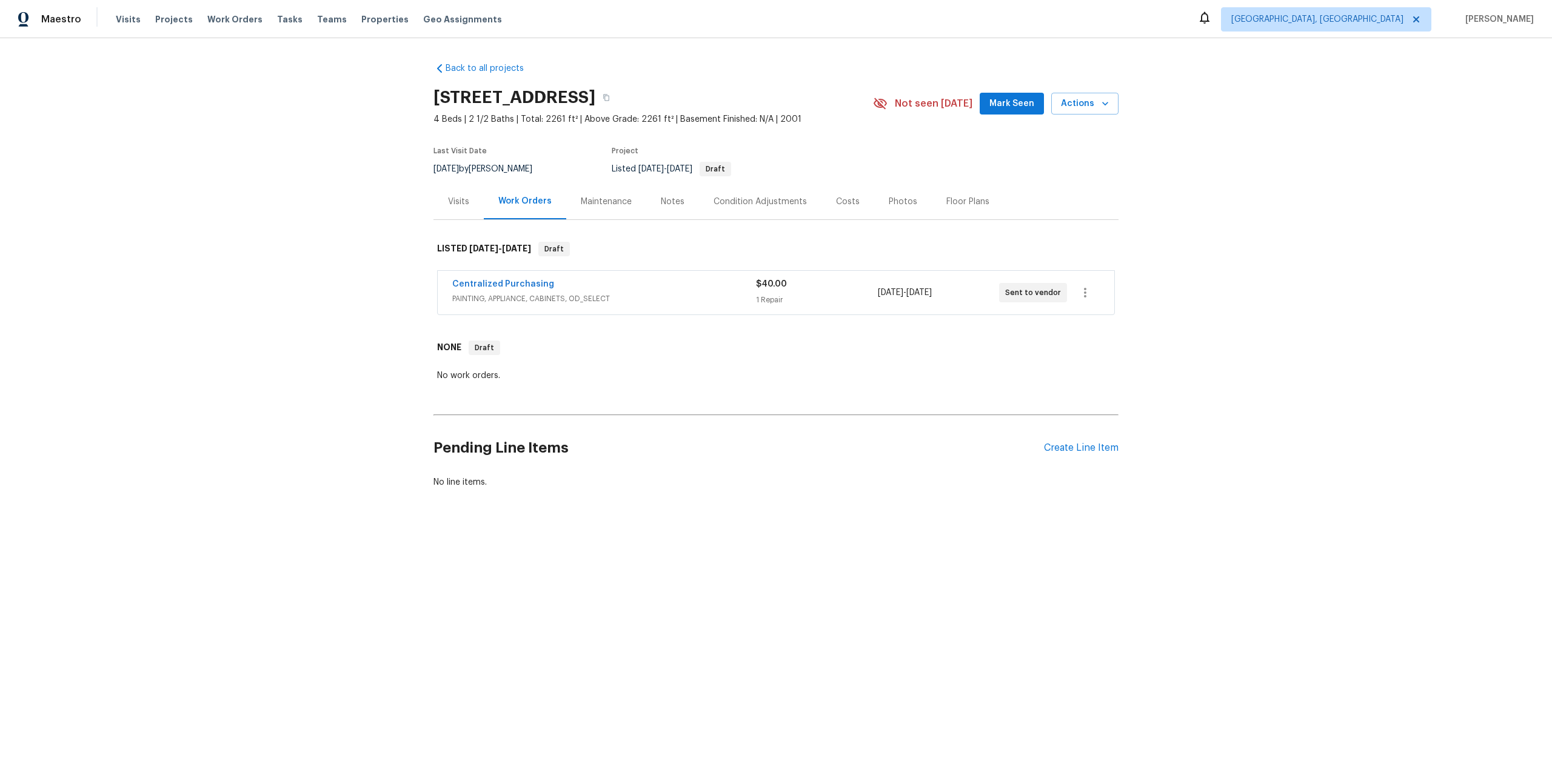
click at [632, 313] on div "Centralized Purchasing PAINTING, APPLIANCE, CABINETS, OD_SELECT $40.00 1 Repair…" at bounding box center [776, 293] width 677 height 44
click at [632, 287] on div "Centralized Purchasing" at bounding box center [604, 286] width 304 height 14
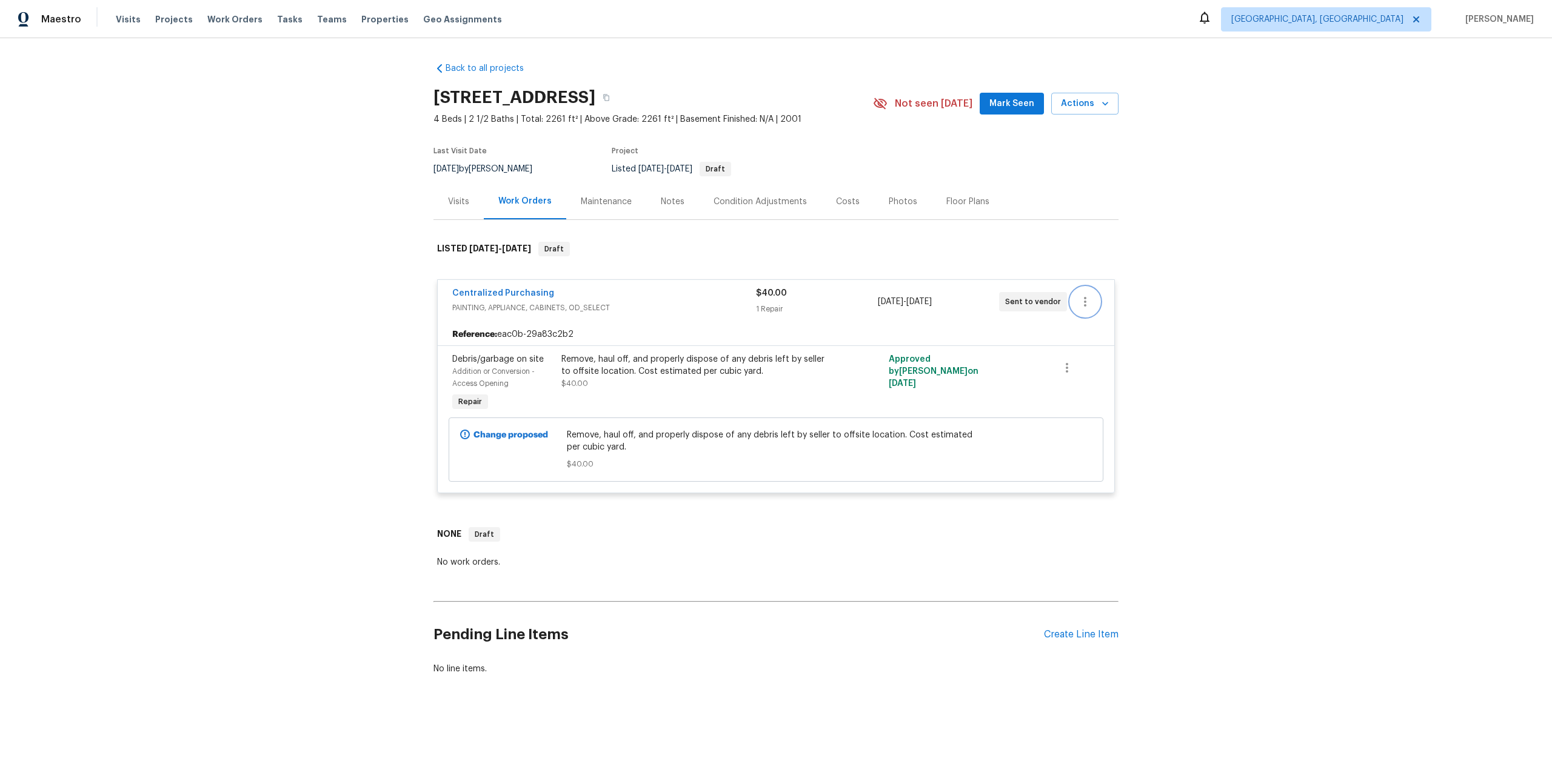
click at [776, 307] on icon "button" at bounding box center [1085, 301] width 14 height 14
click at [776, 346] on li "View In Trade Partner Portal" at bounding box center [1136, 341] width 131 height 20
click at [776, 108] on div at bounding box center [776, 392] width 1552 height 784
click at [776, 108] on div "Back to all projects 1249 Avenida Esplendida NW, Los Lunas, NM 87031 4 Beds | 2…" at bounding box center [776, 398] width 1552 height 719
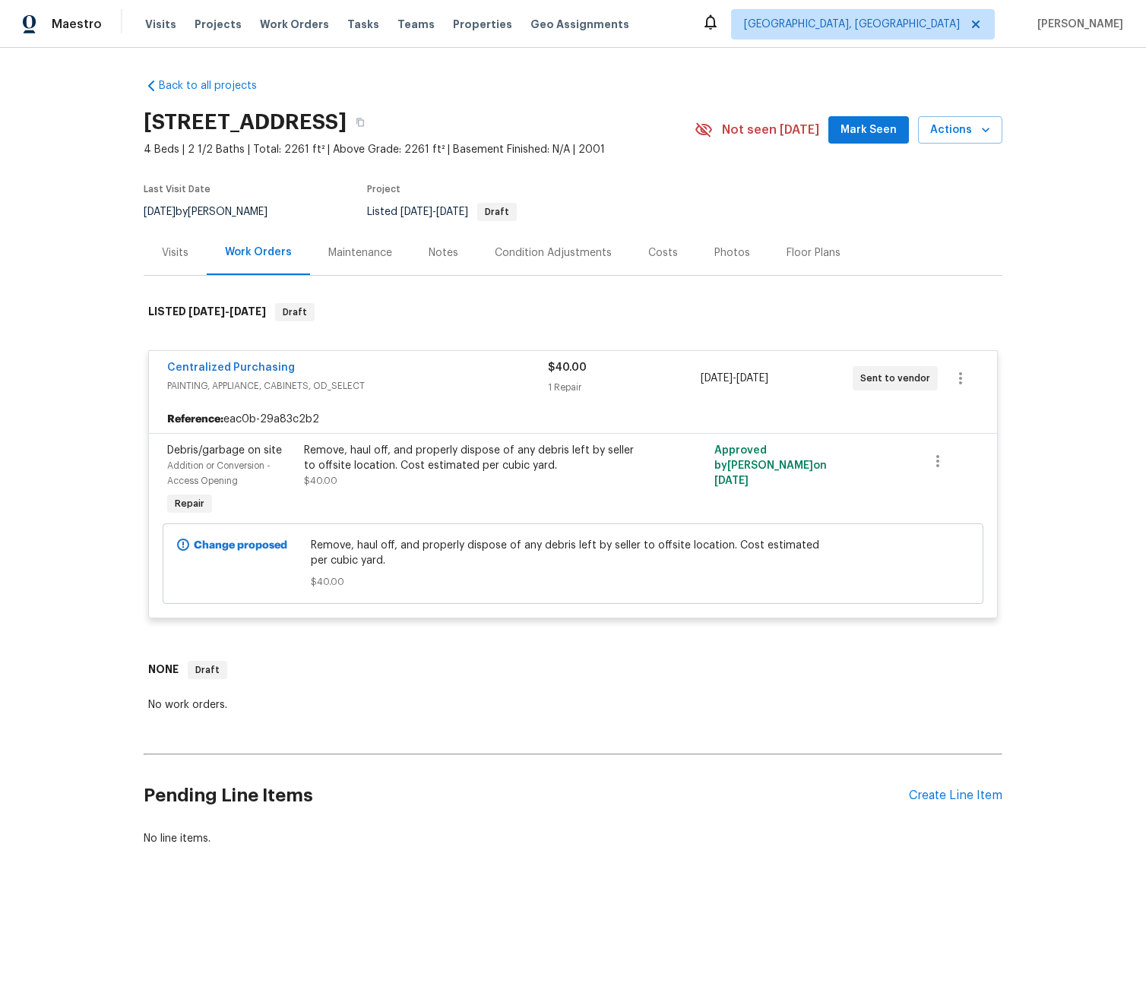
click at [729, 244] on div "Photos" at bounding box center [732, 252] width 72 height 45
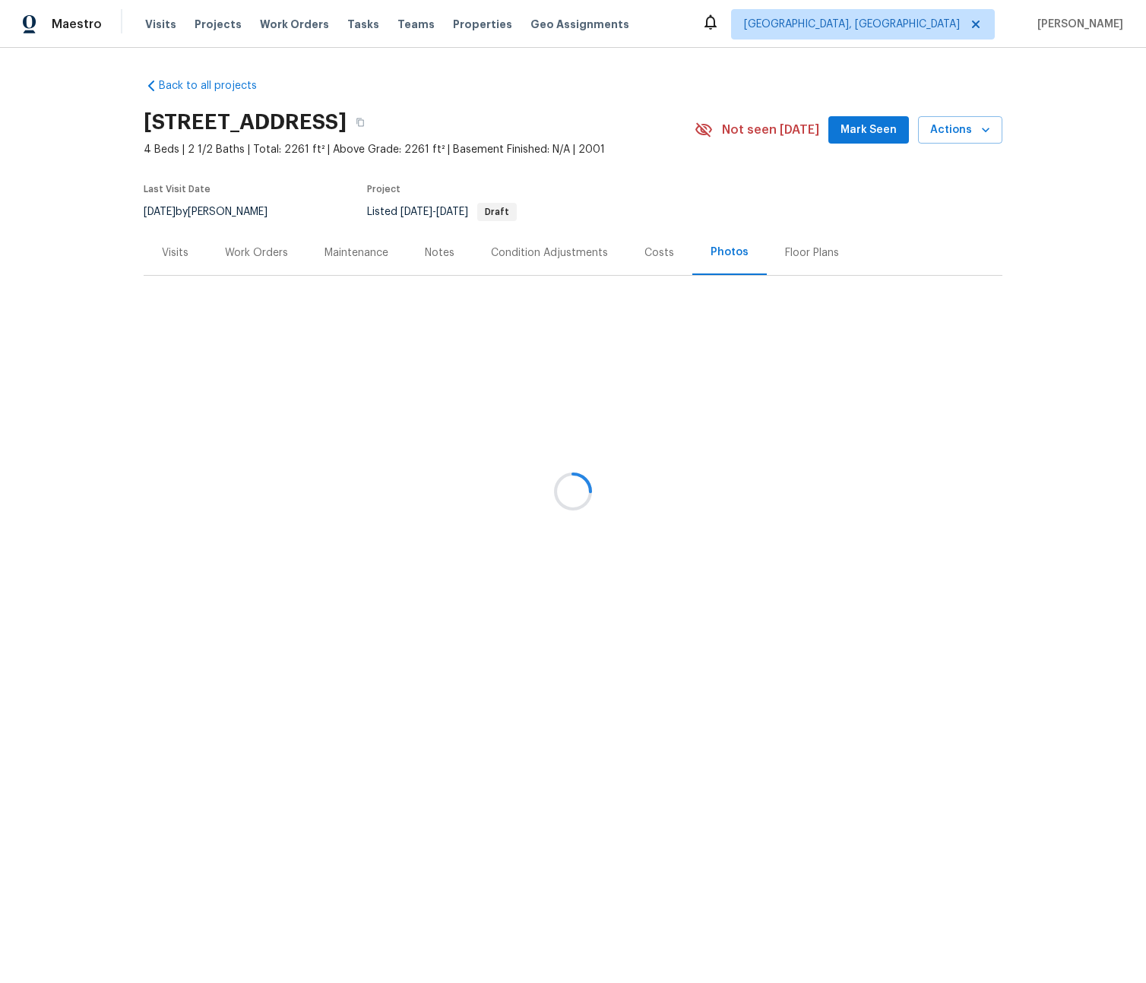
click at [770, 221] on div at bounding box center [573, 491] width 1146 height 983
click at [264, 255] on div at bounding box center [573, 491] width 1146 height 983
click at [267, 248] on div at bounding box center [573, 491] width 1146 height 983
click at [272, 250] on div "Work Orders" at bounding box center [256, 252] width 63 height 15
